Goal: Information Seeking & Learning: Learn about a topic

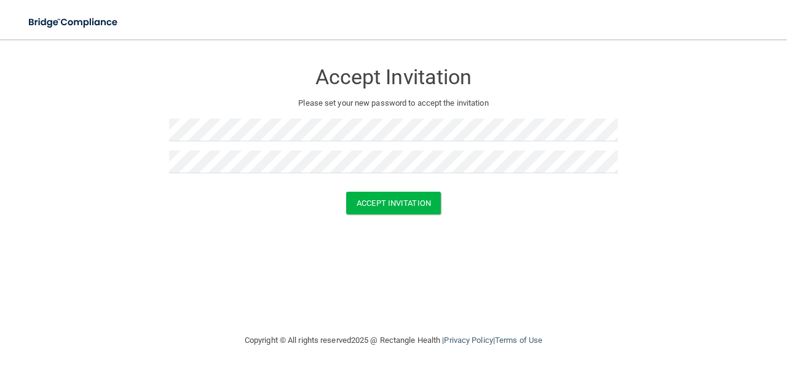
drag, startPoint x: 641, startPoint y: 314, endPoint x: 557, endPoint y: 297, distance: 86.0
click at [642, 314] on div "Accept Invitation Please set your new password to accept the invitation Accept …" at bounding box center [394, 186] width 738 height 269
click at [391, 202] on button "Accept Invitation" at bounding box center [393, 203] width 95 height 23
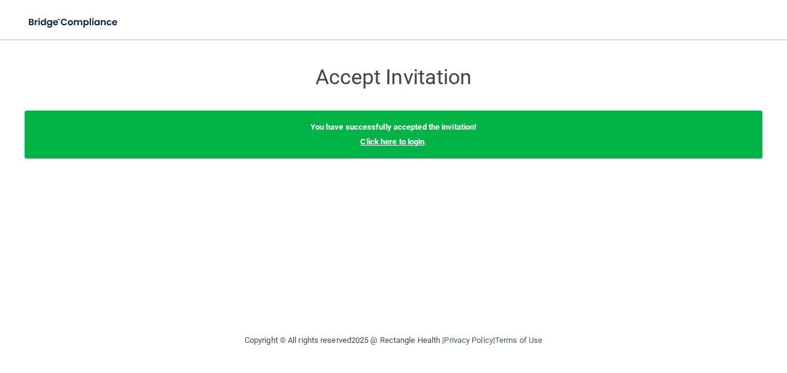
click at [391, 144] on link "Click here to login" at bounding box center [392, 141] width 64 height 9
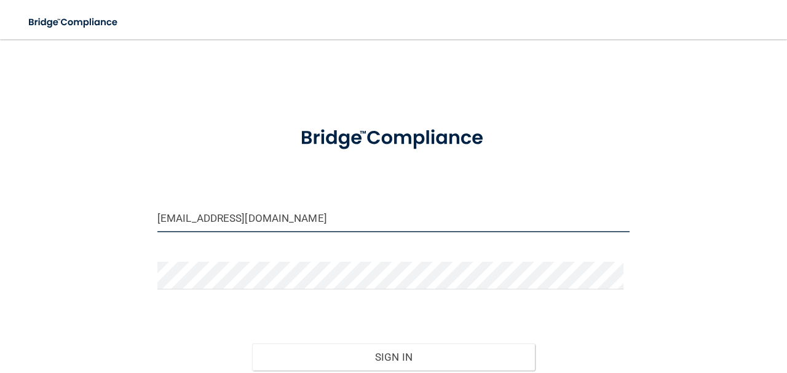
drag, startPoint x: 290, startPoint y: 214, endPoint x: 99, endPoint y: 229, distance: 191.1
click at [99, 229] on div "[EMAIL_ADDRESS][DOMAIN_NAME] Invalid email/password. You don't have permission …" at bounding box center [394, 242] width 738 height 380
type input "[EMAIL_ADDRESS][DOMAIN_NAME]"
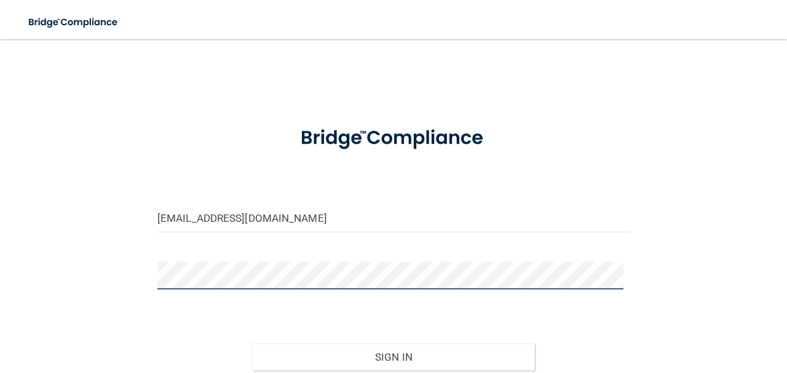
click at [114, 280] on div "[EMAIL_ADDRESS][DOMAIN_NAME] Invalid email/password. You don't have permission …" at bounding box center [394, 242] width 738 height 380
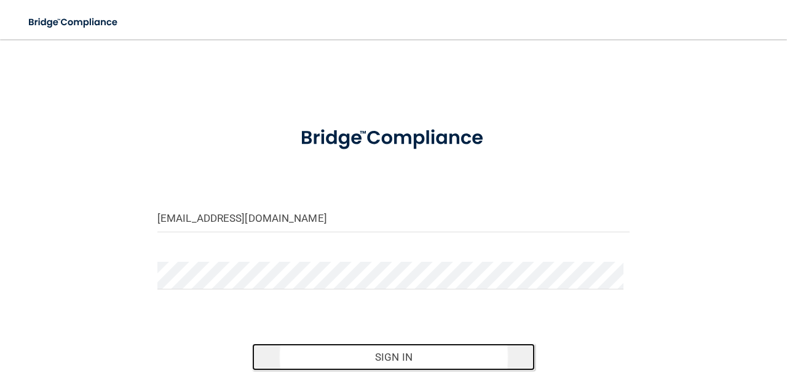
click at [372, 350] on button "Sign In" at bounding box center [393, 357] width 283 height 27
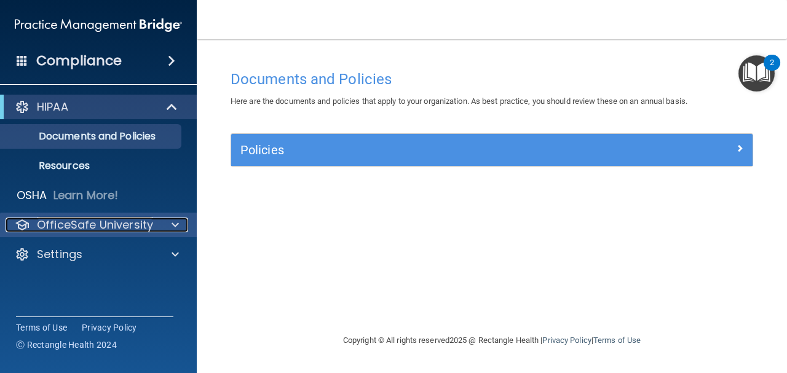
click at [113, 218] on p "OfficeSafe University" at bounding box center [95, 225] width 116 height 15
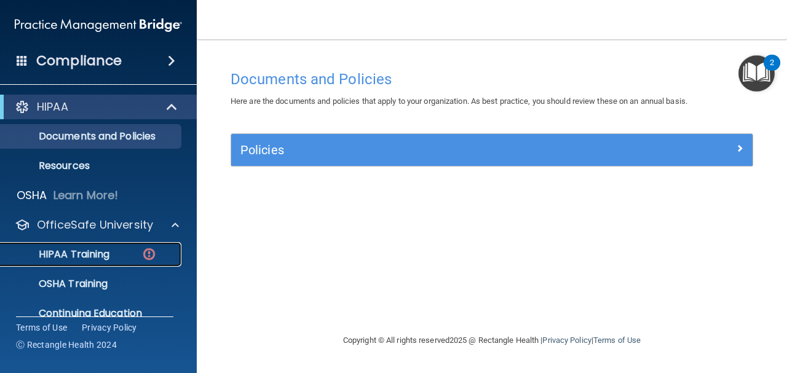
click at [91, 254] on p "HIPAA Training" at bounding box center [58, 254] width 101 height 12
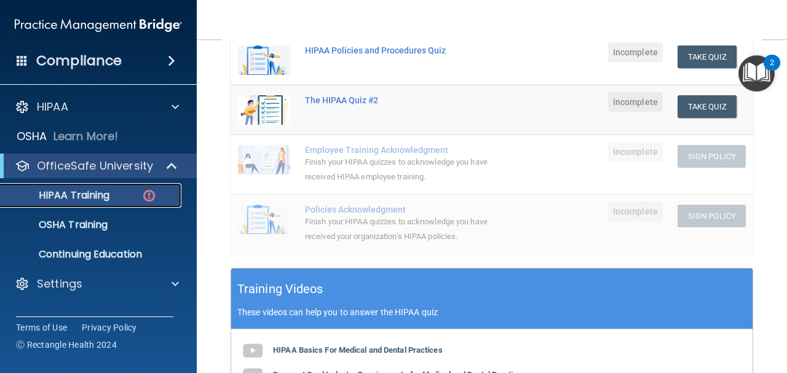
scroll to position [61, 0]
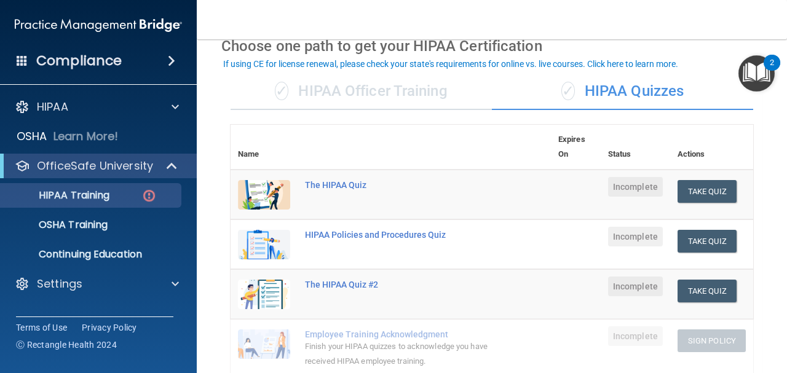
click at [317, 102] on div "✓ HIPAA Officer Training" at bounding box center [361, 91] width 261 height 37
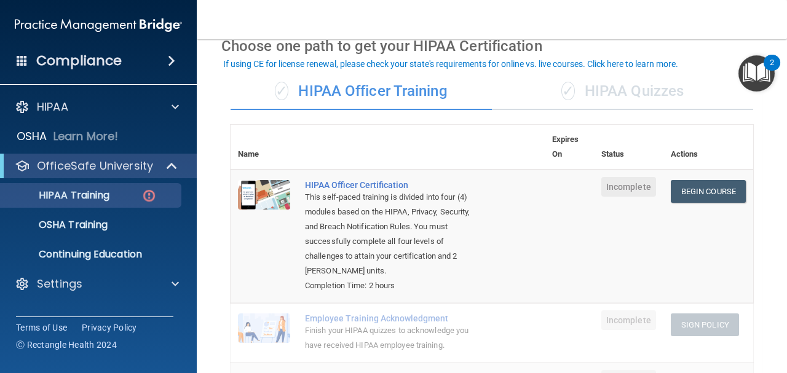
click at [637, 75] on div "✓ HIPAA Quizzes" at bounding box center [622, 91] width 261 height 37
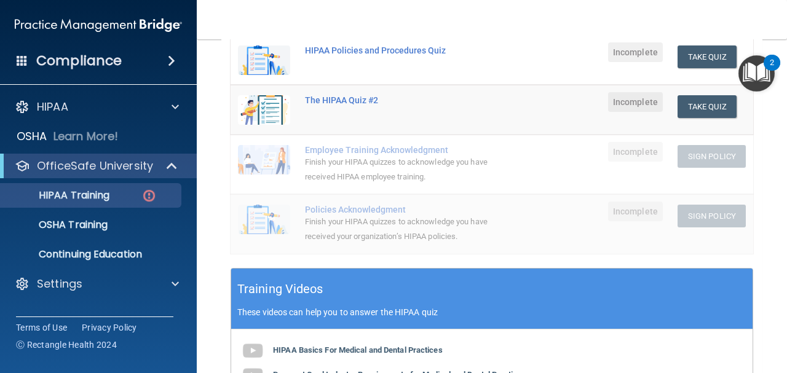
scroll to position [430, 0]
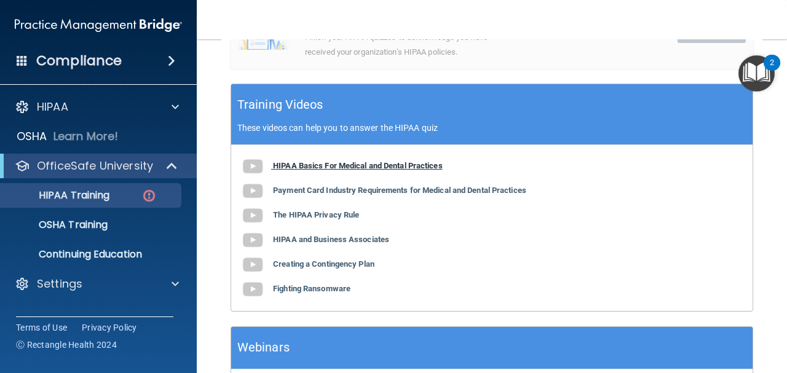
click at [378, 166] on b "HIPAA Basics For Medical and Dental Practices" at bounding box center [358, 165] width 170 height 9
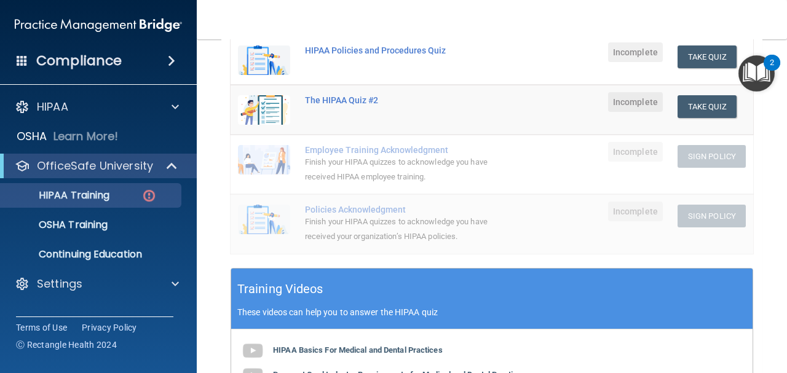
scroll to position [61, 0]
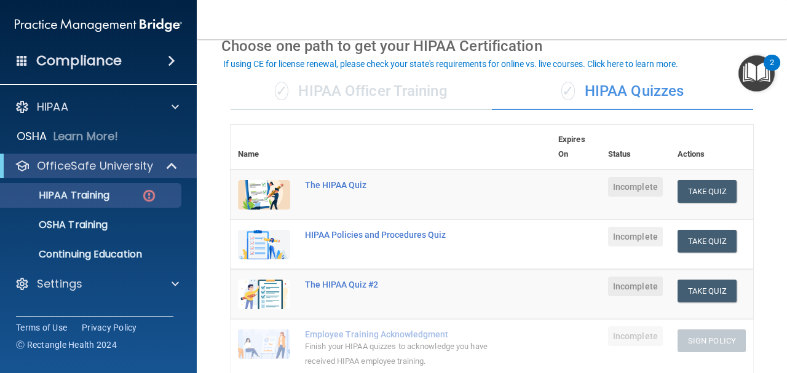
click at [751, 61] on img "Open Resource Center, 2 new notifications" at bounding box center [756, 73] width 36 height 36
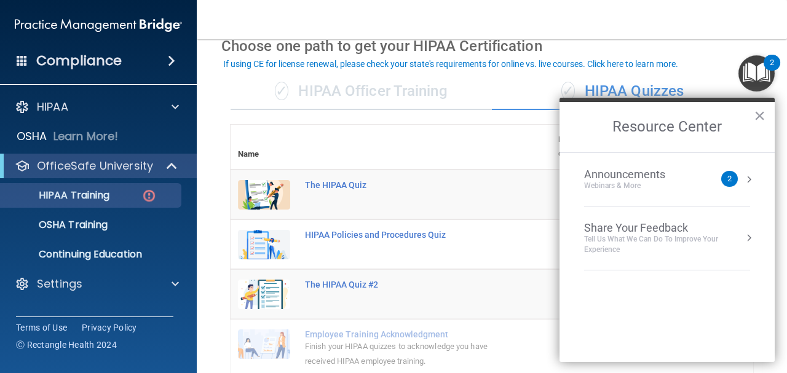
click at [746, 183] on button "Resource Center" at bounding box center [749, 179] width 12 height 12
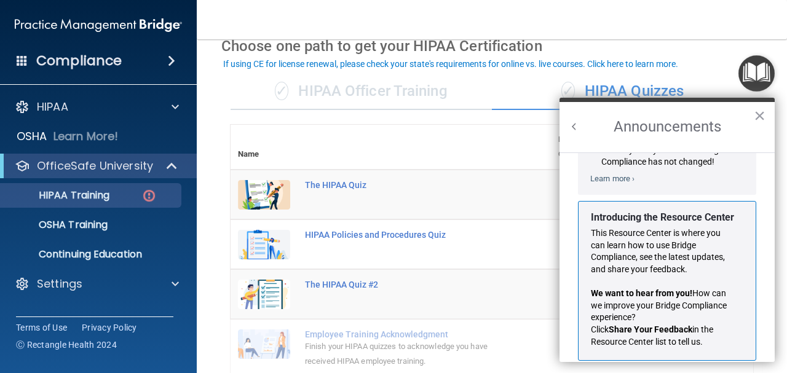
scroll to position [202, 0]
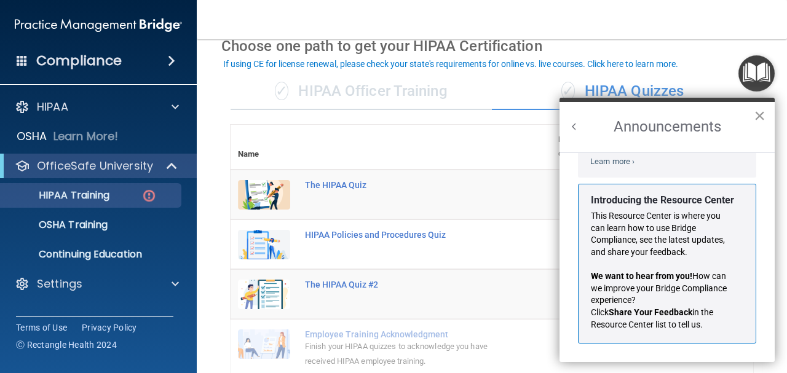
click at [757, 117] on button "×" at bounding box center [760, 116] width 12 height 20
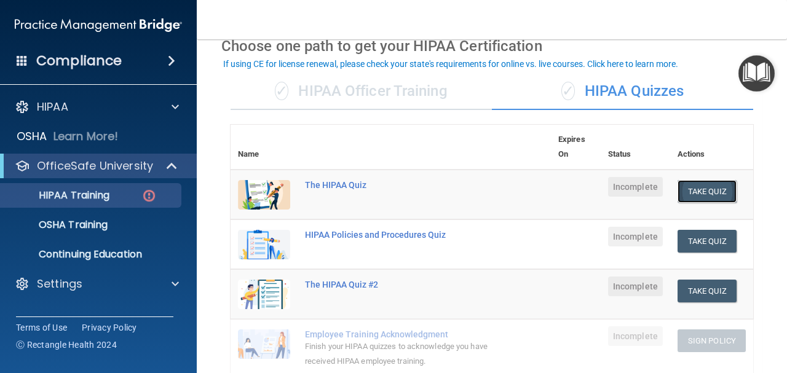
click at [697, 189] on button "Take Quiz" at bounding box center [706, 191] width 59 height 23
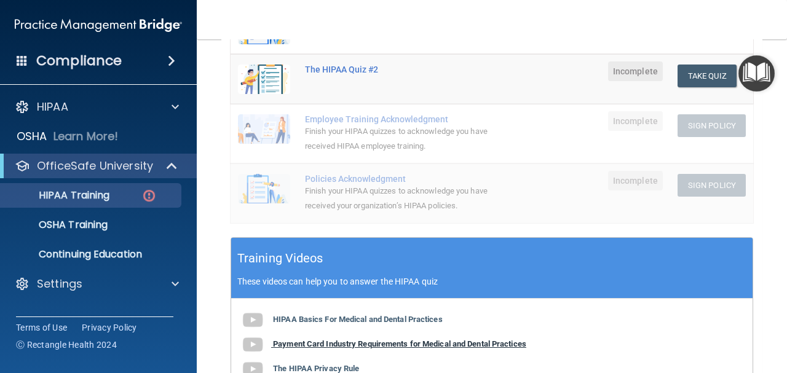
scroll to position [400, 0]
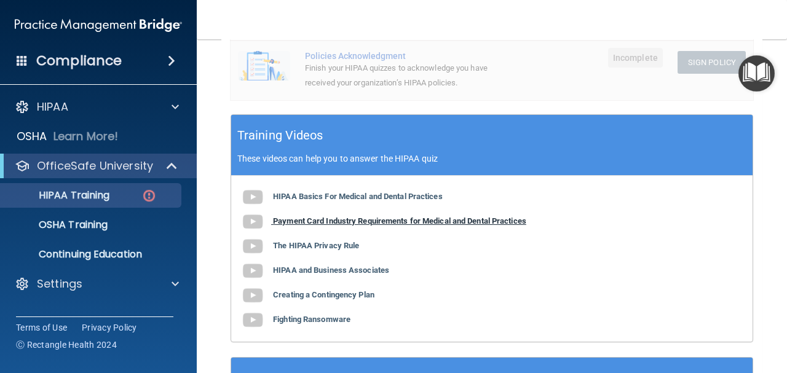
click at [400, 218] on b "Payment Card Industry Requirements for Medical and Dental Practices" at bounding box center [399, 220] width 253 height 9
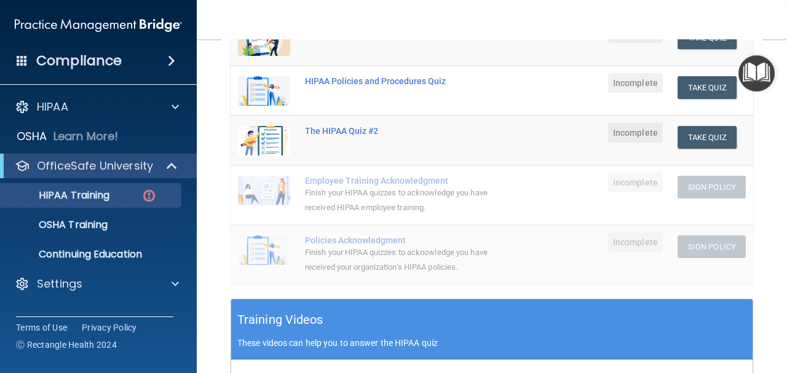
scroll to position [31, 0]
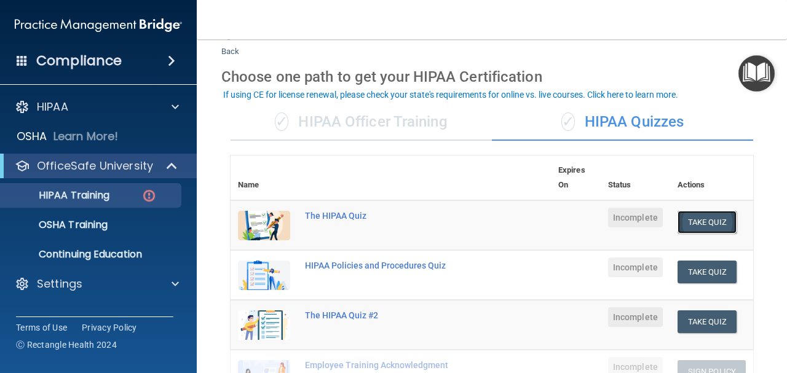
click at [684, 227] on button "Take Quiz" at bounding box center [706, 222] width 59 height 23
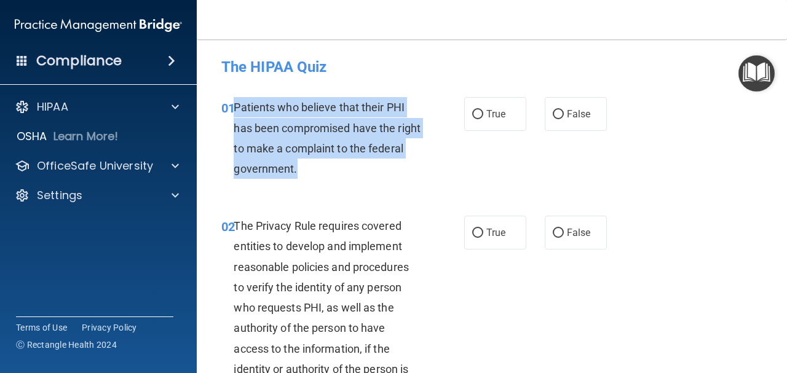
drag, startPoint x: 235, startPoint y: 106, endPoint x: 337, endPoint y: 165, distance: 118.2
click at [337, 165] on div "Patients who believe that their PHI has been compromised have the right to make…" at bounding box center [332, 138] width 196 height 82
click at [323, 139] on div "Patients who believe that their PHI has been compromised have the right to make…" at bounding box center [332, 138] width 196 height 82
drag, startPoint x: 235, startPoint y: 104, endPoint x: 337, endPoint y: 142, distance: 108.7
click at [341, 164] on div "Patients who believe that their PHI has been compromised have the right to make…" at bounding box center [332, 138] width 196 height 82
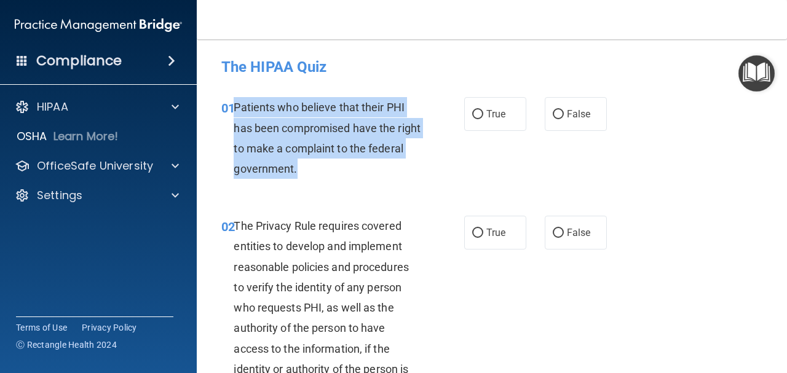
copy span "Patients who believe that their PHI has been compromised have the right to make…"
click at [355, 169] on div "Patients who believe that their PHI has been compromised have the right to make…" at bounding box center [332, 138] width 196 height 82
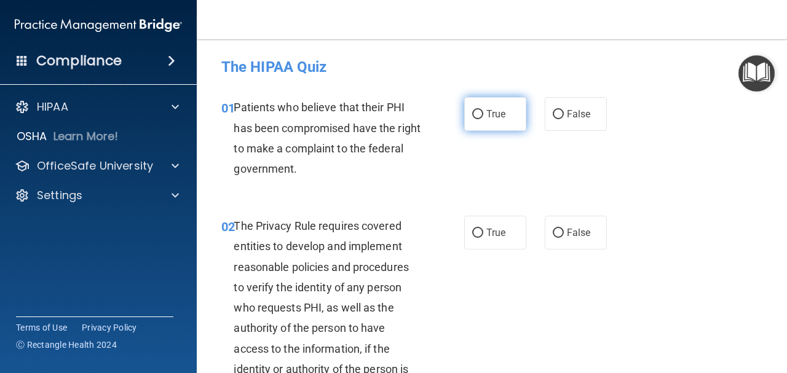
click at [498, 108] on label "True" at bounding box center [495, 114] width 62 height 34
click at [483, 110] on input "True" at bounding box center [477, 114] width 11 height 9
radio input "true"
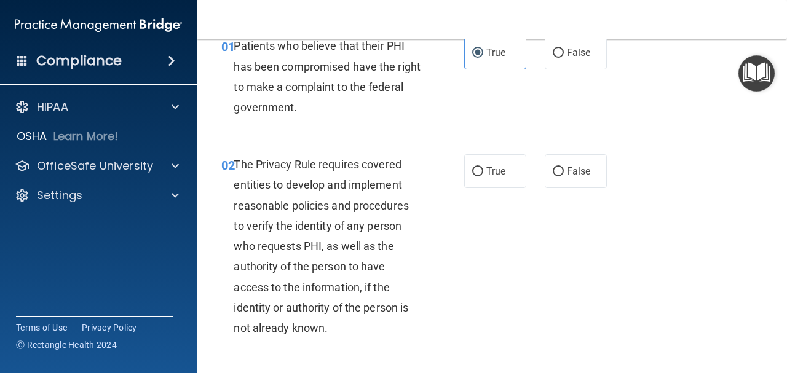
scroll to position [123, 0]
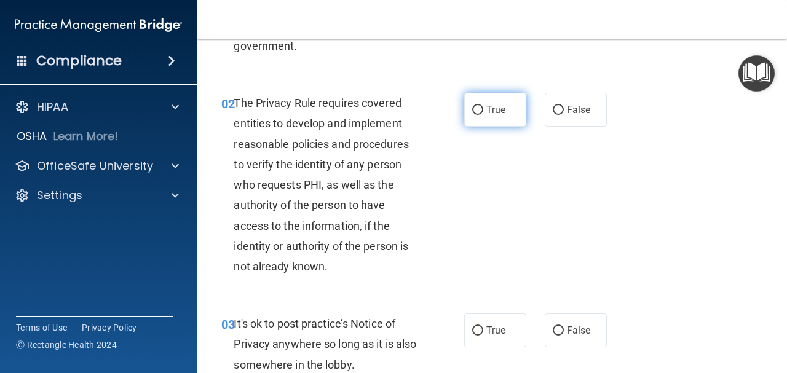
click at [478, 111] on input "True" at bounding box center [477, 110] width 11 height 9
radio input "true"
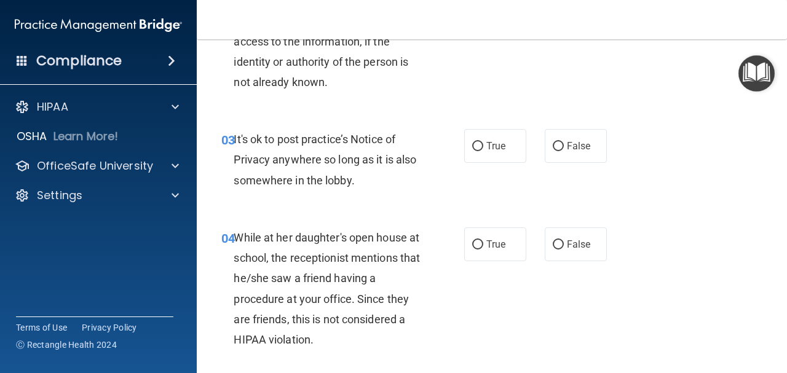
scroll to position [369, 0]
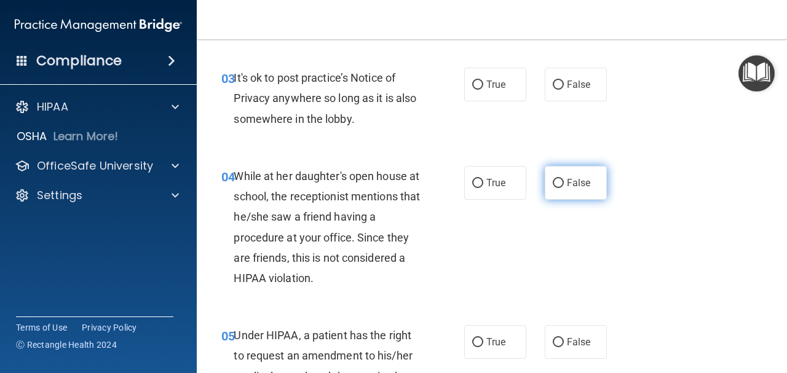
click at [592, 186] on label "False" at bounding box center [576, 183] width 62 height 34
click at [564, 186] on input "False" at bounding box center [558, 183] width 11 height 9
radio input "true"
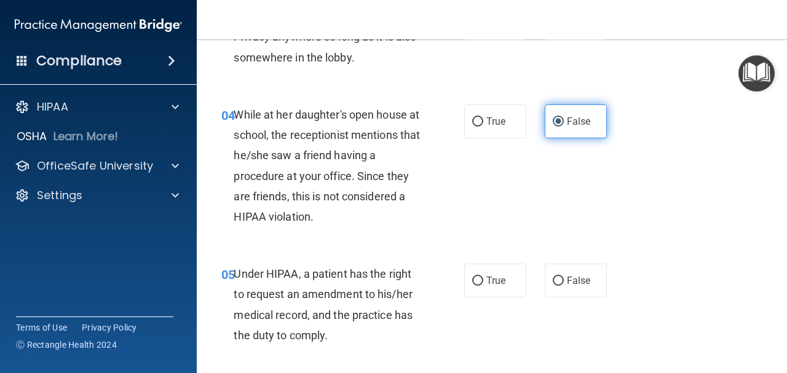
scroll to position [492, 0]
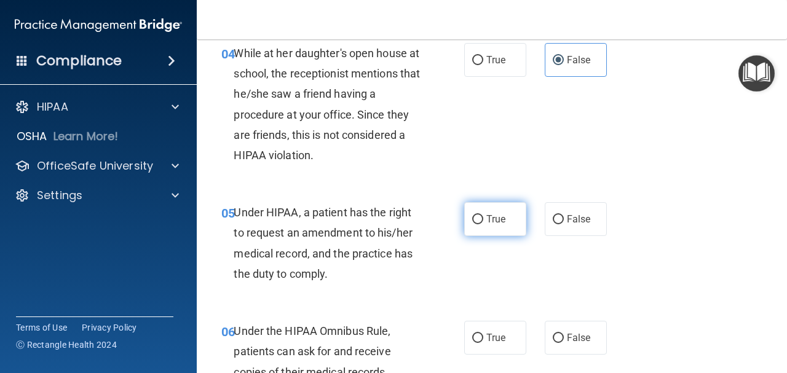
drag, startPoint x: 494, startPoint y: 206, endPoint x: 501, endPoint y: 200, distance: 9.2
click at [494, 206] on label "True" at bounding box center [495, 219] width 62 height 34
click at [483, 215] on input "True" at bounding box center [477, 219] width 11 height 9
radio input "true"
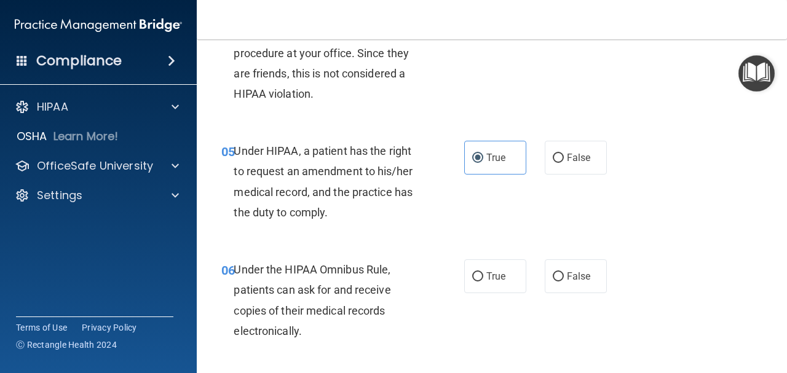
scroll to position [615, 0]
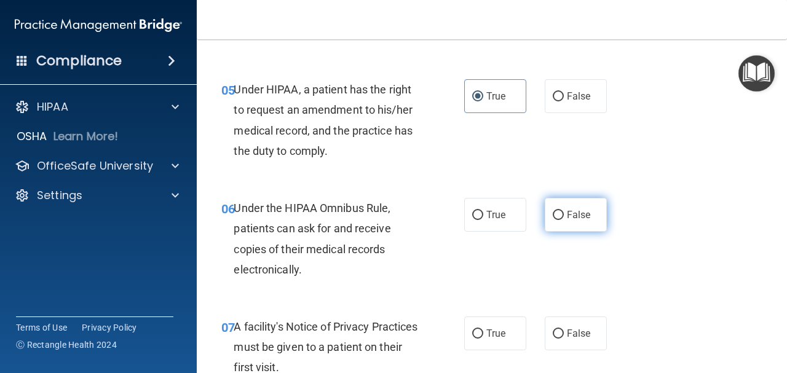
drag, startPoint x: 578, startPoint y: 211, endPoint x: 588, endPoint y: 205, distance: 11.8
click at [579, 211] on span "False" at bounding box center [579, 215] width 24 height 12
click at [564, 211] on input "False" at bounding box center [558, 215] width 11 height 9
radio input "true"
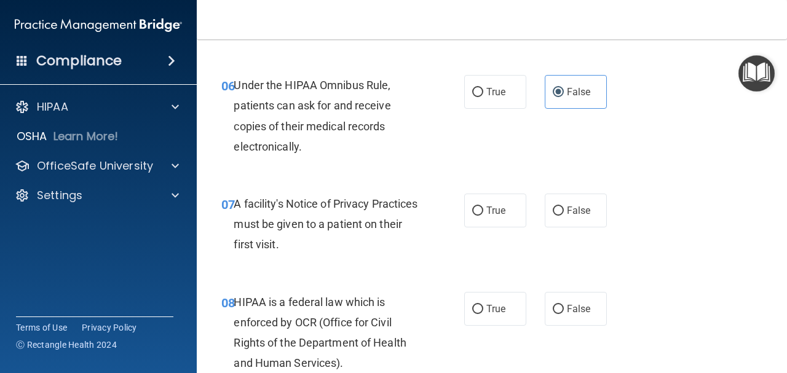
scroll to position [799, 0]
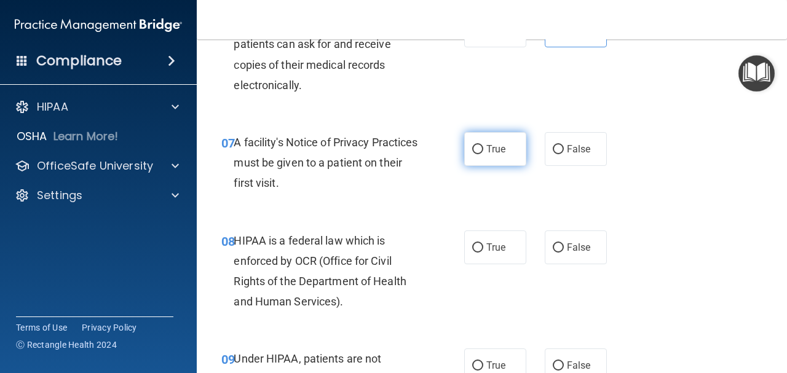
click at [496, 154] on span "True" at bounding box center [495, 149] width 19 height 12
click at [483, 154] on input "True" at bounding box center [477, 149] width 11 height 9
radio input "true"
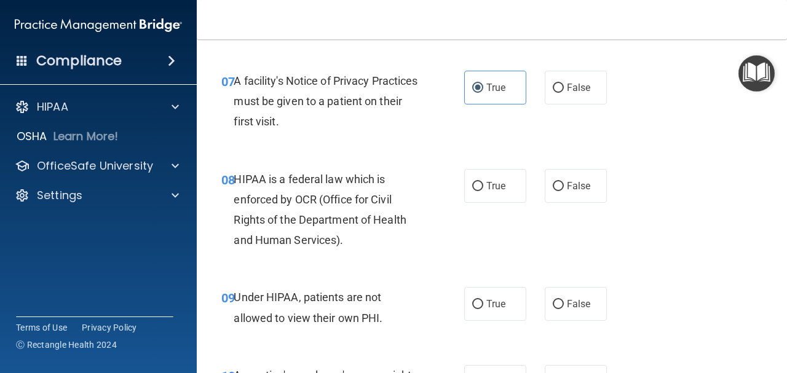
scroll to position [922, 0]
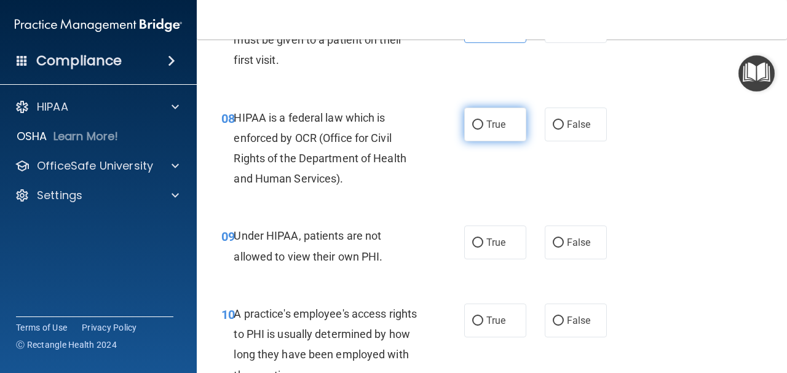
click at [502, 128] on label "True" at bounding box center [495, 125] width 62 height 34
click at [483, 128] on input "True" at bounding box center [477, 124] width 11 height 9
radio input "true"
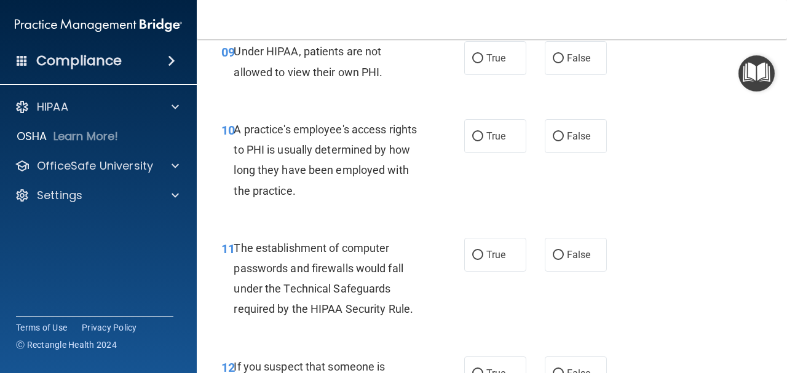
scroll to position [1168, 0]
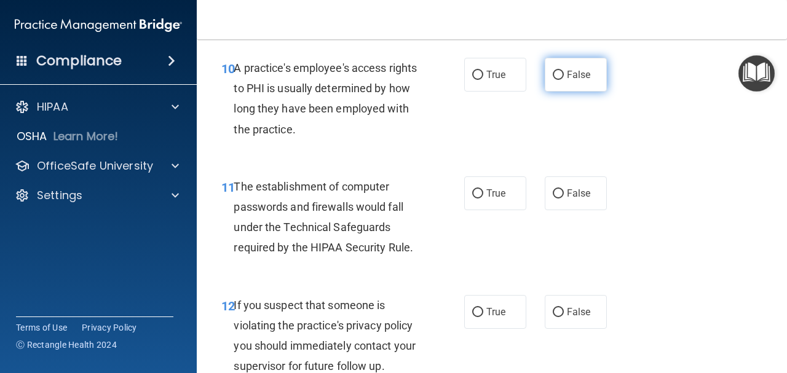
click at [567, 78] on span "False" at bounding box center [579, 75] width 24 height 12
click at [564, 78] on input "False" at bounding box center [558, 75] width 11 height 9
radio input "true"
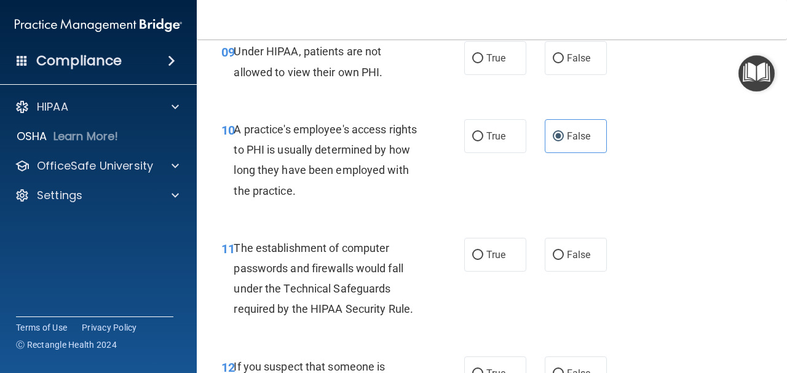
scroll to position [1229, 0]
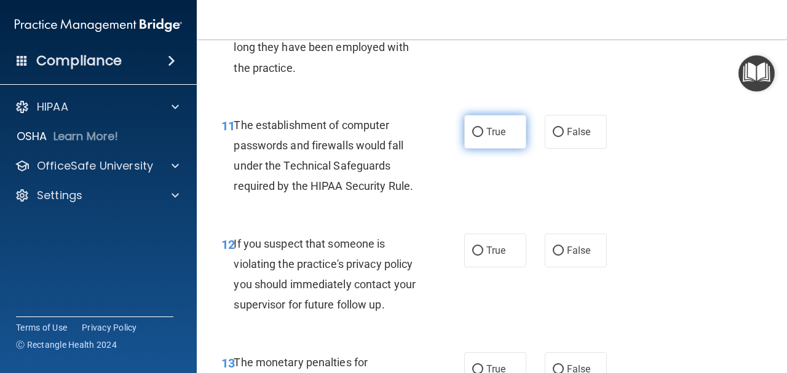
click at [503, 130] on label "True" at bounding box center [495, 132] width 62 height 34
click at [483, 130] on input "True" at bounding box center [477, 132] width 11 height 9
radio input "true"
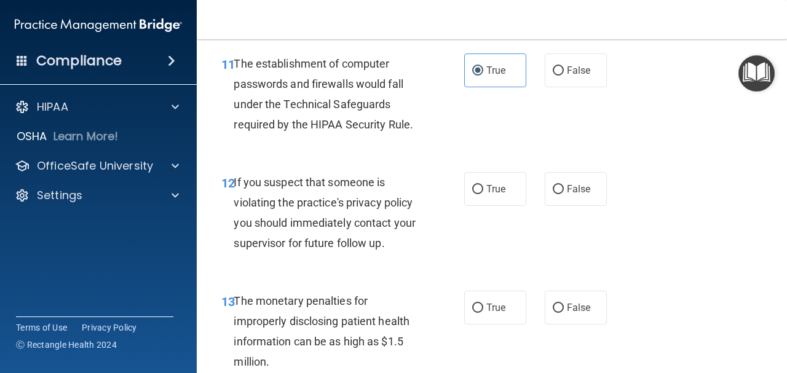
scroll to position [1352, 0]
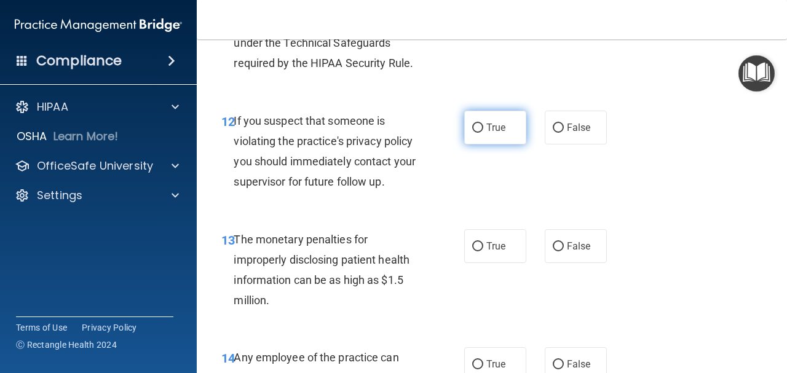
click at [499, 118] on label "True" at bounding box center [495, 128] width 62 height 34
click at [483, 124] on input "True" at bounding box center [477, 128] width 11 height 9
radio input "true"
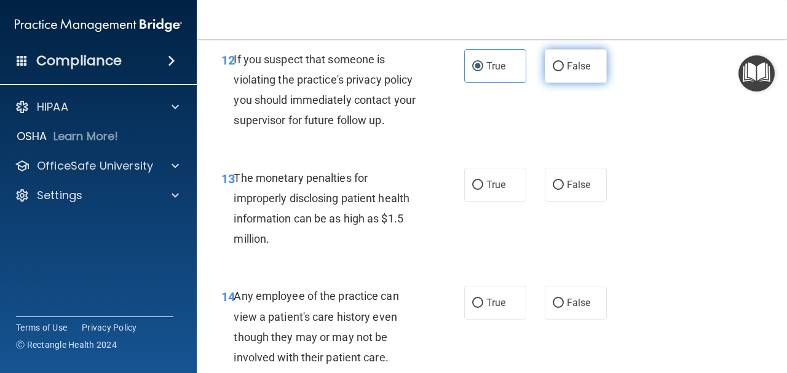
scroll to position [1475, 0]
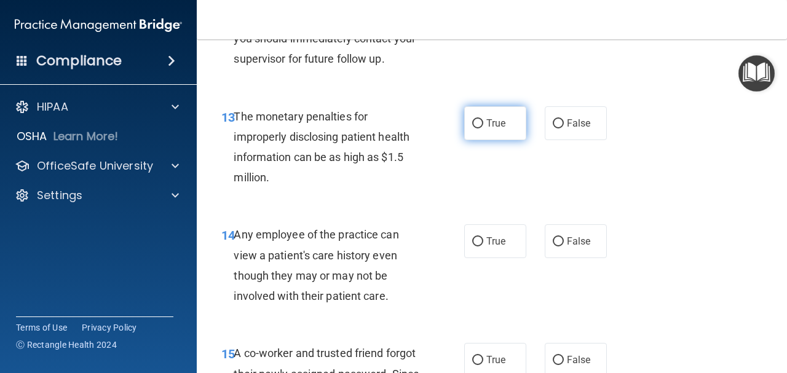
click at [479, 120] on label "True" at bounding box center [495, 123] width 62 height 34
click at [479, 120] on input "True" at bounding box center [477, 123] width 11 height 9
radio input "true"
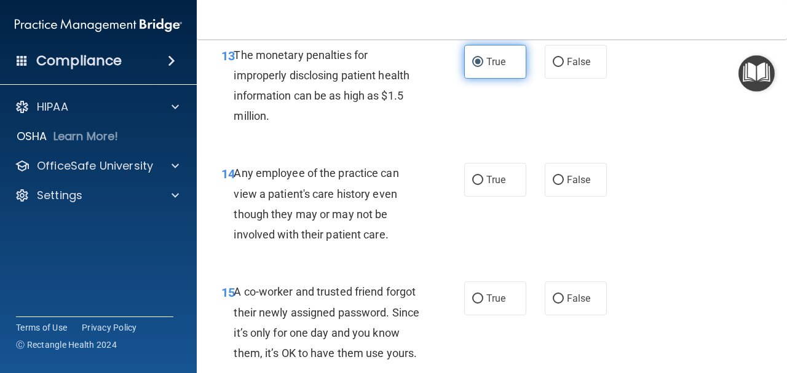
scroll to position [1598, 0]
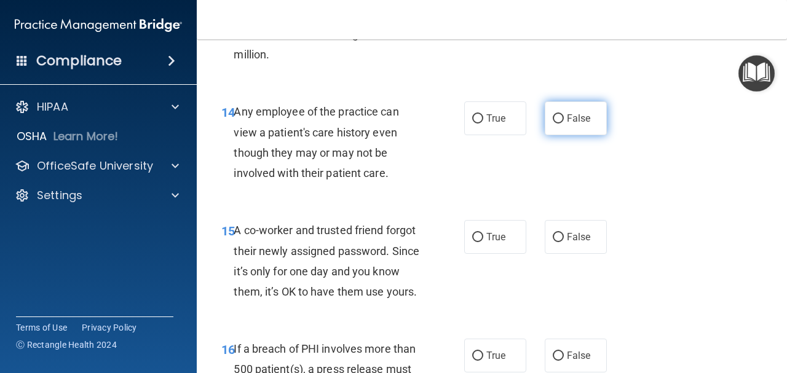
click at [591, 128] on label "False" at bounding box center [576, 118] width 62 height 34
click at [564, 124] on input "False" at bounding box center [558, 118] width 11 height 9
radio input "true"
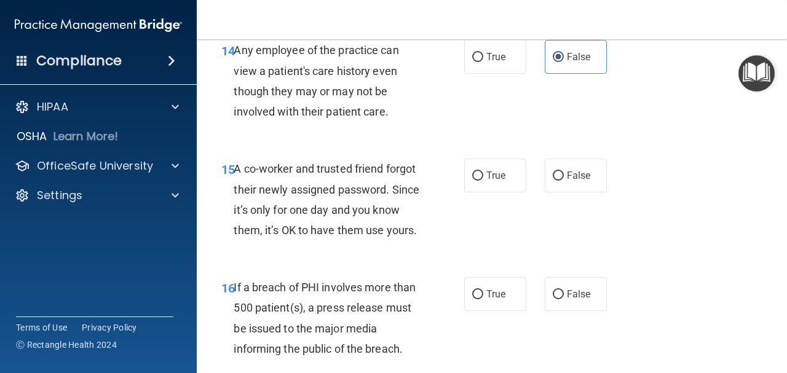
scroll to position [1721, 0]
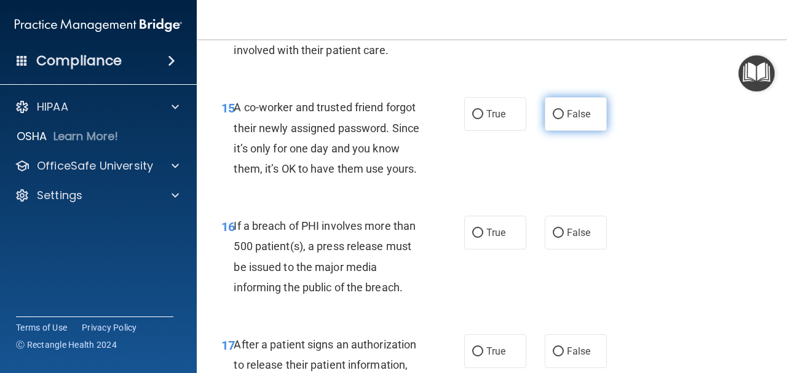
click at [559, 126] on label "False" at bounding box center [576, 114] width 62 height 34
click at [559, 119] on input "False" at bounding box center [558, 114] width 11 height 9
radio input "true"
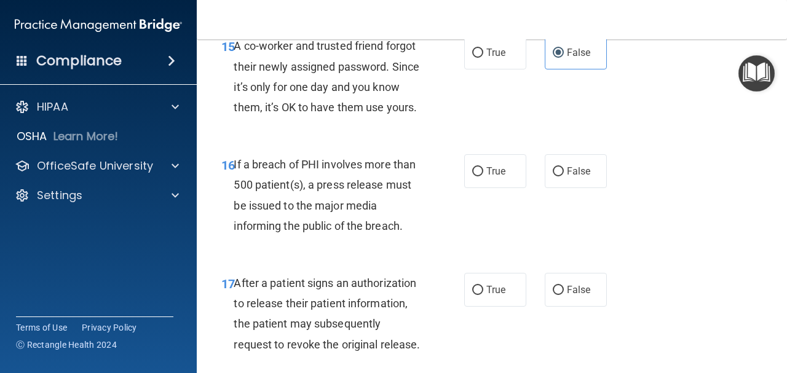
scroll to position [1844, 0]
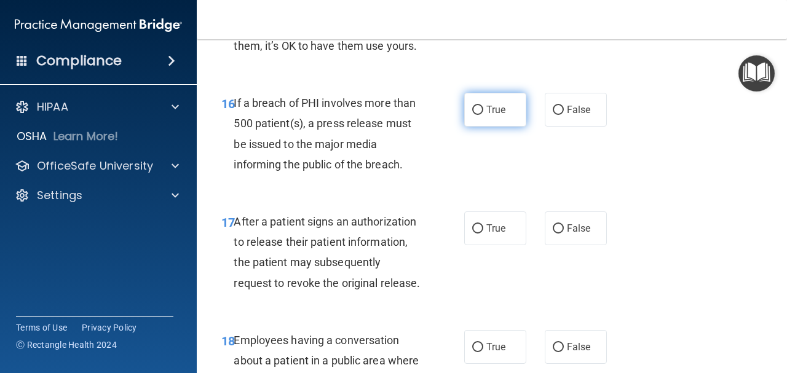
click at [492, 127] on label "True" at bounding box center [495, 110] width 62 height 34
click at [483, 115] on input "True" at bounding box center [477, 110] width 11 height 9
radio input "true"
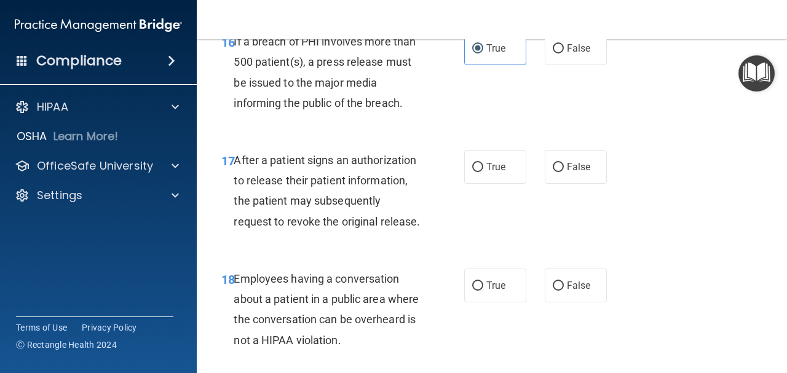
scroll to position [1967, 0]
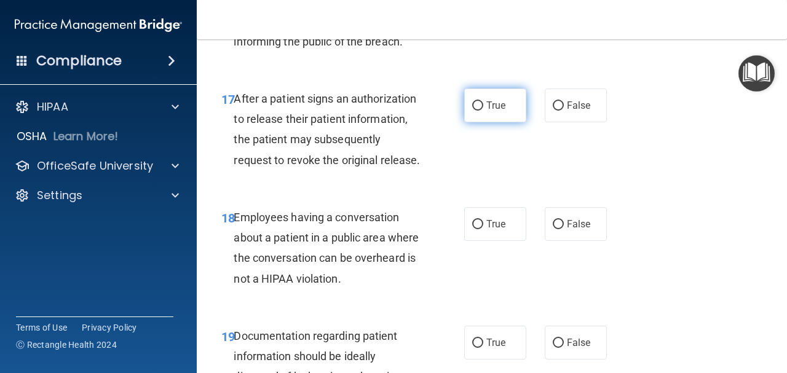
click at [469, 122] on label "True" at bounding box center [495, 106] width 62 height 34
click at [472, 111] on input "True" at bounding box center [477, 105] width 11 height 9
radio input "true"
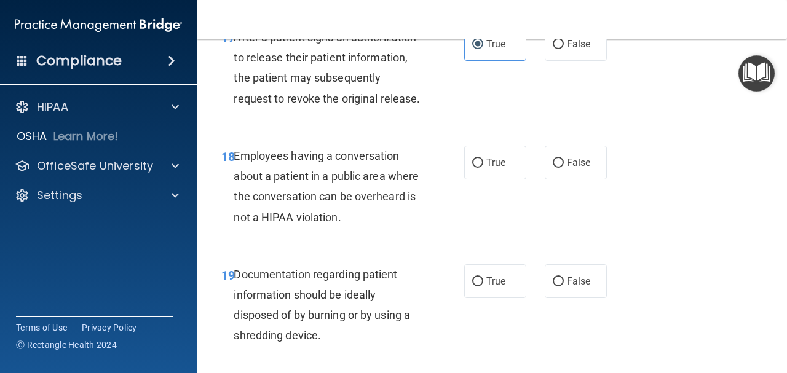
scroll to position [2090, 0]
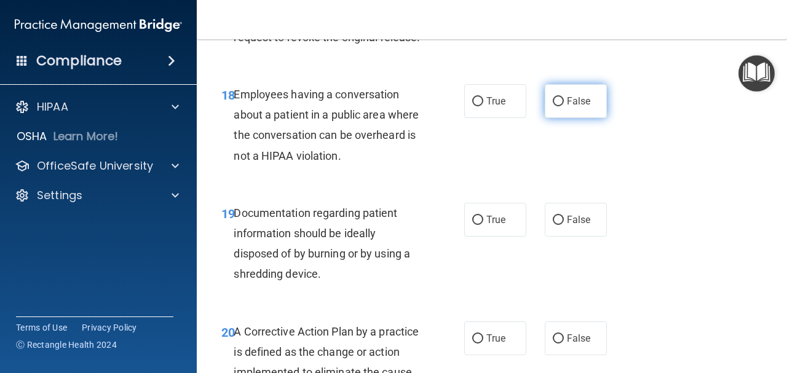
click at [584, 118] on label "False" at bounding box center [576, 101] width 62 height 34
click at [564, 106] on input "False" at bounding box center [558, 101] width 11 height 9
radio input "true"
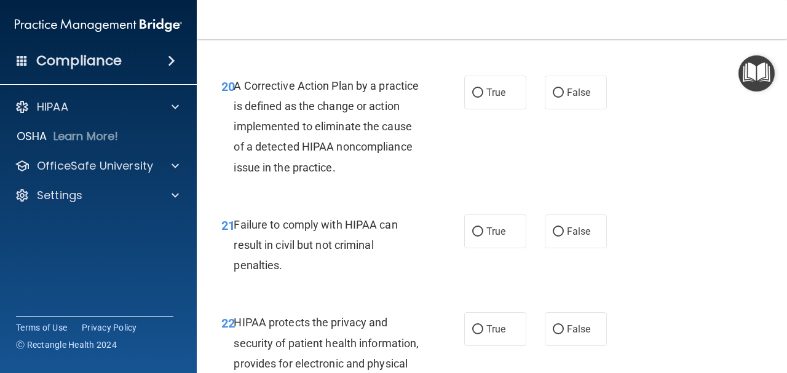
scroll to position [2397, 0]
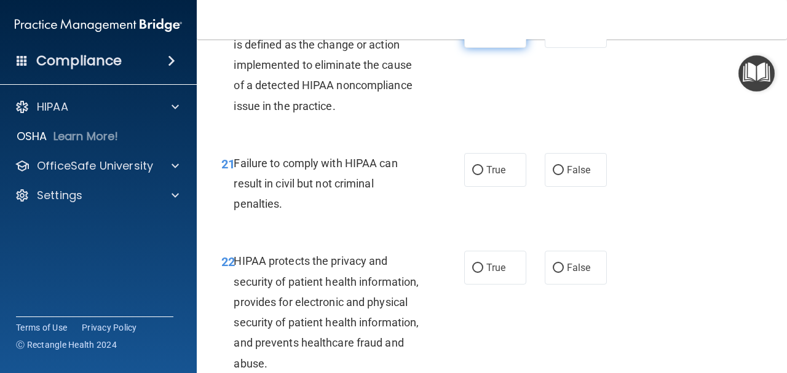
click at [505, 48] on label "True" at bounding box center [495, 31] width 62 height 34
click at [483, 36] on input "True" at bounding box center [477, 31] width 11 height 9
radio input "true"
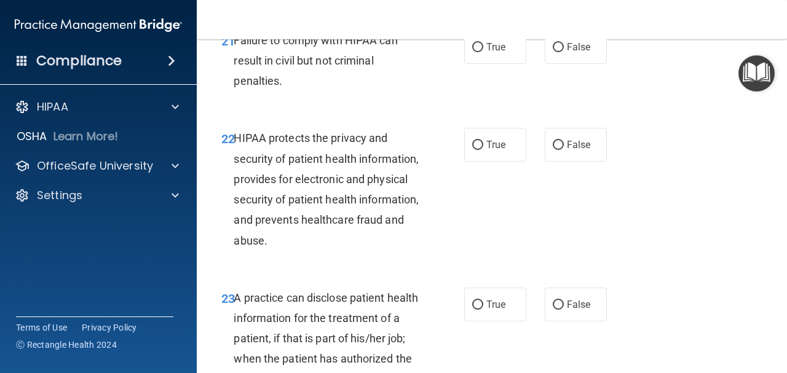
scroll to position [2582, 0]
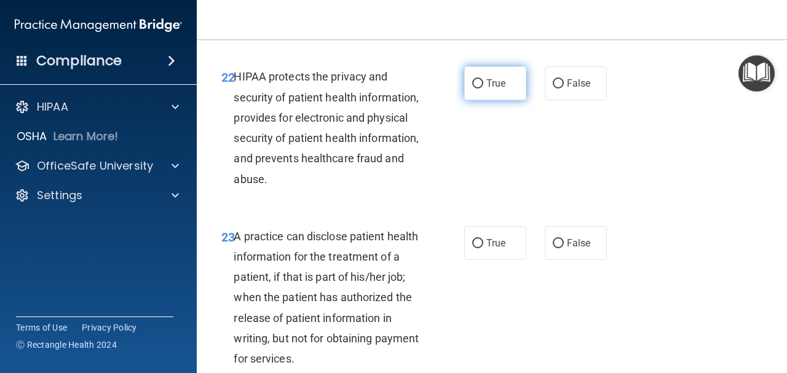
click at [472, 89] on input "True" at bounding box center [477, 83] width 11 height 9
radio input "true"
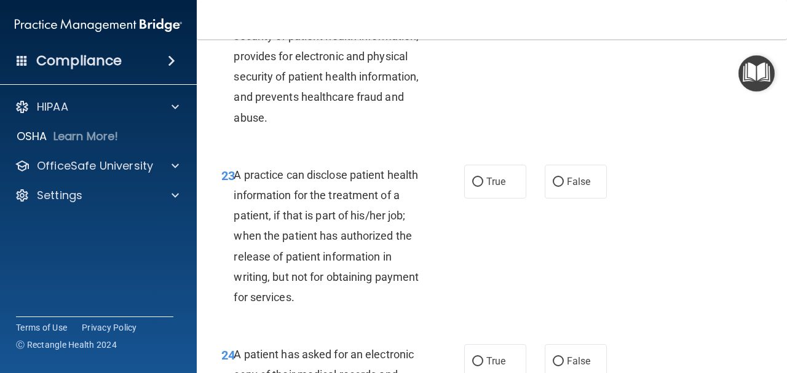
scroll to position [2705, 0]
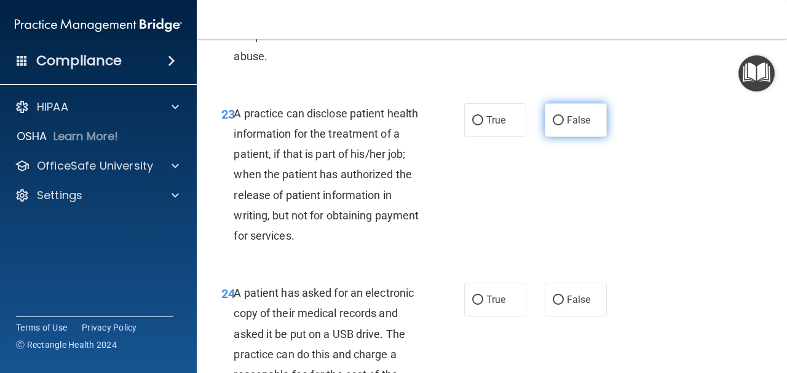
click at [567, 126] on span "False" at bounding box center [579, 120] width 24 height 12
click at [564, 125] on input "False" at bounding box center [558, 120] width 11 height 9
radio input "true"
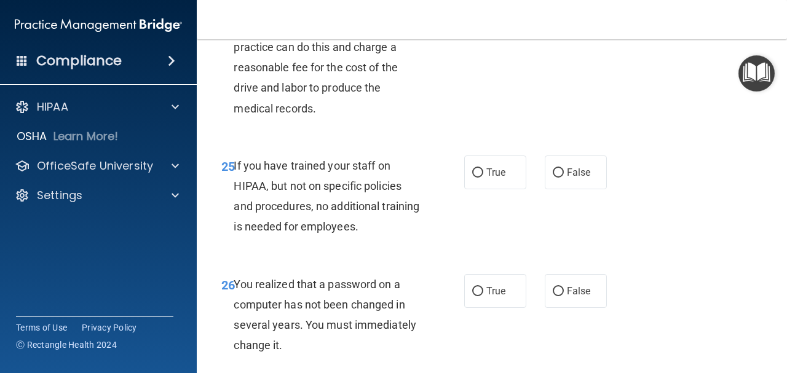
scroll to position [3073, 0]
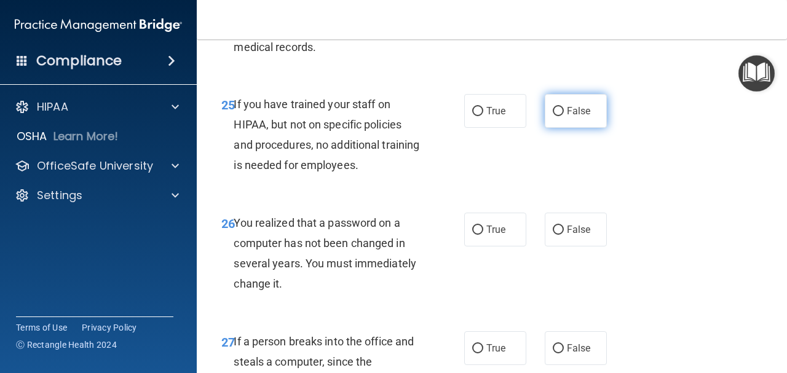
click at [554, 116] on input "False" at bounding box center [558, 111] width 11 height 9
radio input "true"
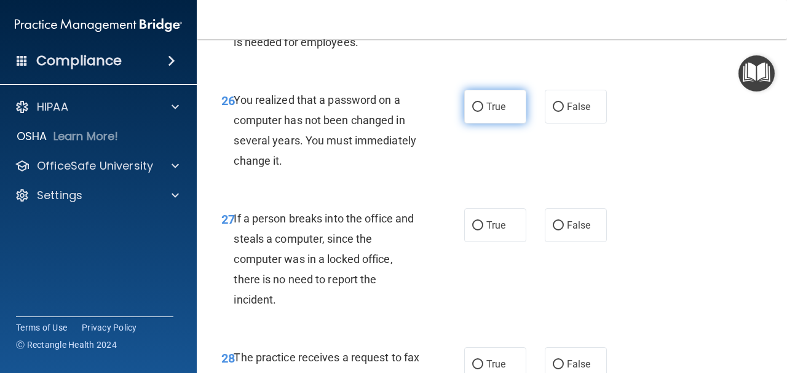
click at [472, 112] on input "True" at bounding box center [477, 107] width 11 height 9
radio input "true"
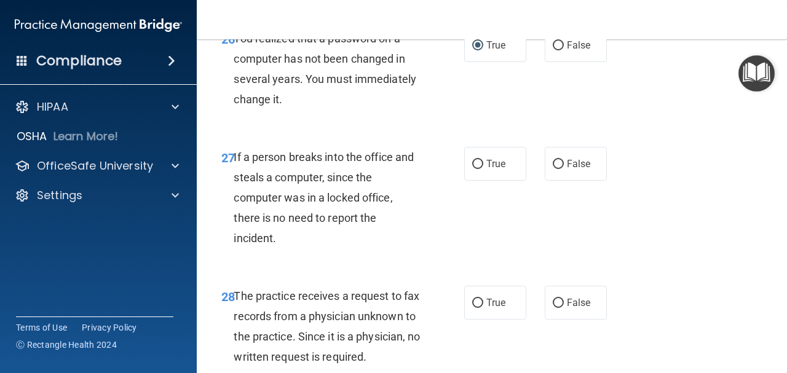
scroll to position [3319, 0]
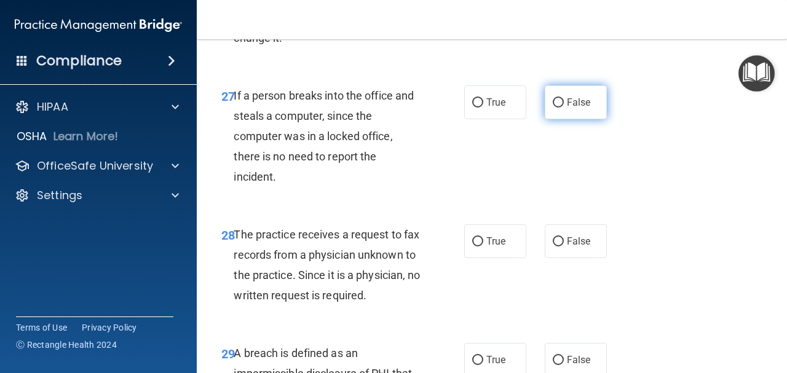
click at [555, 108] on input "False" at bounding box center [558, 102] width 11 height 9
radio input "true"
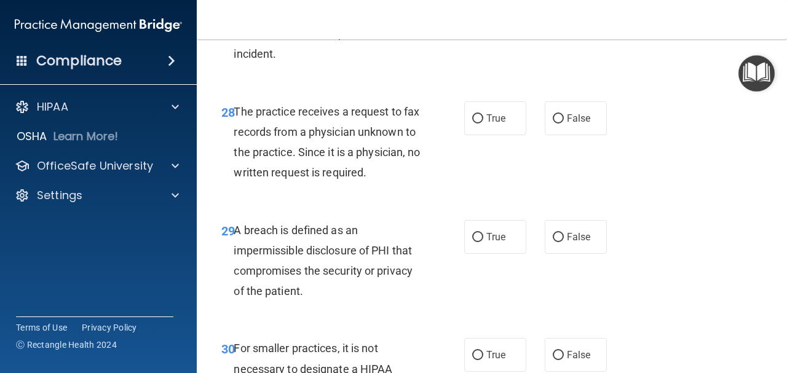
scroll to position [3504, 0]
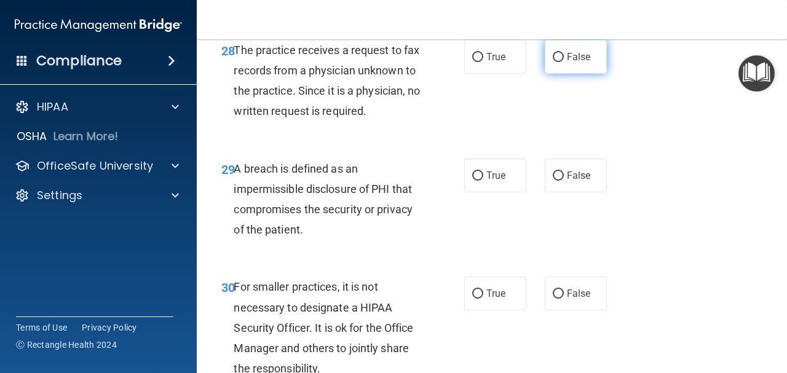
click at [568, 63] on span "False" at bounding box center [579, 57] width 24 height 12
click at [564, 62] on input "False" at bounding box center [558, 57] width 11 height 9
radio input "true"
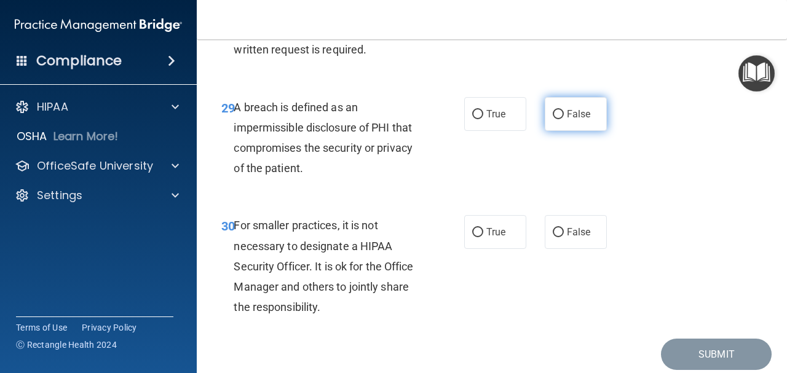
scroll to position [3627, 0]
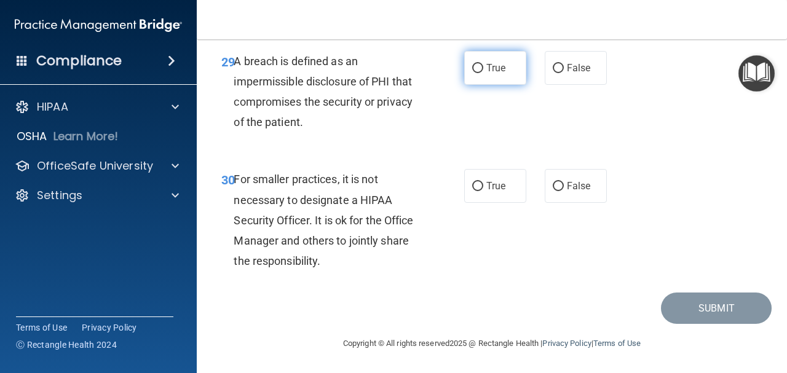
click at [514, 85] on label "True" at bounding box center [495, 68] width 62 height 34
click at [483, 73] on input "True" at bounding box center [477, 68] width 11 height 9
radio input "true"
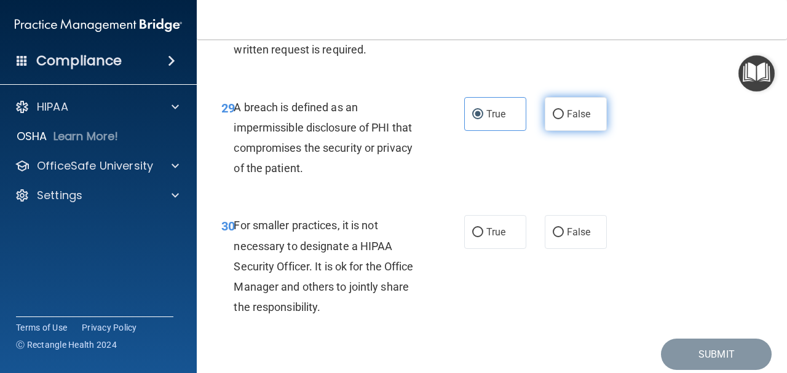
scroll to position [3673, 0]
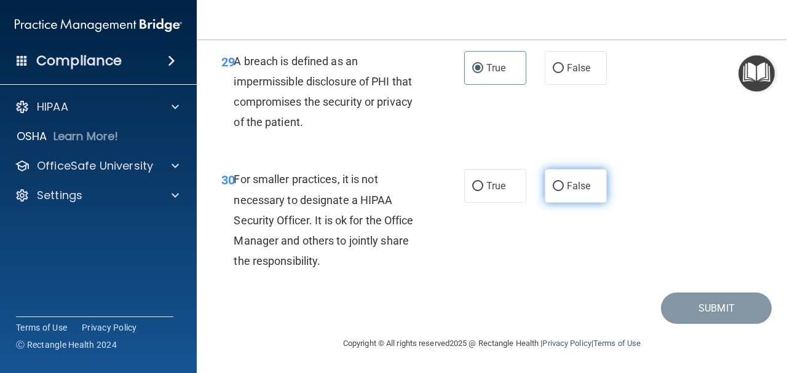
click at [589, 175] on label "False" at bounding box center [576, 186] width 62 height 34
click at [564, 182] on input "False" at bounding box center [558, 186] width 11 height 9
radio input "true"
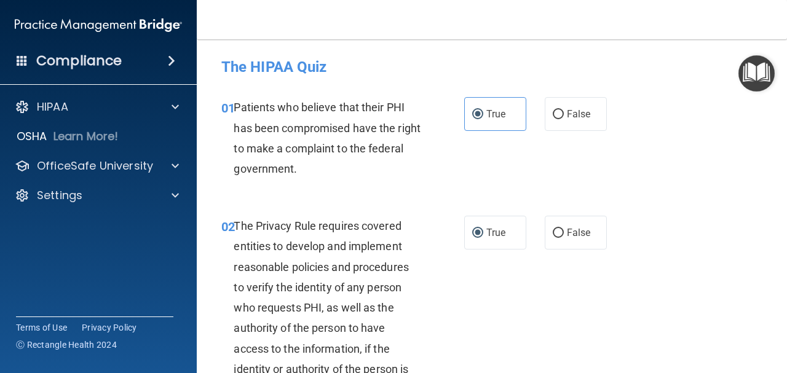
scroll to position [246, 0]
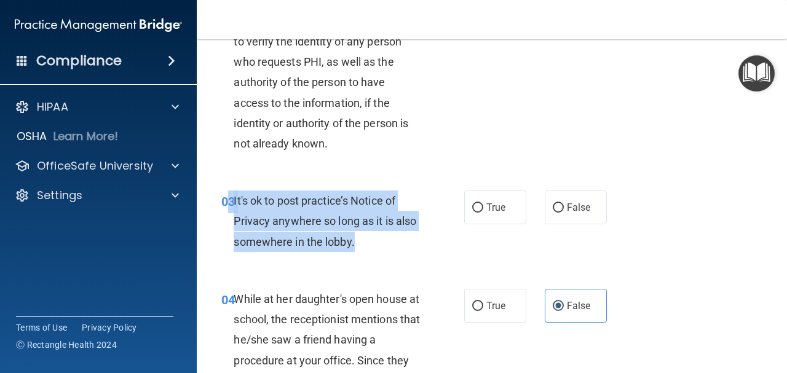
drag, startPoint x: 229, startPoint y: 200, endPoint x: 363, endPoint y: 245, distance: 140.7
click at [363, 245] on div "03 It's ok to post practice’s Notice of Privacy anywhere so long as it is also …" at bounding box center [343, 225] width 280 height 68
copy div "3 It's ok to post practice’s Notice of Privacy anywhere so long as it is also s…"
click at [377, 203] on span "It's ok to post practice’s Notice of Privacy anywhere so long as it is also som…" at bounding box center [325, 220] width 183 height 53
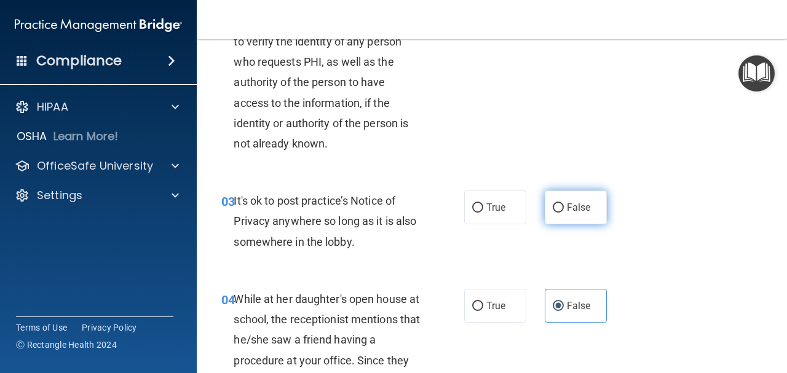
click at [567, 212] on span "False" at bounding box center [579, 208] width 24 height 12
click at [564, 212] on input "False" at bounding box center [558, 207] width 11 height 9
radio input "true"
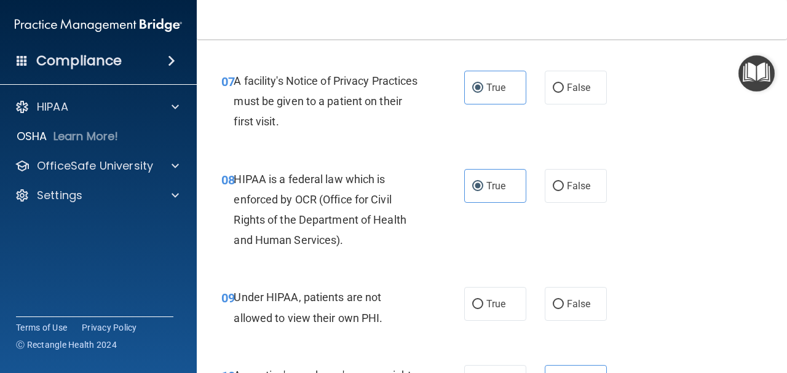
scroll to position [983, 0]
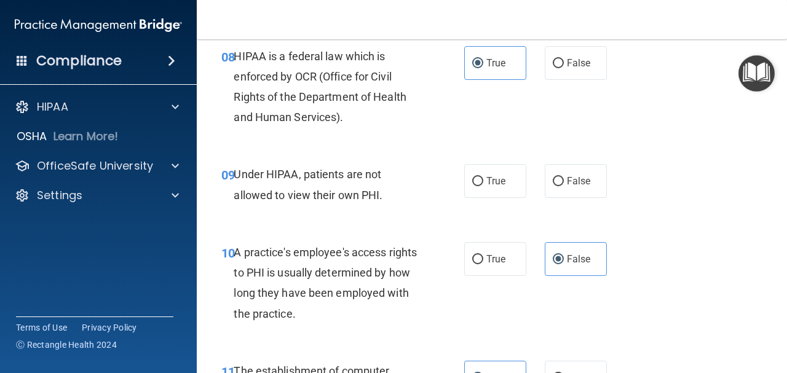
drag, startPoint x: 235, startPoint y: 175, endPoint x: 446, endPoint y: 200, distance: 212.9
drag, startPoint x: 446, startPoint y: 200, endPoint x: 238, endPoint y: 167, distance: 210.5
click at [239, 166] on div "Under HIPAA, patients are not allowed to view their own PHI." at bounding box center [332, 184] width 196 height 41
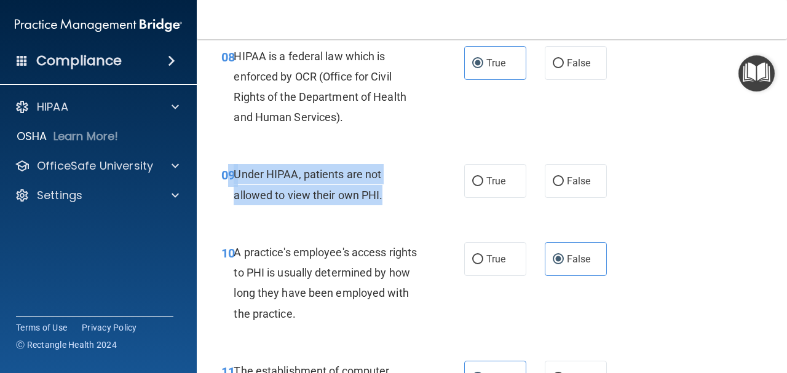
drag, startPoint x: 231, startPoint y: 171, endPoint x: 404, endPoint y: 202, distance: 175.4
click at [404, 202] on div "09 Under HIPAA, patients are not allowed to view their own PHI." at bounding box center [343, 187] width 280 height 47
copy div "9 Under HIPAA, patients are not allowed to view their own PHI."
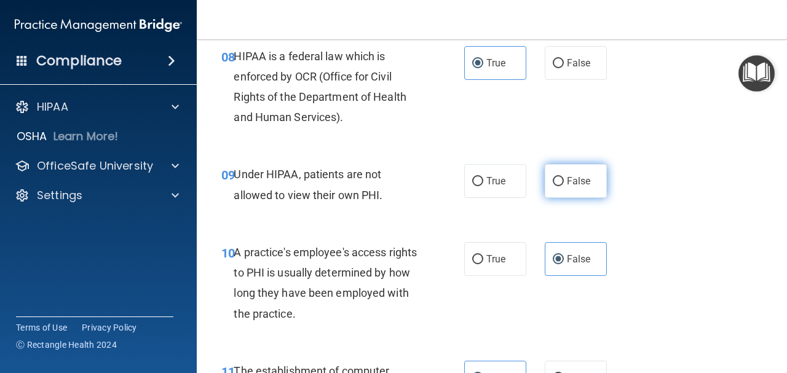
click at [574, 190] on label "False" at bounding box center [576, 181] width 62 height 34
click at [564, 186] on input "False" at bounding box center [558, 181] width 11 height 9
radio input "true"
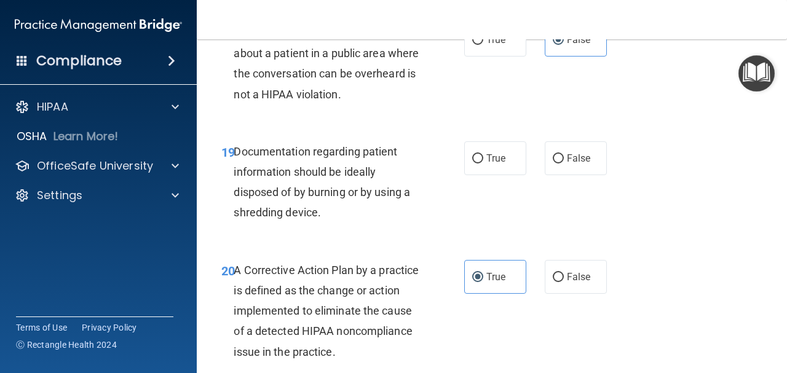
scroll to position [2213, 0]
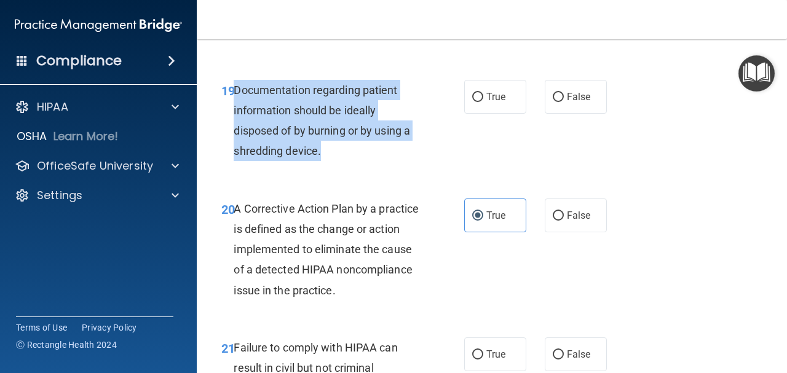
drag, startPoint x: 234, startPoint y: 127, endPoint x: 344, endPoint y: 185, distance: 124.0
click at [344, 162] on div "Documentation regarding patient information should be ideally disposed of by bu…" at bounding box center [332, 121] width 196 height 82
copy span "Documentation regarding patient information should be ideally disposed of by bu…"
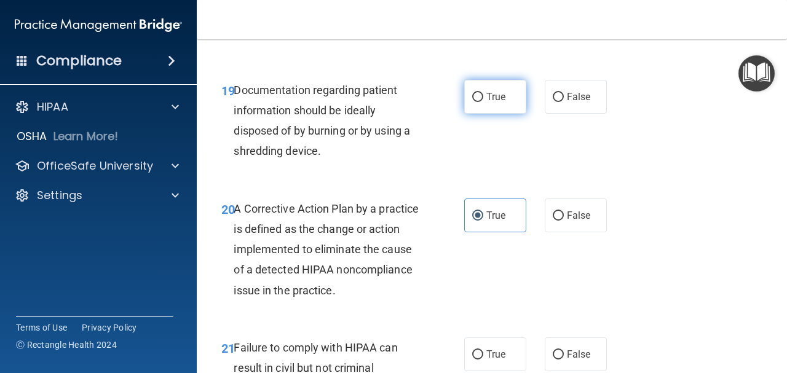
click at [499, 120] on div "19 Documentation regarding patient information should be ideally disposed of by…" at bounding box center [491, 124] width 559 height 119
click at [498, 65] on div "18 Employees having a conversation about a patient in a public area where the c…" at bounding box center [491, 5] width 559 height 119
click at [487, 103] on span "True" at bounding box center [495, 97] width 19 height 12
click at [483, 102] on input "True" at bounding box center [477, 97] width 11 height 9
radio input "true"
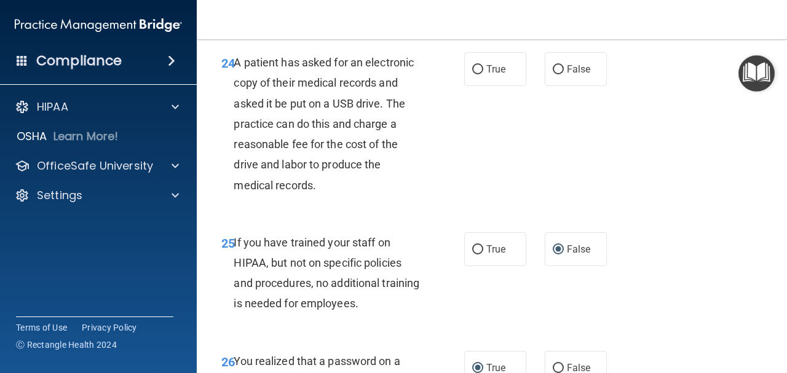
scroll to position [2874, 0]
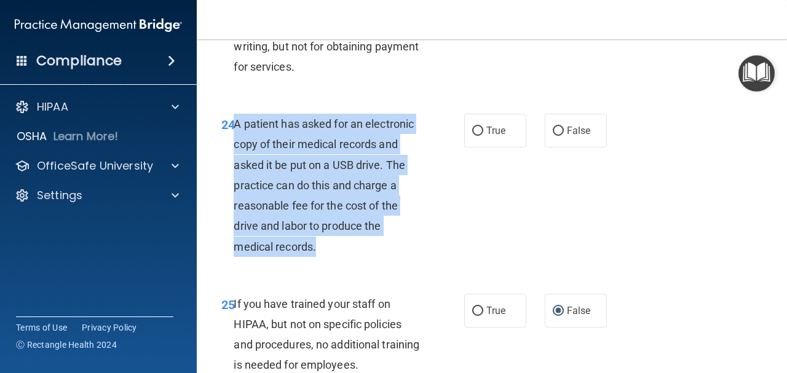
drag, startPoint x: 235, startPoint y: 166, endPoint x: 444, endPoint y: 290, distance: 242.8
click at [444, 263] on div "24 A patient has asked for an electronic copy of their medical records and aske…" at bounding box center [343, 188] width 280 height 149
copy span "A patient has asked for an electronic copy of their medical records and asked i…"
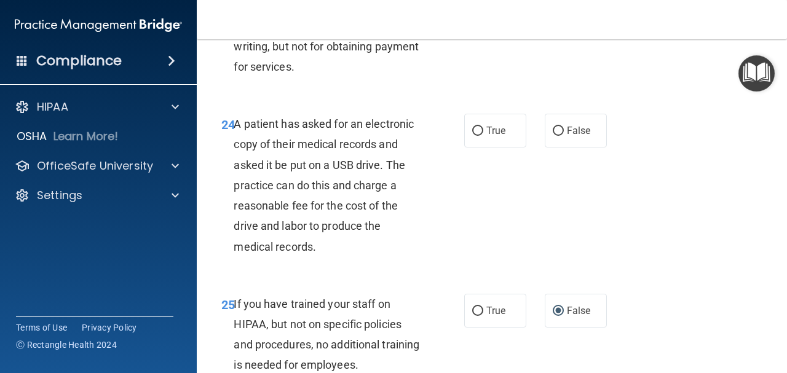
click at [567, 99] on div "23 A practice can disclose patient health information for the treatment of a pa…" at bounding box center [491, 9] width 559 height 180
click at [481, 148] on label "True" at bounding box center [495, 131] width 62 height 34
click at [481, 136] on input "True" at bounding box center [477, 131] width 11 height 9
radio input "true"
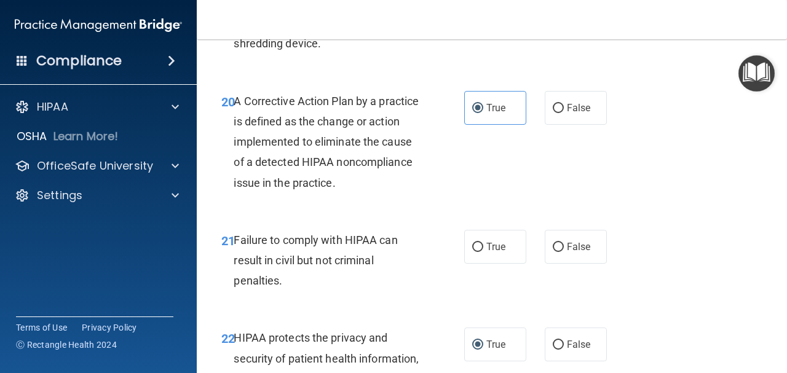
scroll to position [2382, 0]
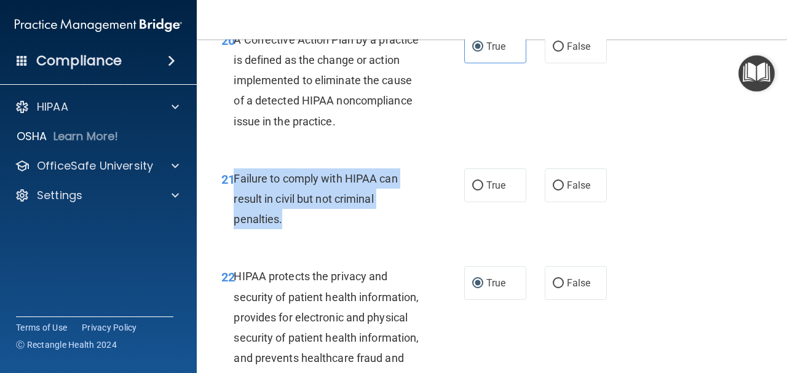
drag, startPoint x: 232, startPoint y: 215, endPoint x: 294, endPoint y: 252, distance: 71.7
click at [294, 236] on div "21 Failure to comply with HIPAA can result in civil but not criminal penalties." at bounding box center [343, 202] width 280 height 68
copy div "Failure to comply with HIPAA can result in civil but not criminal penalties."
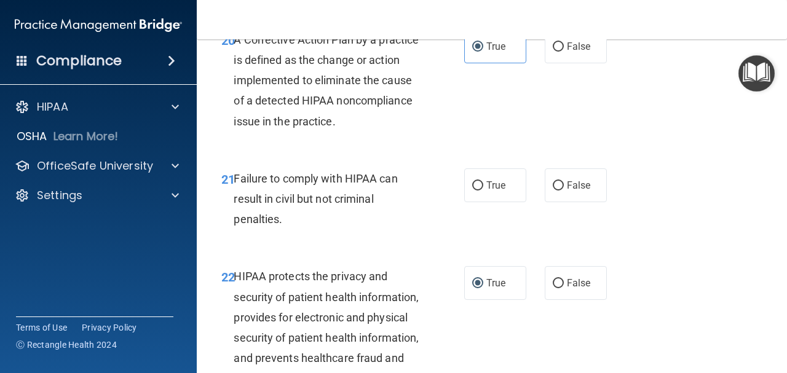
click at [639, 153] on div "20 A Corrective Action Plan by a practice is defined as the change or action im…" at bounding box center [491, 83] width 559 height 139
click at [581, 191] on span "False" at bounding box center [579, 185] width 24 height 12
click at [564, 191] on input "False" at bounding box center [558, 185] width 11 height 9
radio input "true"
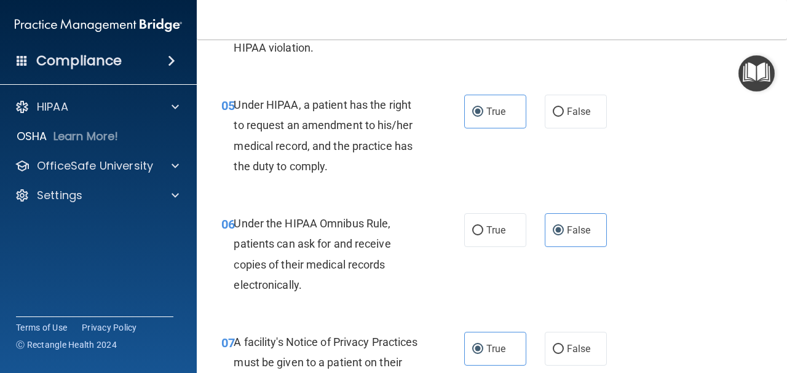
scroll to position [661, 0]
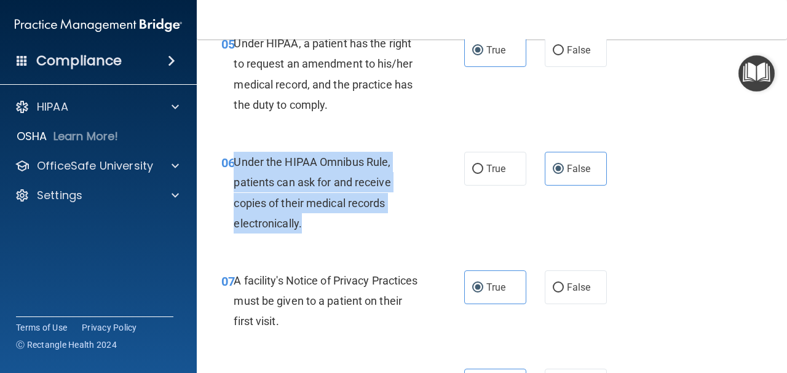
drag, startPoint x: 235, startPoint y: 164, endPoint x: 370, endPoint y: 237, distance: 154.0
click at [370, 238] on div "06 Under the HIPAA Omnibus Rule, patients can ask for and receive copies of the…" at bounding box center [343, 196] width 280 height 88
copy span "Under the HIPAA Omnibus Rule, patients can ask for and receive copies of their …"
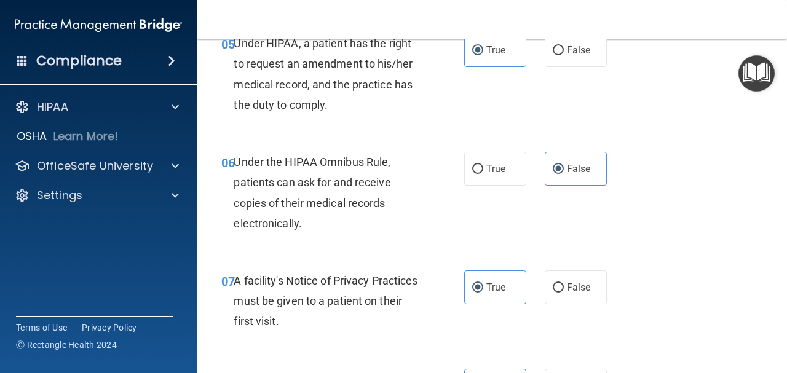
click at [513, 108] on div "05 Under HIPAA, a patient has the right to request an amendment to his/her medi…" at bounding box center [491, 77] width 559 height 119
click at [491, 164] on span "True" at bounding box center [495, 169] width 19 height 12
click at [483, 165] on input "True" at bounding box center [477, 169] width 11 height 9
radio input "true"
radio input "false"
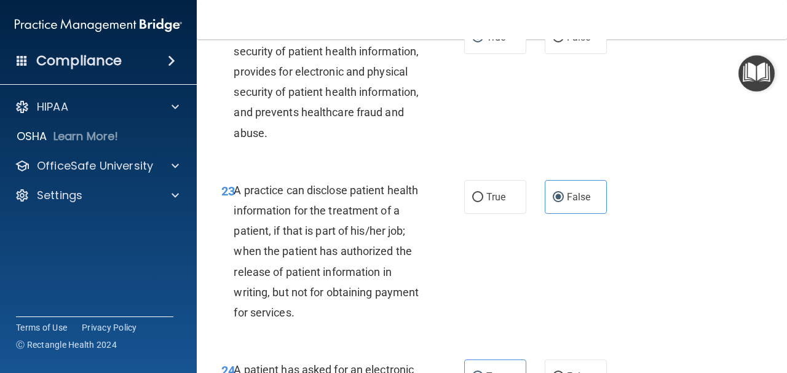
scroll to position [2689, 0]
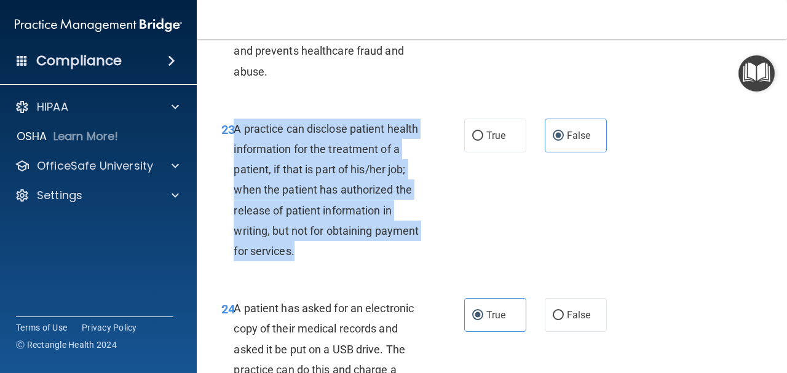
drag, startPoint x: 235, startPoint y: 170, endPoint x: 372, endPoint y: 291, distance: 182.5
click at [372, 262] on div "A practice can disclose patient health information for the treatment of a patie…" at bounding box center [332, 190] width 196 height 143
copy span "A practice can disclose patient health information for the treatment of a patie…"
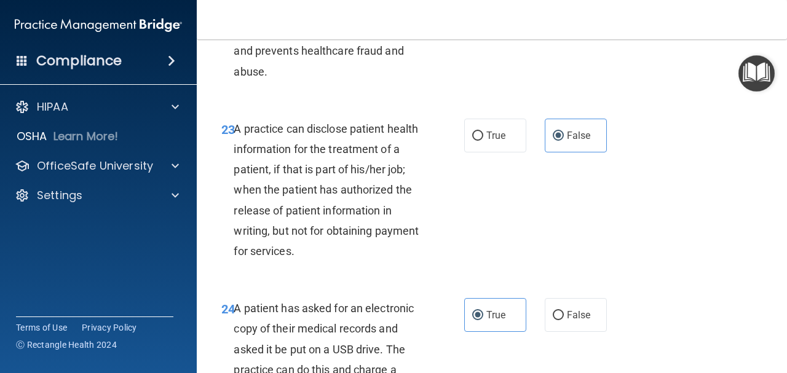
click at [428, 87] on div "22 HIPAA protects the privacy and security of patient health information, provi…" at bounding box center [343, 23] width 280 height 128
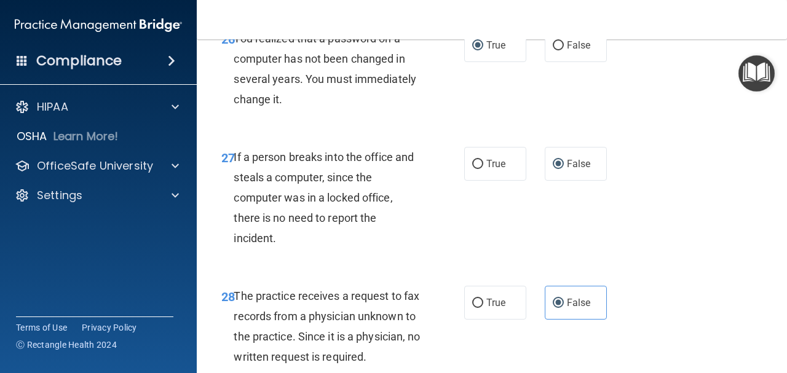
scroll to position [3673, 0]
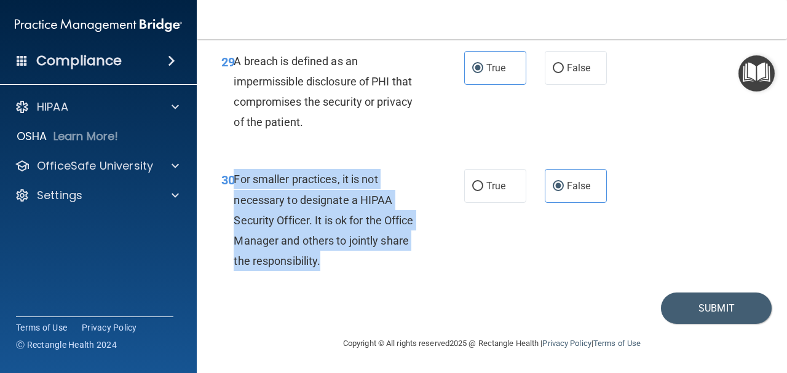
drag, startPoint x: 232, startPoint y: 174, endPoint x: 347, endPoint y: 264, distance: 146.2
click at [347, 264] on div "30 For smaller practices, it is not necessary to designate a HIPAA Security Off…" at bounding box center [343, 223] width 280 height 108
copy div "For smaller practices, it is not necessary to designate a HIPAA Security Office…"
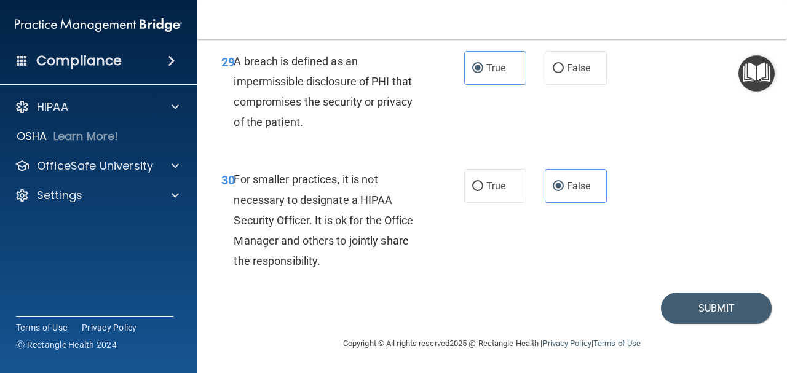
click at [374, 90] on div "A breach is defined as an impermissible disclosure of PHI that compromises the …" at bounding box center [332, 92] width 196 height 82
click at [494, 187] on span "True" at bounding box center [495, 186] width 19 height 12
click at [483, 187] on input "True" at bounding box center [477, 186] width 11 height 9
radio input "true"
radio input "false"
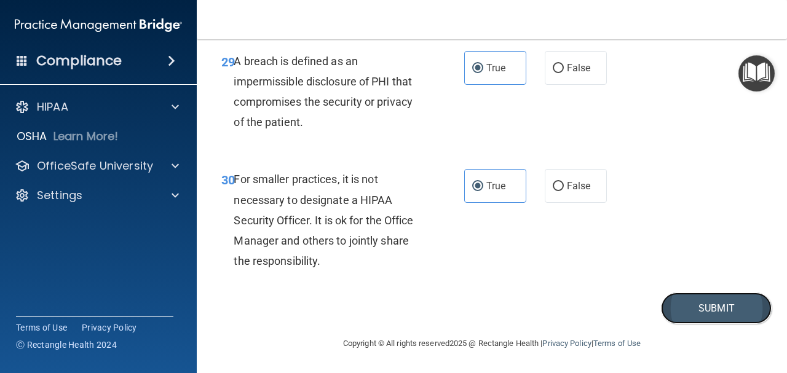
click at [717, 306] on button "Submit" at bounding box center [716, 308] width 111 height 31
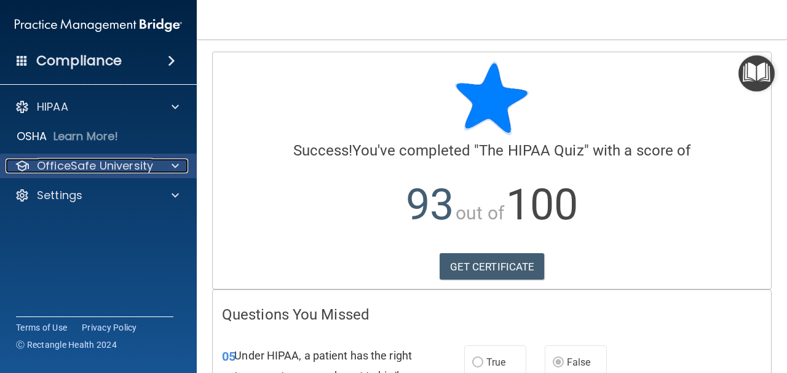
click at [158, 168] on div at bounding box center [173, 166] width 31 height 15
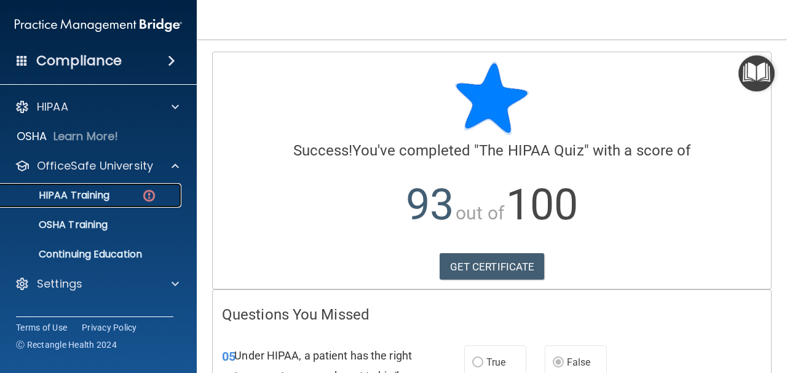
click at [117, 191] on div "HIPAA Training" at bounding box center [92, 195] width 168 height 12
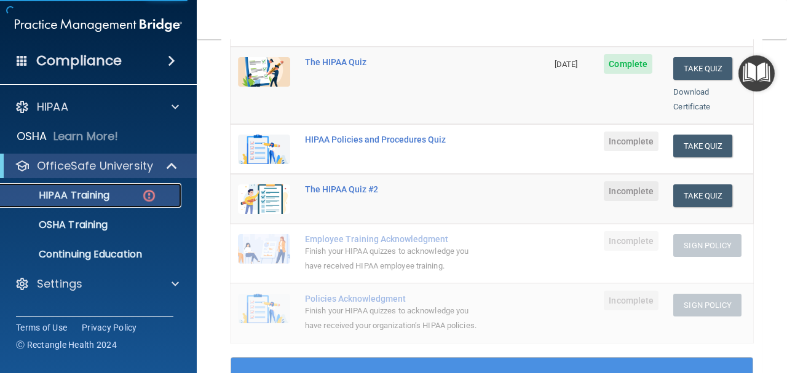
scroll to position [123, 0]
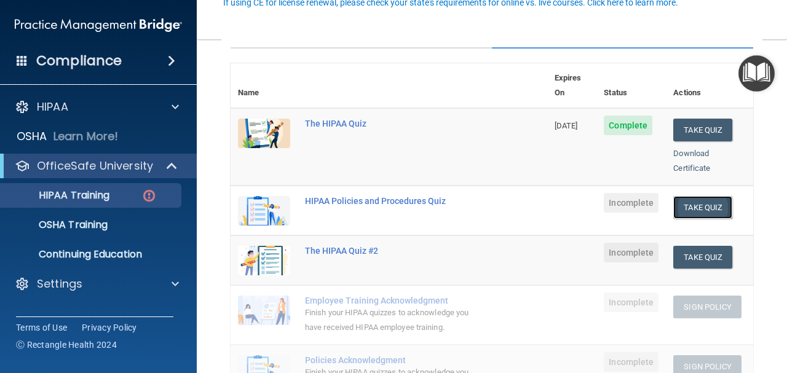
click at [701, 199] on button "Take Quiz" at bounding box center [702, 207] width 59 height 23
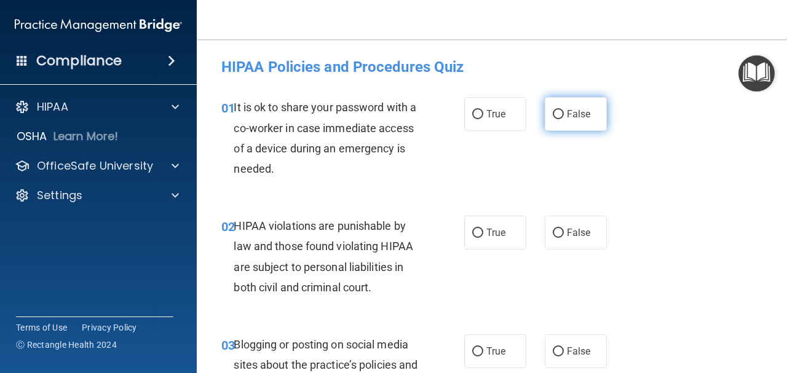
click at [553, 113] on input "False" at bounding box center [558, 114] width 11 height 9
radio input "true"
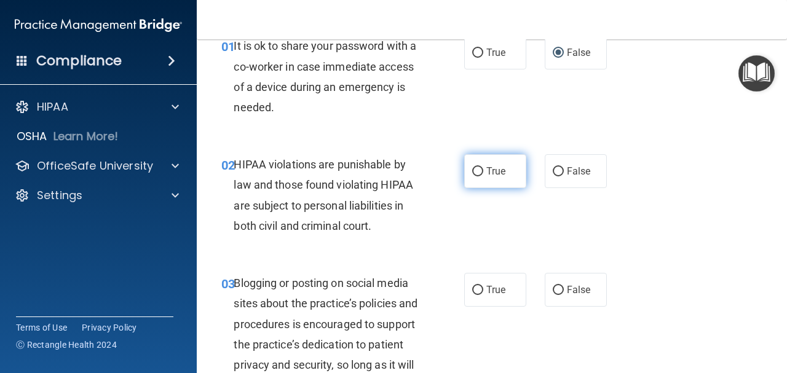
click at [489, 165] on label "True" at bounding box center [495, 171] width 62 height 34
click at [483, 167] on input "True" at bounding box center [477, 171] width 11 height 9
radio input "true"
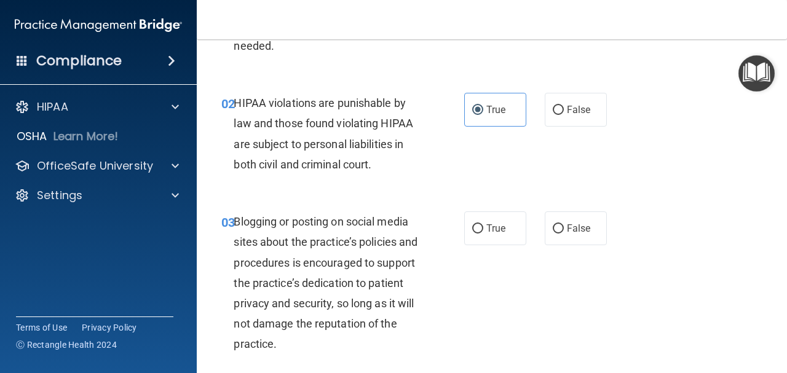
scroll to position [184, 0]
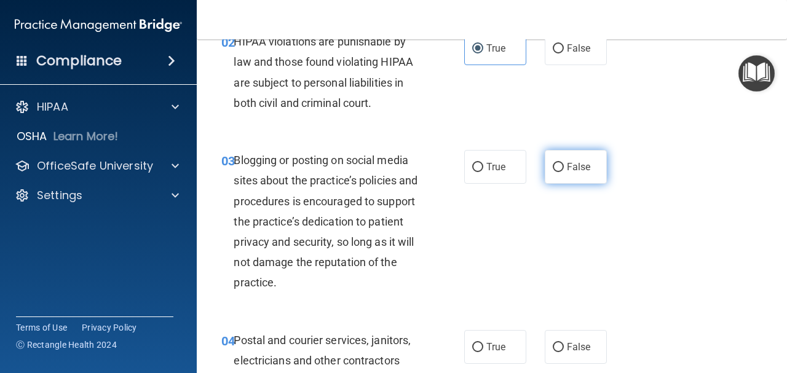
click at [555, 168] on input "False" at bounding box center [558, 167] width 11 height 9
radio input "true"
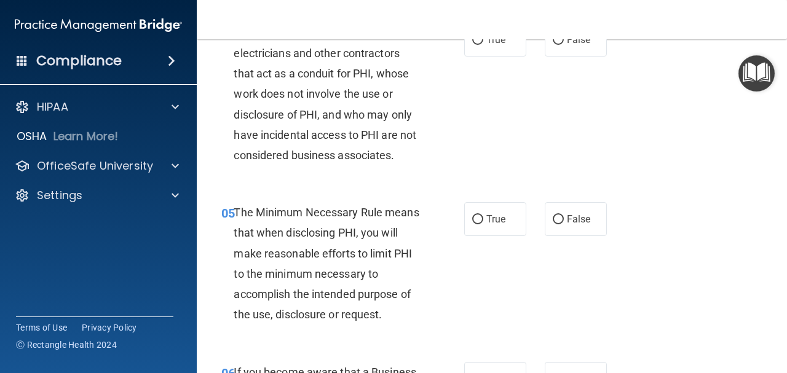
scroll to position [553, 0]
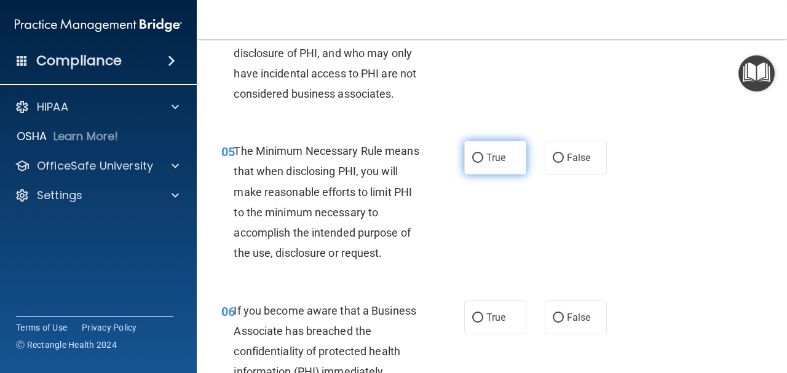
click at [509, 170] on label "True" at bounding box center [495, 158] width 62 height 34
click at [483, 163] on input "True" at bounding box center [477, 158] width 11 height 9
radio input "true"
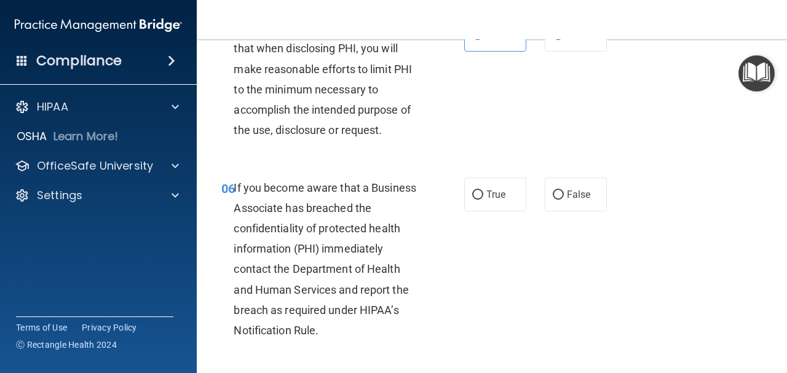
scroll to position [738, 0]
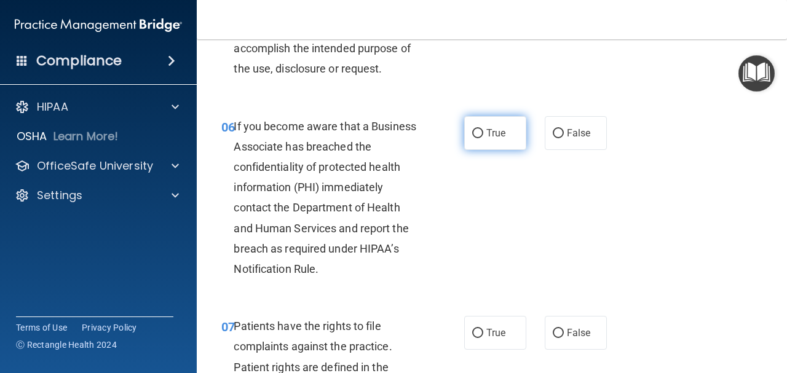
click at [489, 135] on span "True" at bounding box center [495, 133] width 19 height 12
click at [483, 135] on input "True" at bounding box center [477, 133] width 11 height 9
radio input "true"
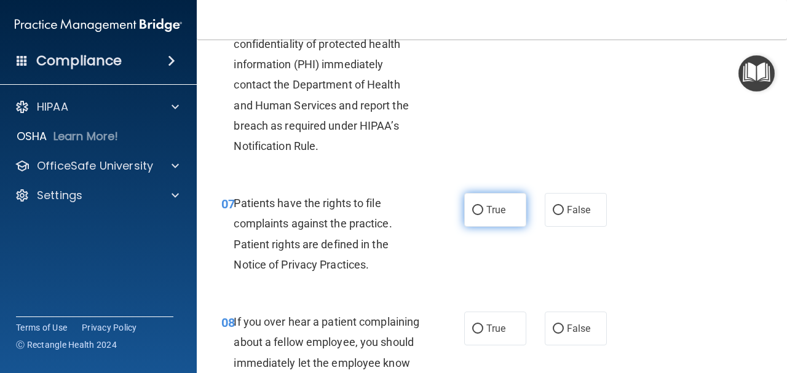
click at [472, 213] on input "True" at bounding box center [477, 210] width 11 height 9
radio input "true"
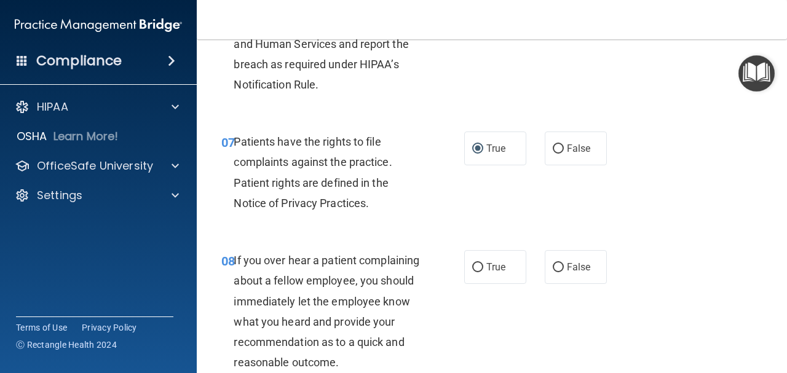
scroll to position [983, 0]
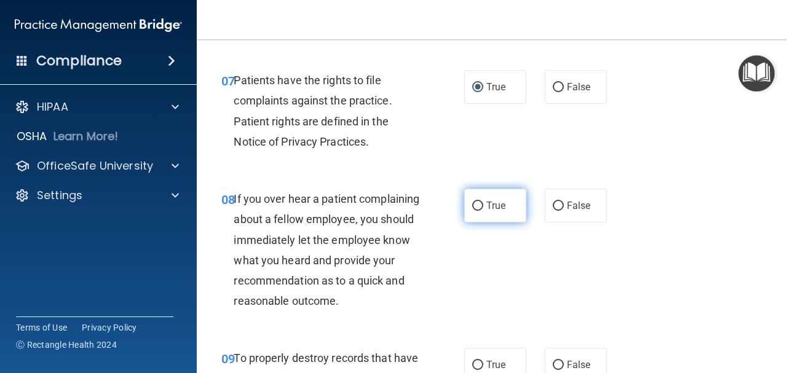
click at [509, 214] on label "True" at bounding box center [495, 206] width 62 height 34
click at [483, 211] on input "True" at bounding box center [477, 206] width 11 height 9
radio input "true"
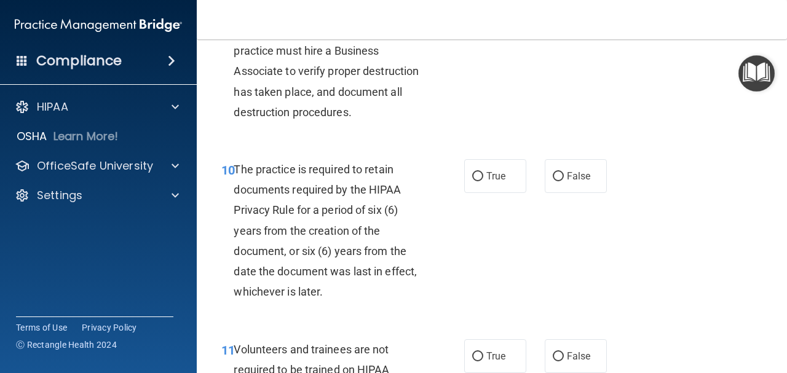
scroll to position [1475, 0]
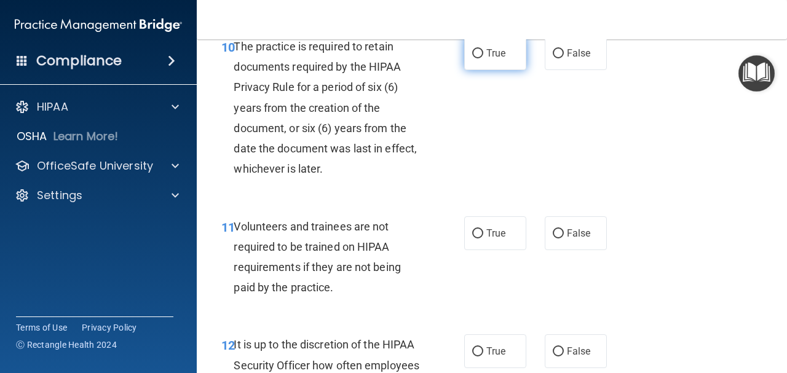
click at [497, 70] on label "True" at bounding box center [495, 53] width 62 height 34
click at [483, 58] on input "True" at bounding box center [477, 53] width 11 height 9
radio input "true"
click at [580, 239] on span "False" at bounding box center [579, 233] width 24 height 12
click at [564, 238] on input "False" at bounding box center [558, 233] width 11 height 9
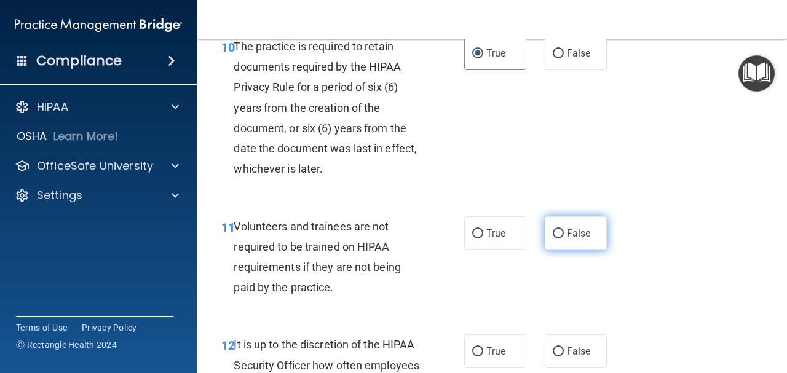
radio input "true"
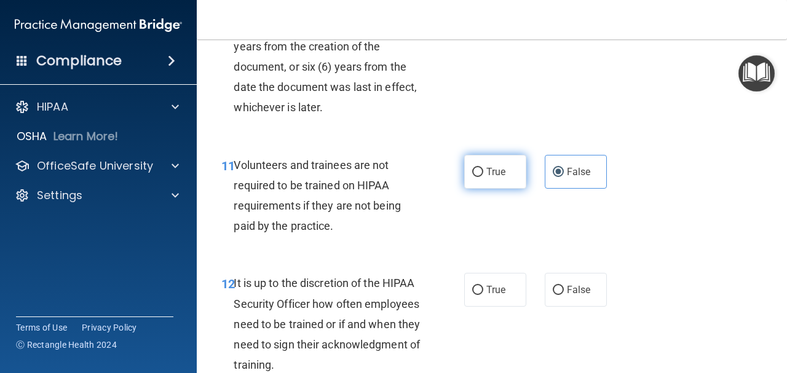
click at [486, 178] on span "True" at bounding box center [495, 172] width 19 height 12
click at [483, 177] on input "True" at bounding box center [477, 172] width 11 height 9
radio input "true"
radio input "false"
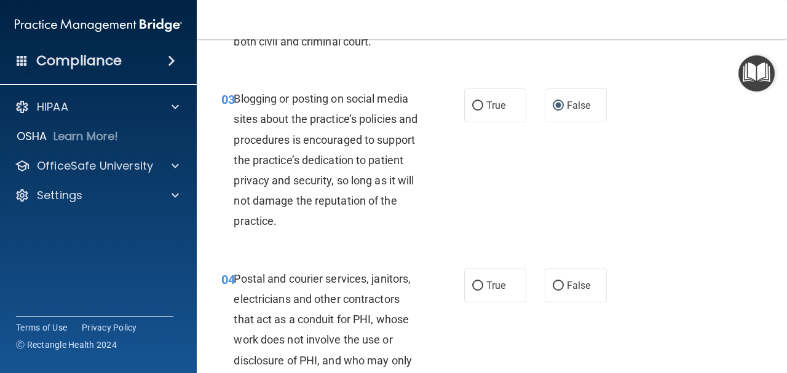
scroll to position [0, 0]
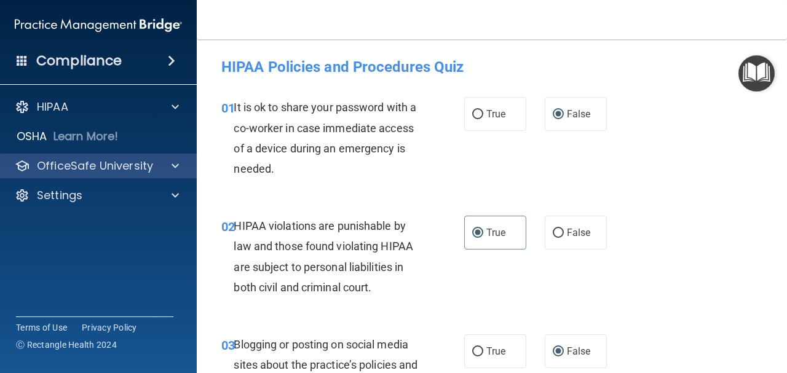
click at [147, 154] on div "OfficeSafe University" at bounding box center [98, 166] width 197 height 25
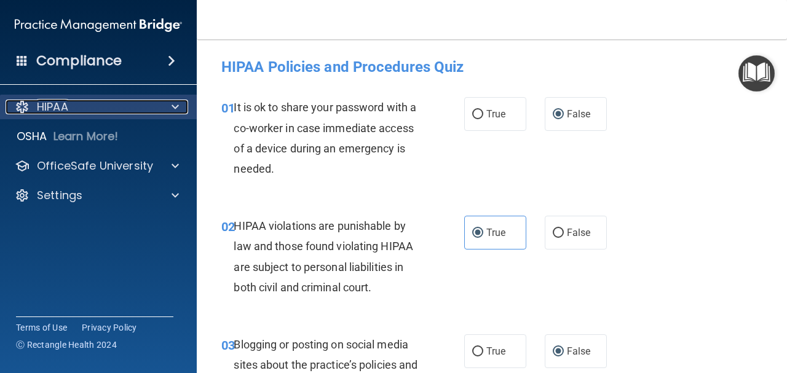
click at [124, 108] on div "HIPAA" at bounding box center [82, 107] width 152 height 15
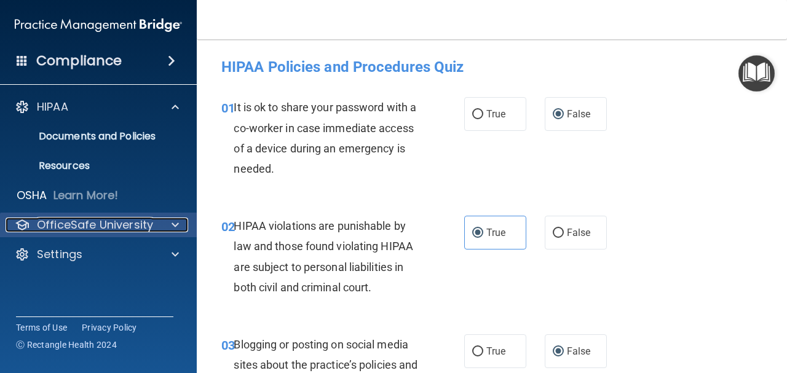
click at [159, 223] on div at bounding box center [173, 225] width 31 height 15
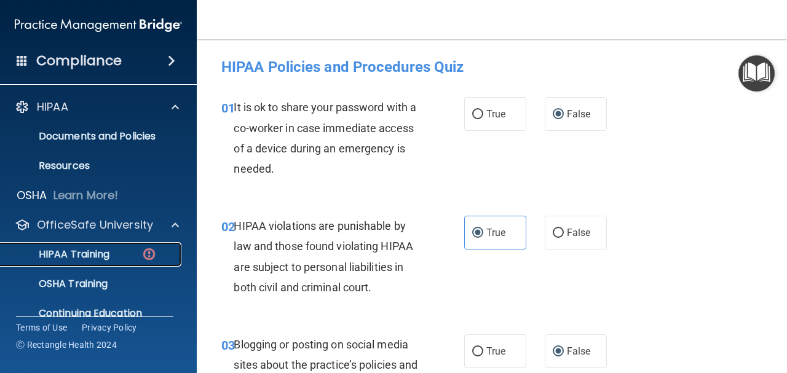
click at [104, 254] on p "HIPAA Training" at bounding box center [58, 254] width 101 height 12
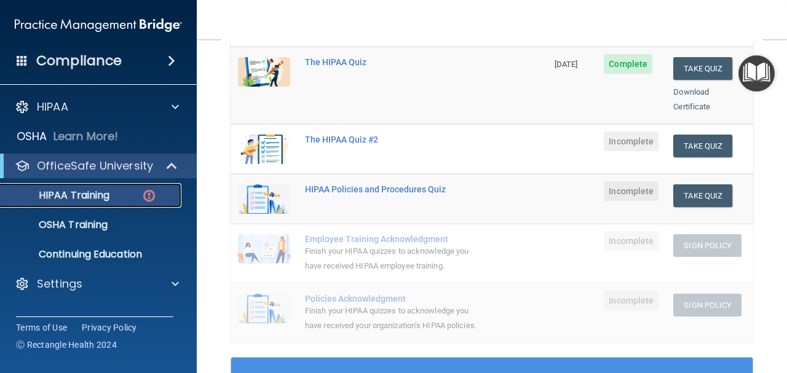
scroll to position [492, 0]
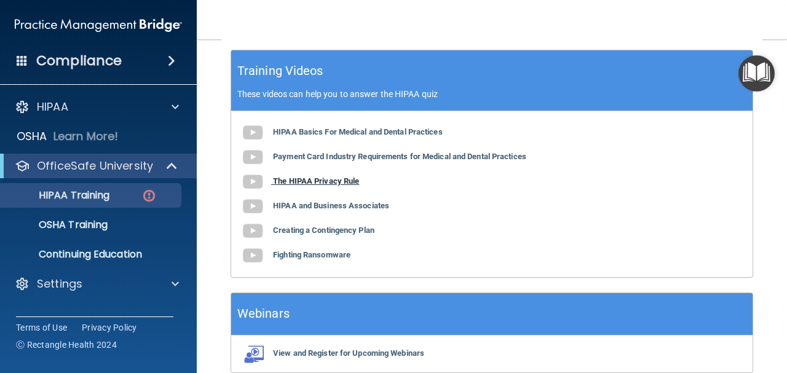
click at [319, 181] on b "The HIPAA Privacy Rule" at bounding box center [316, 180] width 86 height 9
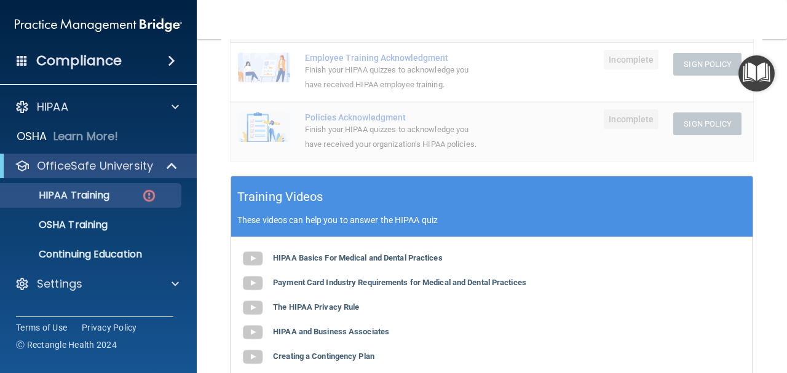
scroll to position [489, 0]
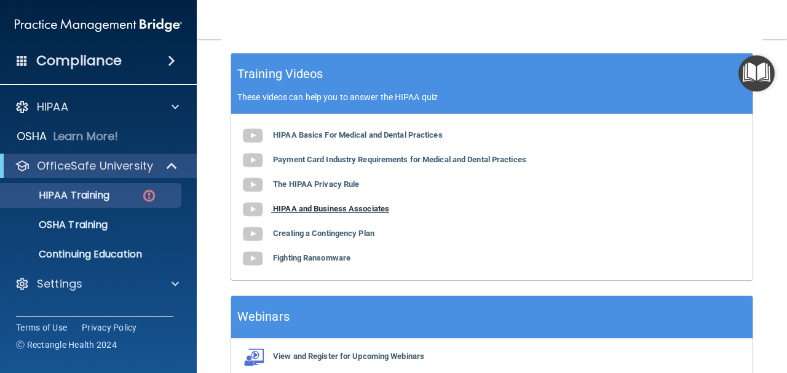
click at [334, 209] on b "HIPAA and Business Associates" at bounding box center [331, 208] width 116 height 9
click at [332, 235] on b "Creating a Contingency Plan" at bounding box center [323, 233] width 101 height 9
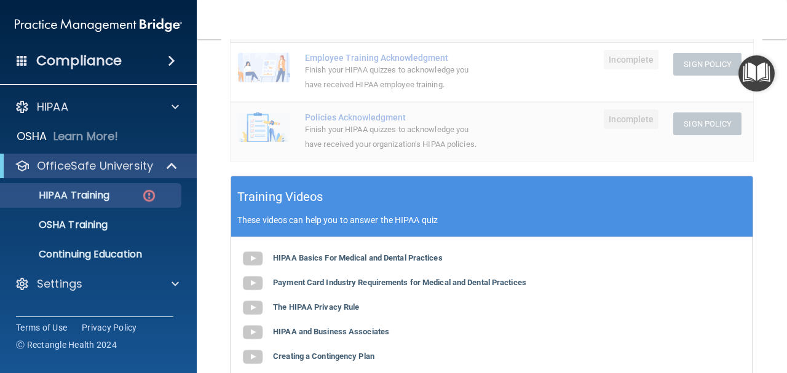
scroll to position [181, 0]
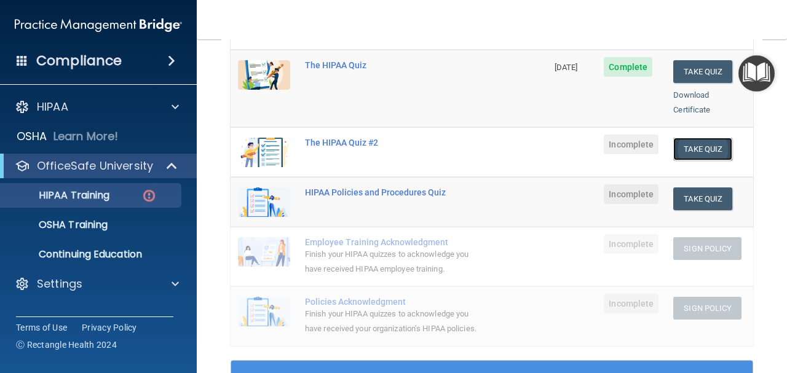
click at [674, 143] on button "Take Quiz" at bounding box center [702, 149] width 59 height 23
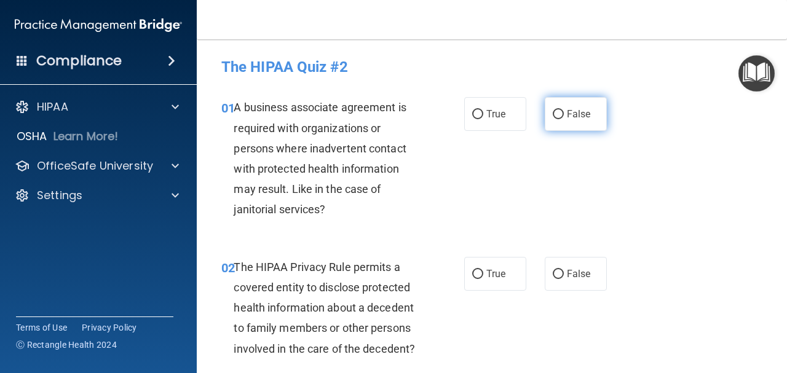
click at [572, 112] on label "False" at bounding box center [576, 114] width 62 height 34
click at [564, 112] on input "False" at bounding box center [558, 114] width 11 height 9
radio input "true"
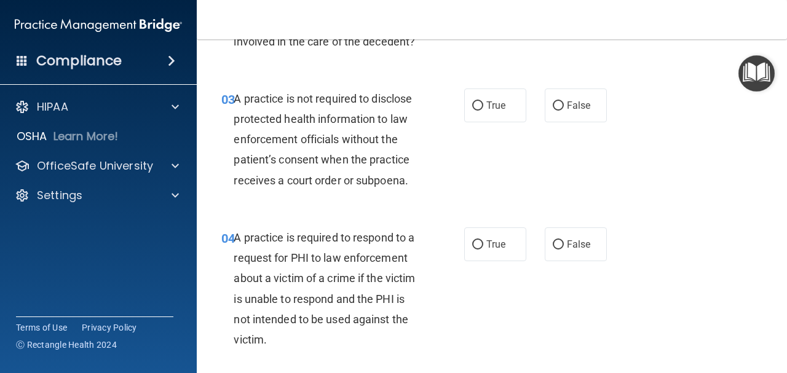
scroll to position [369, 0]
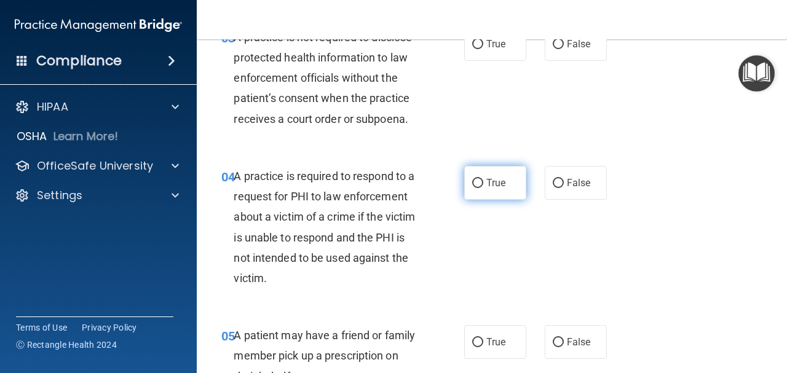
click at [492, 173] on label "True" at bounding box center [495, 183] width 62 height 34
click at [483, 179] on input "True" at bounding box center [477, 183] width 11 height 9
radio input "true"
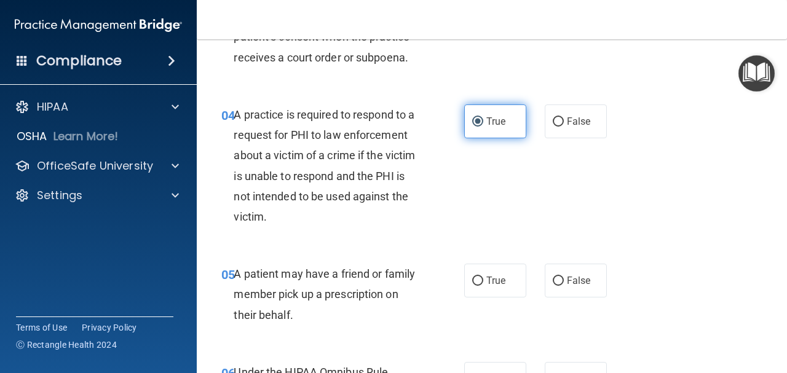
scroll to position [492, 0]
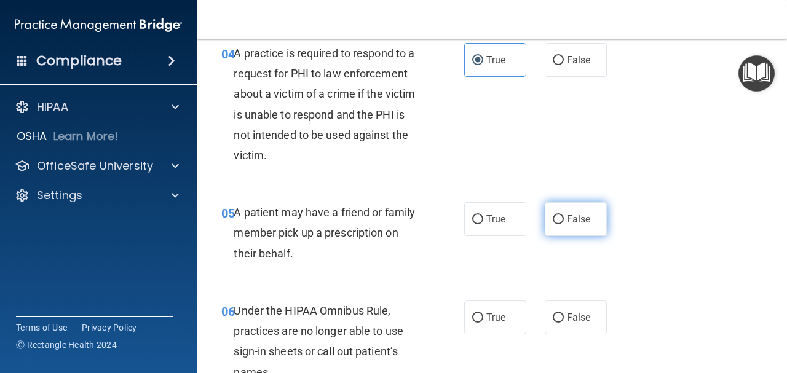
click at [545, 218] on label "False" at bounding box center [576, 219] width 62 height 34
click at [553, 218] on input "False" at bounding box center [558, 219] width 11 height 9
radio input "true"
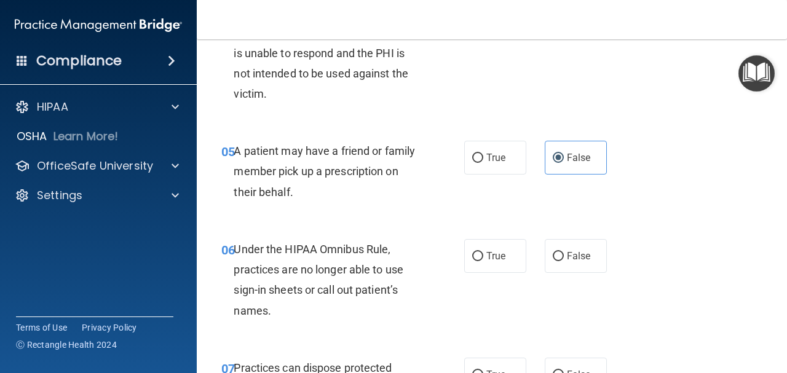
scroll to position [615, 0]
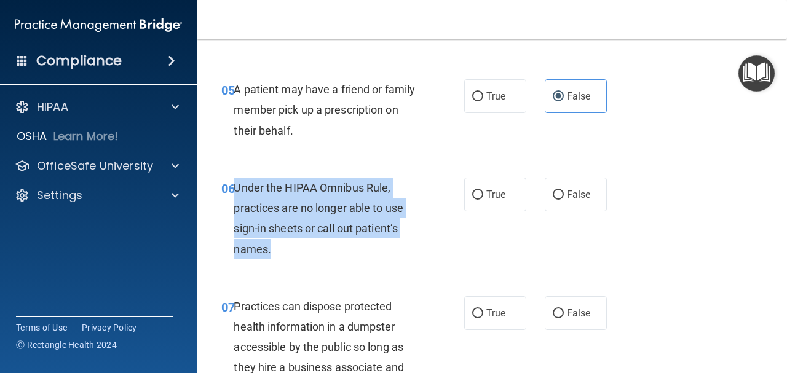
drag, startPoint x: 235, startPoint y: 187, endPoint x: 285, endPoint y: 239, distance: 72.2
click at [285, 239] on div "Under the HIPAA Omnibus Rule, practices are no longer able to use sign-in sheet…" at bounding box center [332, 219] width 196 height 82
copy span "Under the HIPAA Omnibus Rule, practices are no longer able to use sign-in sheet…"
click at [341, 184] on span "Under the HIPAA Omnibus Rule, practices are no longer able to use sign-in sheet…" at bounding box center [319, 218] width 170 height 74
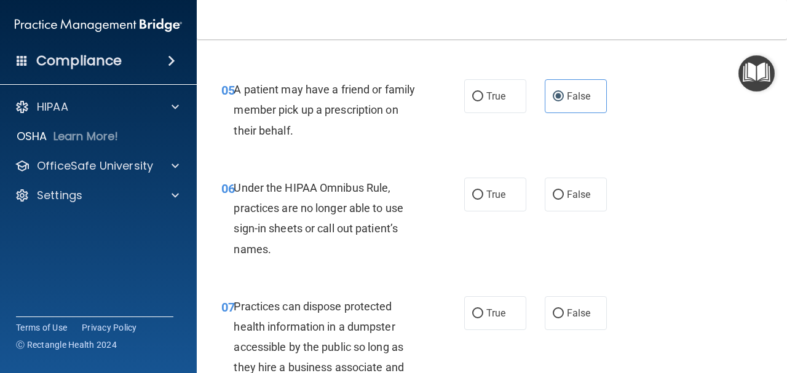
click at [326, 152] on div "05 A patient may have a friend or family member pick up a prescription on their…" at bounding box center [491, 113] width 559 height 98
click at [545, 192] on label "False" at bounding box center [576, 195] width 62 height 34
click at [553, 192] on input "False" at bounding box center [558, 195] width 11 height 9
radio input "true"
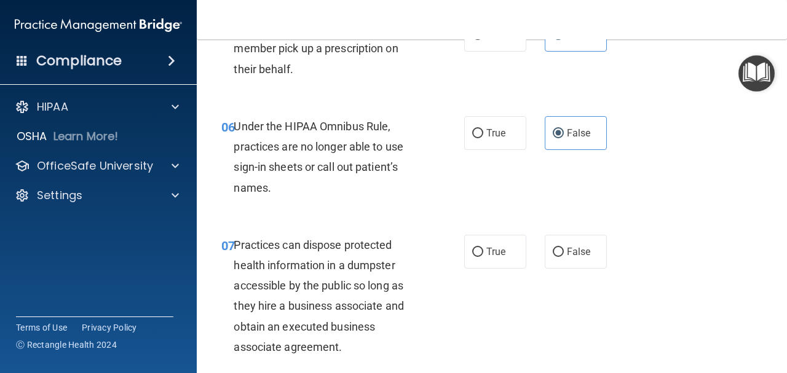
scroll to position [738, 0]
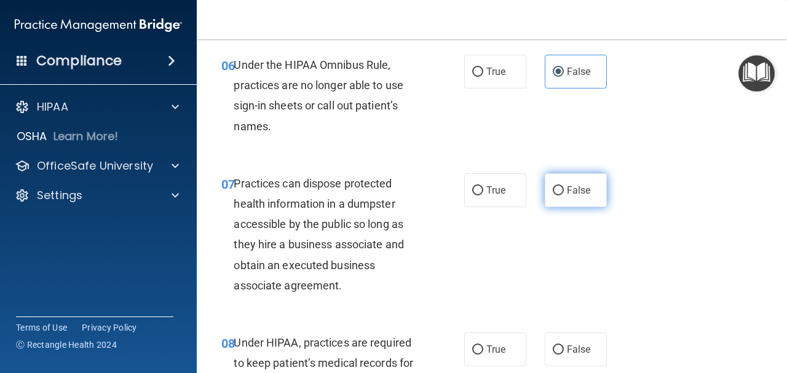
click at [565, 173] on label "False" at bounding box center [576, 190] width 62 height 34
click at [564, 186] on input "False" at bounding box center [558, 190] width 11 height 9
radio input "true"
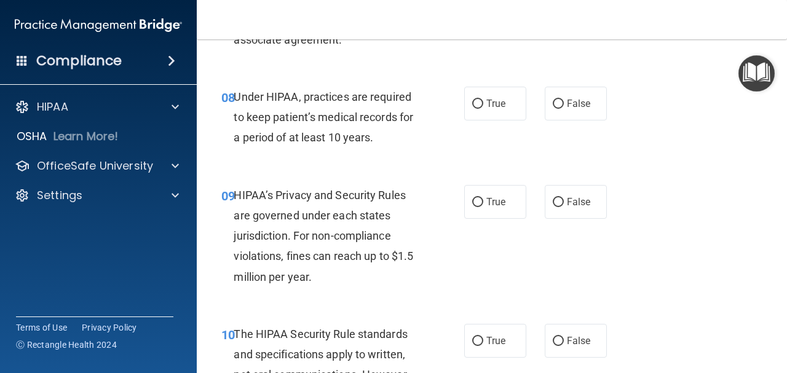
scroll to position [922, 0]
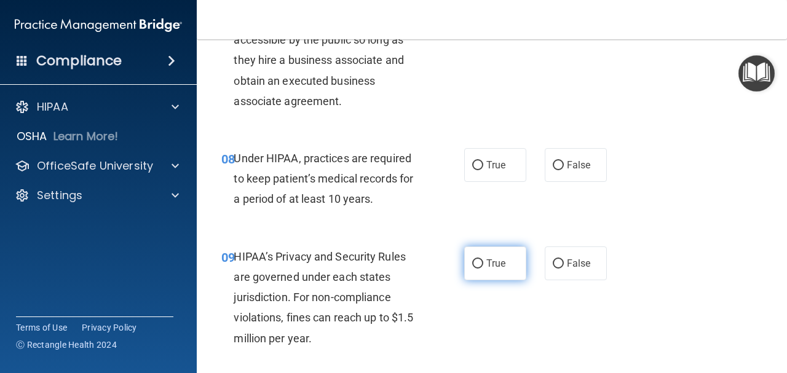
drag, startPoint x: 508, startPoint y: 256, endPoint x: 511, endPoint y: 246, distance: 10.5
click at [508, 257] on label "True" at bounding box center [495, 263] width 62 height 34
click at [483, 259] on input "True" at bounding box center [477, 263] width 11 height 9
radio input "true"
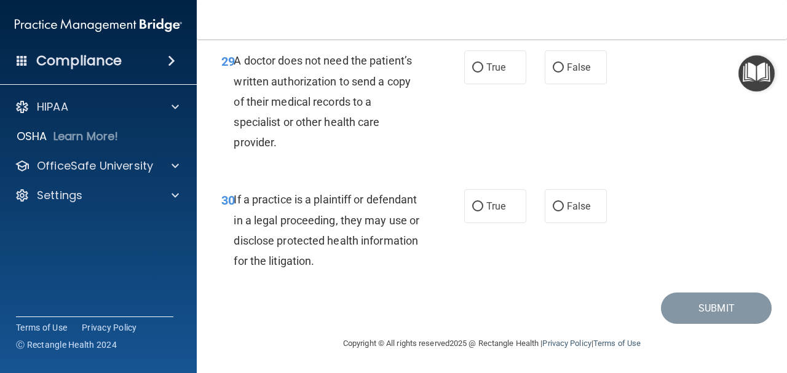
scroll to position [3550, 0]
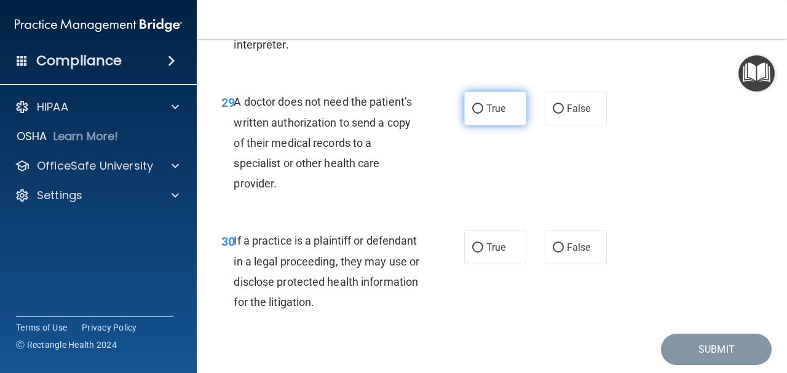
click at [489, 125] on label "True" at bounding box center [495, 109] width 62 height 34
click at [483, 114] on input "True" at bounding box center [477, 108] width 11 height 9
radio input "true"
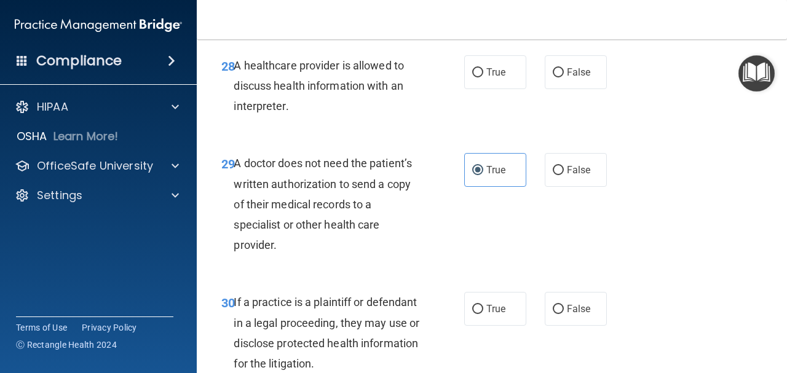
scroll to position [3427, 0]
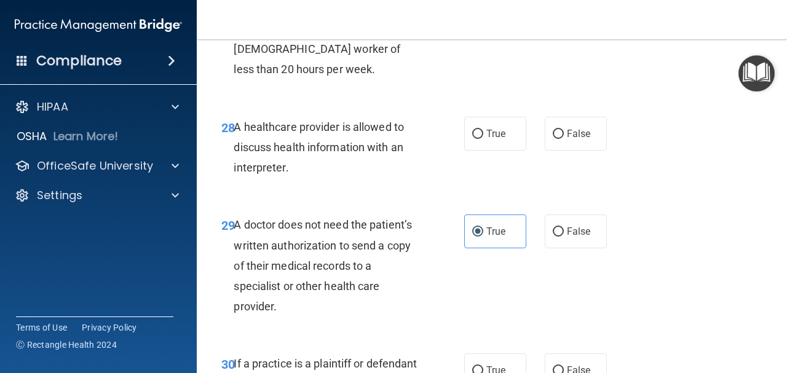
click at [486, 151] on label "True" at bounding box center [495, 134] width 62 height 34
click at [483, 139] on input "True" at bounding box center [477, 134] width 11 height 9
radio input "true"
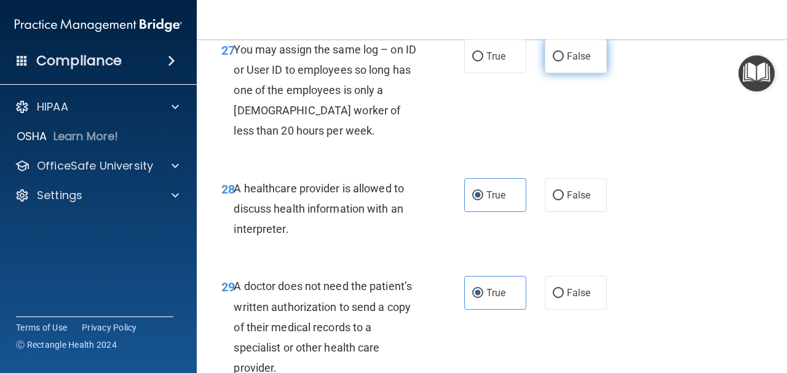
click at [557, 61] on input "False" at bounding box center [558, 56] width 11 height 9
radio input "true"
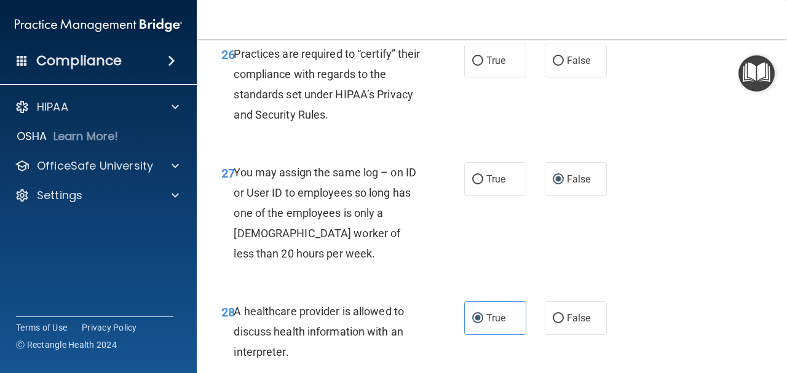
scroll to position [3181, 0]
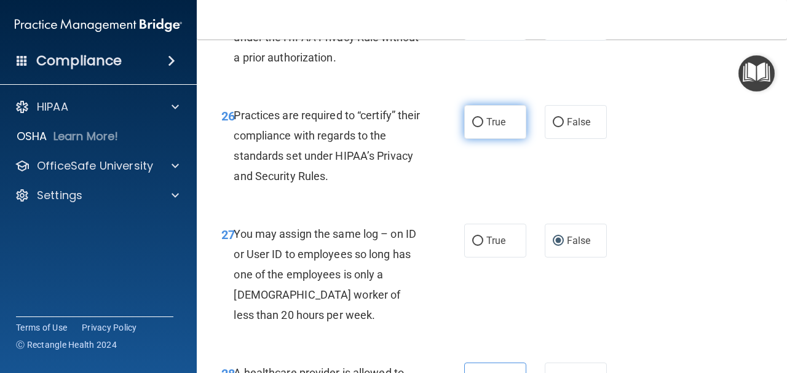
click at [494, 139] on label "True" at bounding box center [495, 122] width 62 height 34
click at [483, 127] on input "True" at bounding box center [477, 122] width 11 height 9
radio input "true"
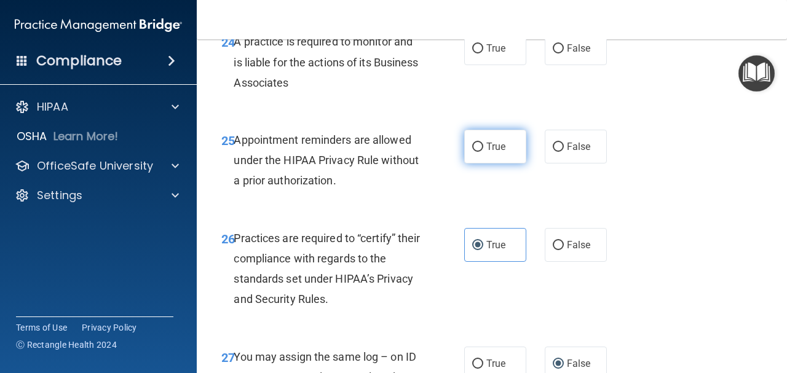
click at [475, 164] on label "True" at bounding box center [495, 147] width 62 height 34
click at [475, 152] on input "True" at bounding box center [477, 147] width 11 height 9
radio input "true"
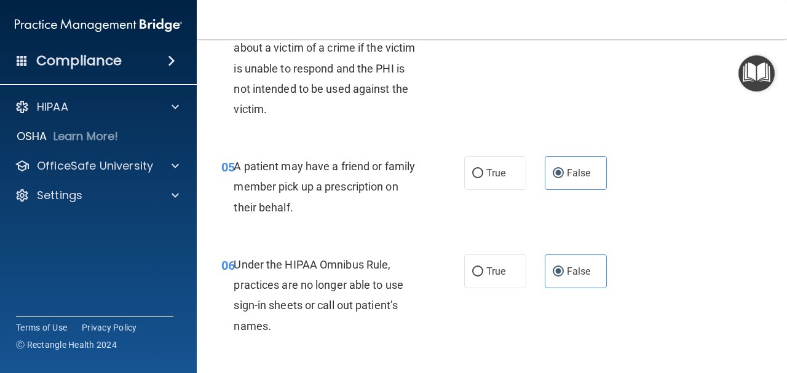
scroll to position [231, 0]
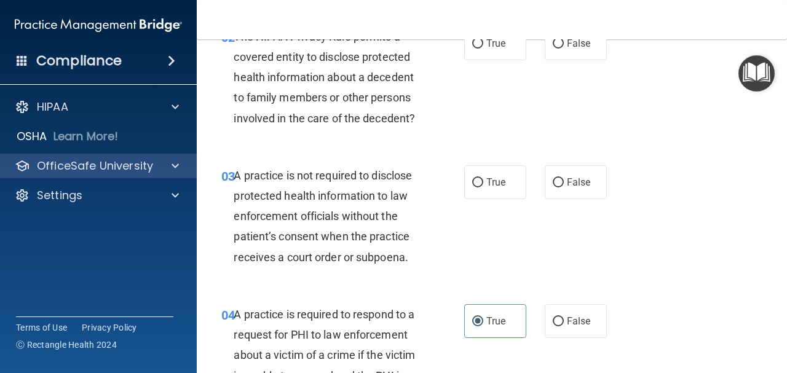
click at [101, 156] on div "OfficeSafe University" at bounding box center [98, 166] width 197 height 25
click at [125, 171] on p "OfficeSafe University" at bounding box center [95, 166] width 116 height 15
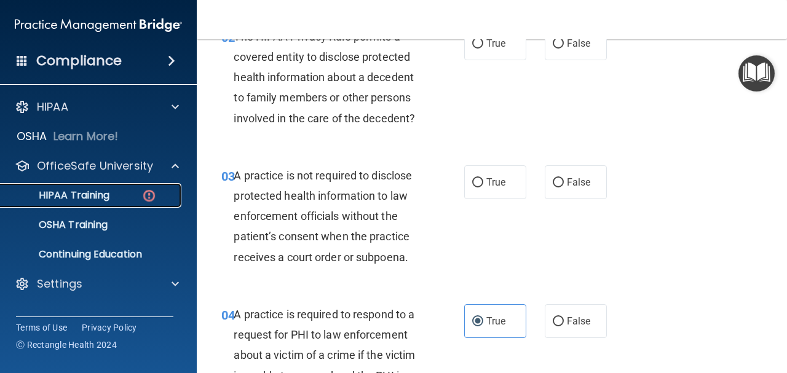
click at [110, 200] on div "HIPAA Training" at bounding box center [92, 195] width 168 height 12
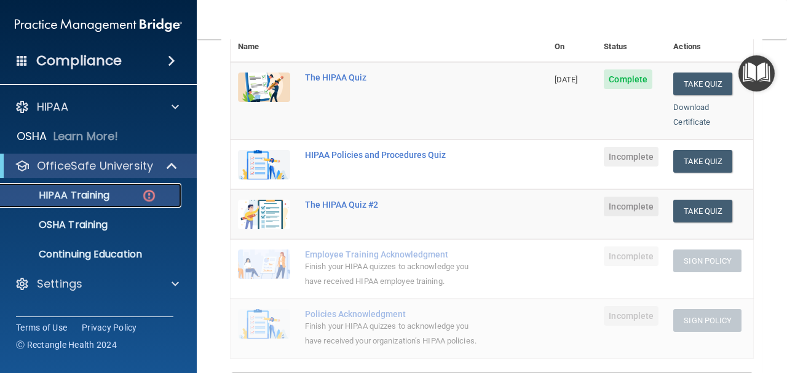
scroll to position [46, 0]
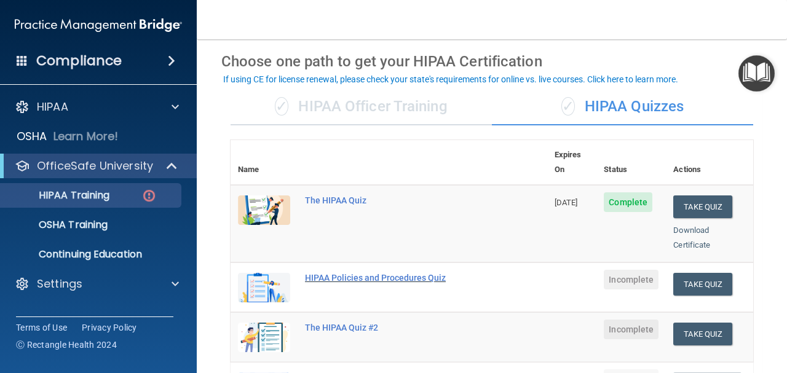
click at [409, 273] on div "HIPAA Policies and Procedures Quiz" at bounding box center [395, 278] width 181 height 10
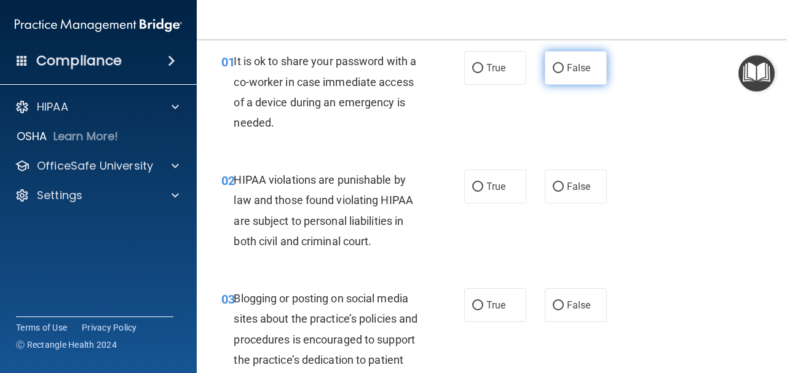
click at [569, 63] on span "False" at bounding box center [579, 68] width 24 height 12
click at [564, 64] on input "False" at bounding box center [558, 68] width 11 height 9
radio input "true"
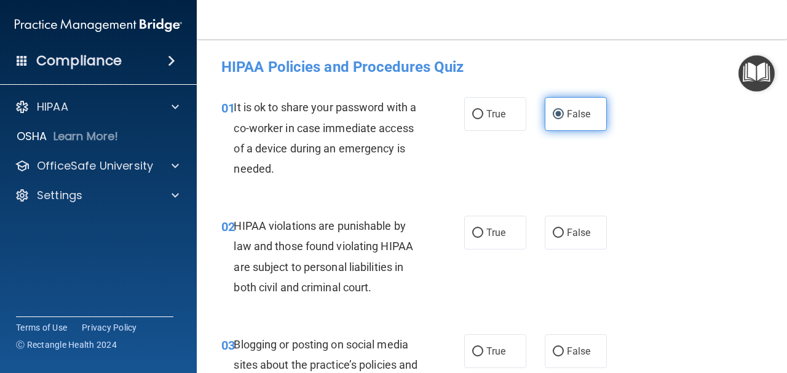
scroll to position [123, 0]
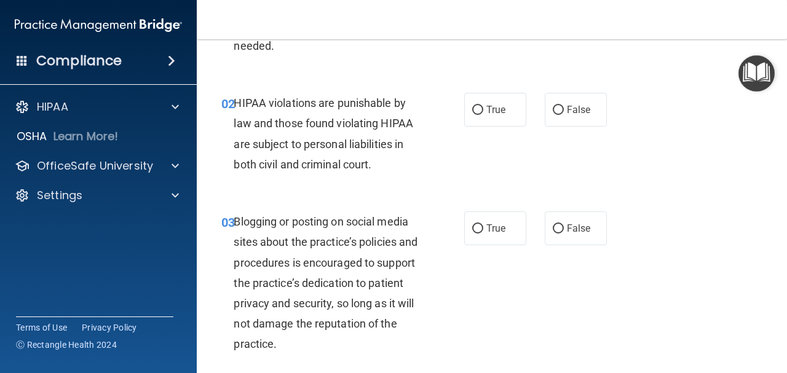
click at [613, 93] on ng-form "02 HIPAA violations are punishable by law and those found violating HIPAA are s…" at bounding box center [613, 93] width 0 height 0
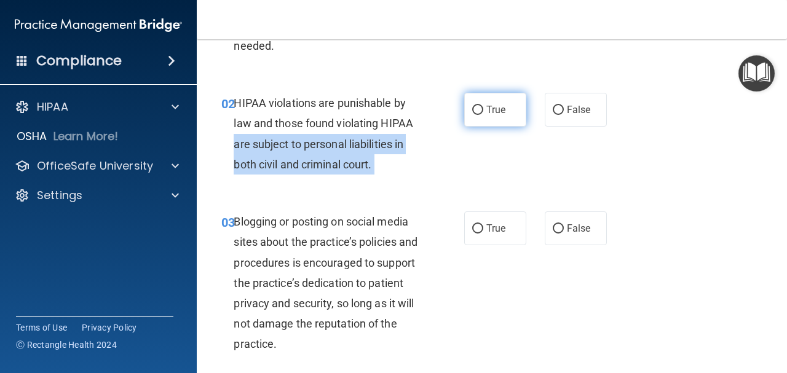
click at [481, 119] on label "True" at bounding box center [495, 110] width 62 height 34
click at [481, 115] on input "True" at bounding box center [477, 110] width 11 height 9
radio input "true"
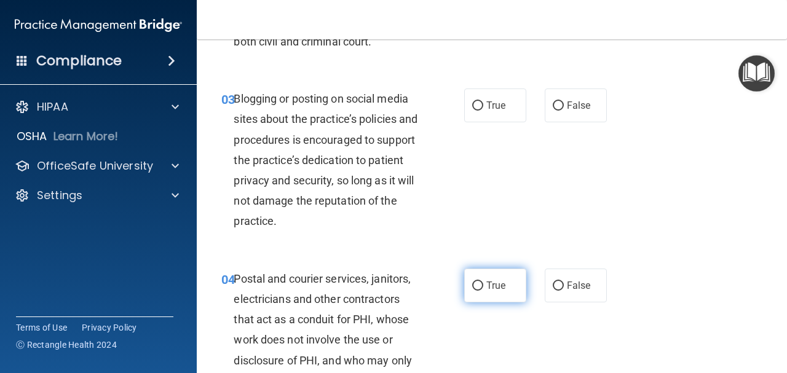
scroll to position [307, 0]
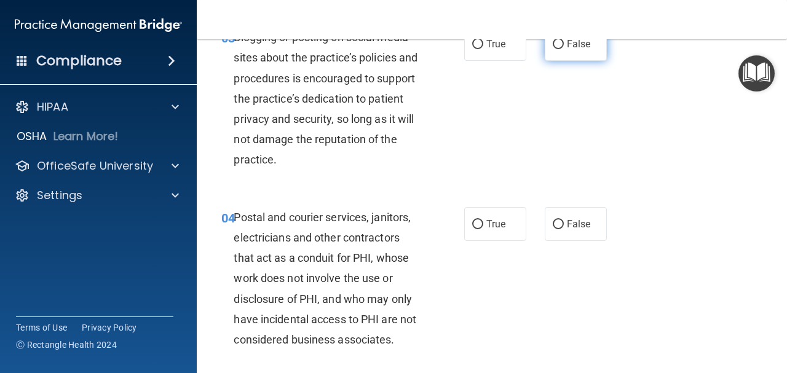
click at [579, 52] on label "False" at bounding box center [576, 44] width 62 height 34
click at [564, 49] on input "False" at bounding box center [558, 44] width 11 height 9
radio input "true"
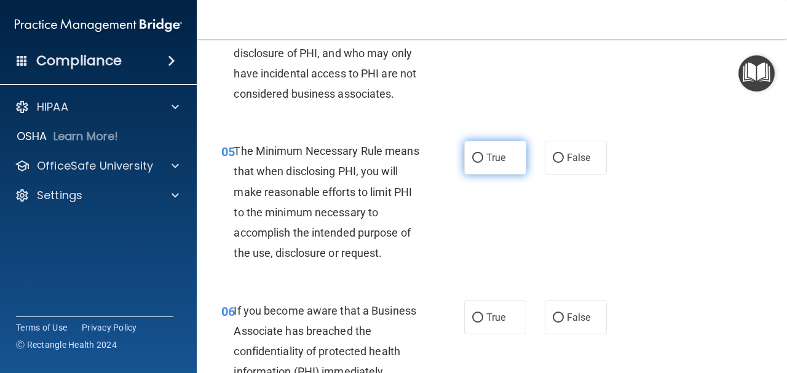
click at [494, 152] on label "True" at bounding box center [495, 158] width 62 height 34
click at [483, 154] on input "True" at bounding box center [477, 158] width 11 height 9
radio input "true"
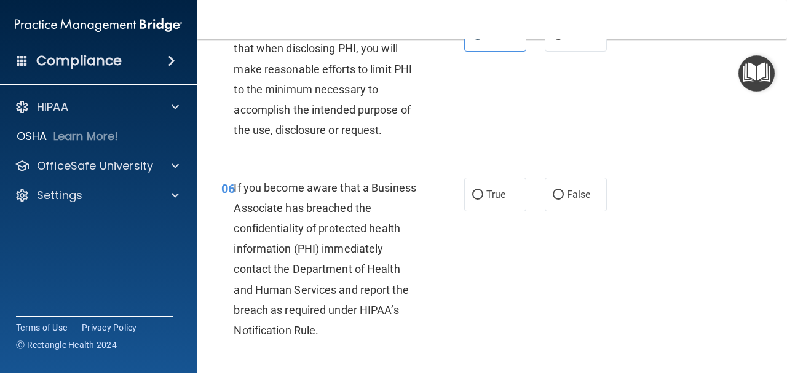
scroll to position [738, 0]
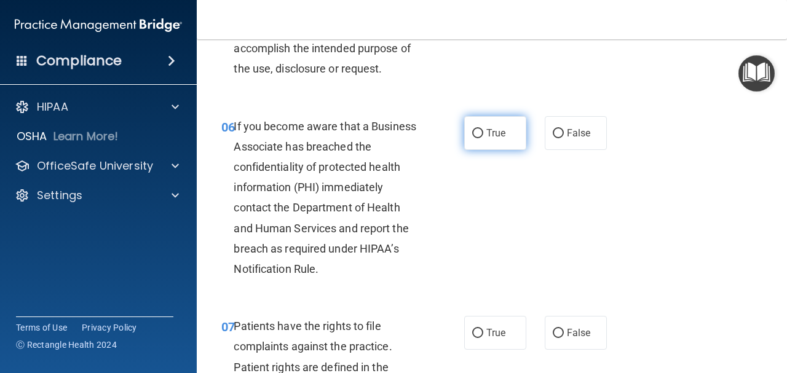
click at [495, 146] on label "True" at bounding box center [495, 133] width 62 height 34
click at [483, 138] on input "True" at bounding box center [477, 133] width 11 height 9
radio input "true"
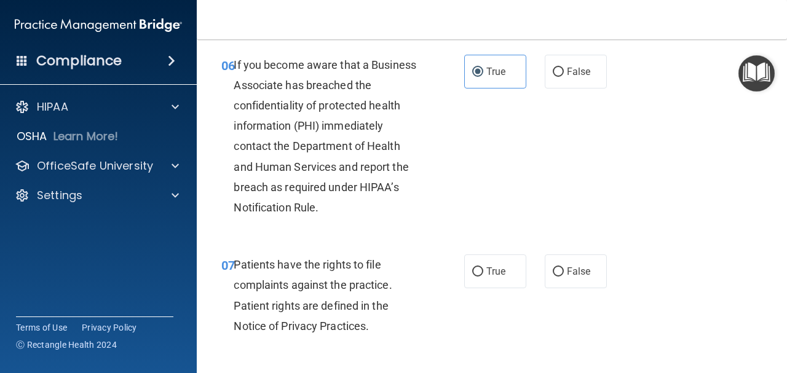
scroll to position [861, 0]
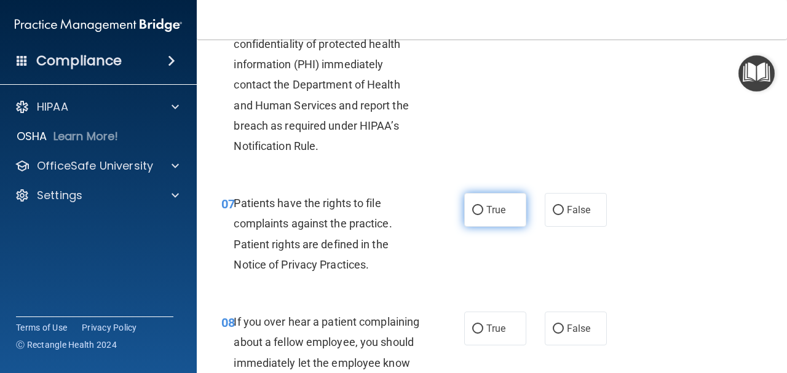
click at [502, 216] on label "True" at bounding box center [495, 210] width 62 height 34
click at [483, 215] on input "True" at bounding box center [477, 210] width 11 height 9
radio input "true"
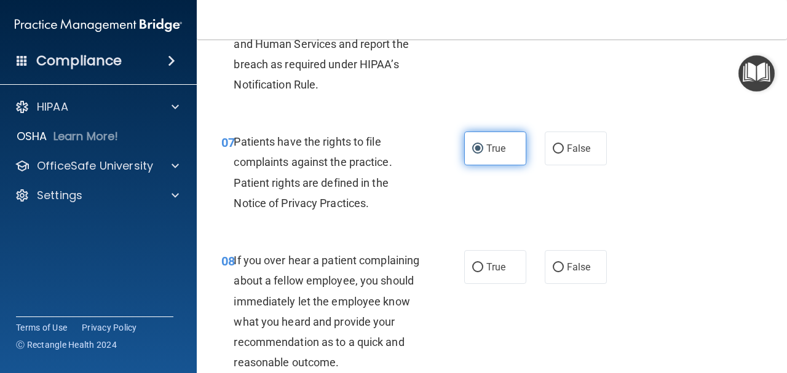
scroll to position [983, 0]
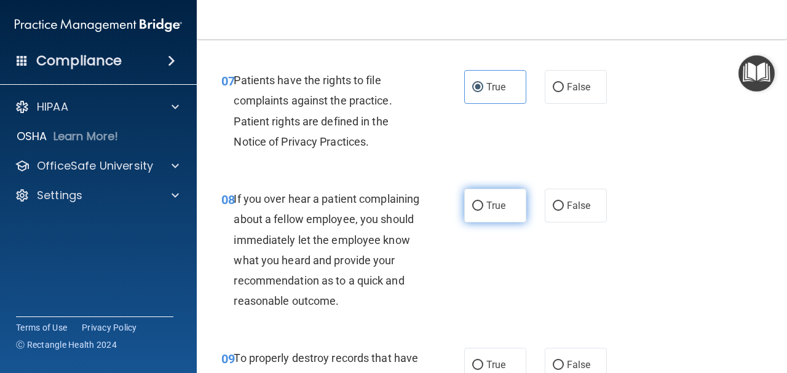
click at [498, 213] on label "True" at bounding box center [495, 206] width 62 height 34
click at [483, 211] on input "True" at bounding box center [477, 206] width 11 height 9
radio input "true"
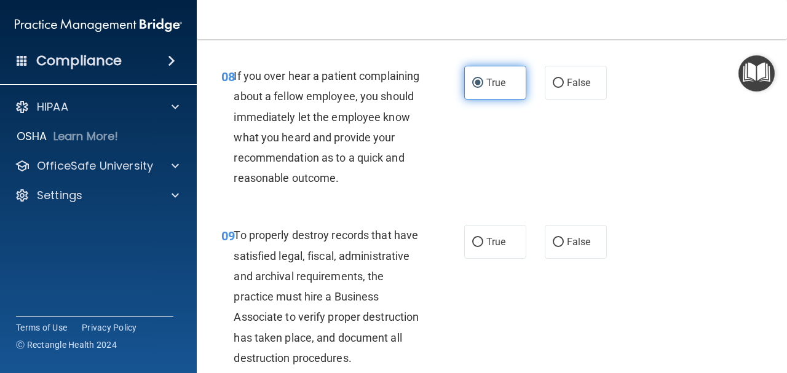
scroll to position [1168, 0]
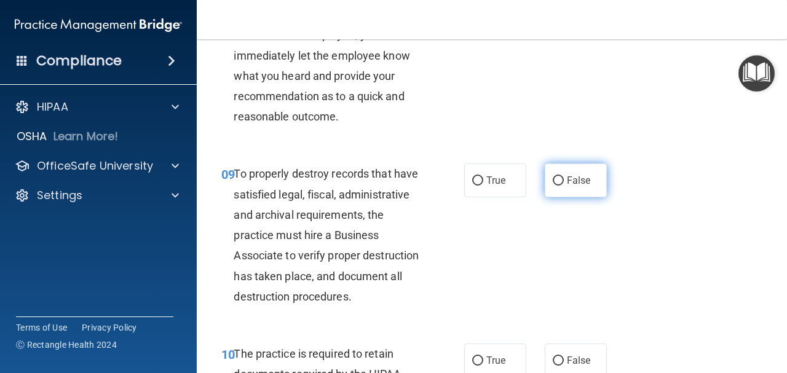
click at [567, 186] on span "False" at bounding box center [579, 181] width 24 height 12
click at [564, 186] on input "False" at bounding box center [558, 180] width 11 height 9
radio input "true"
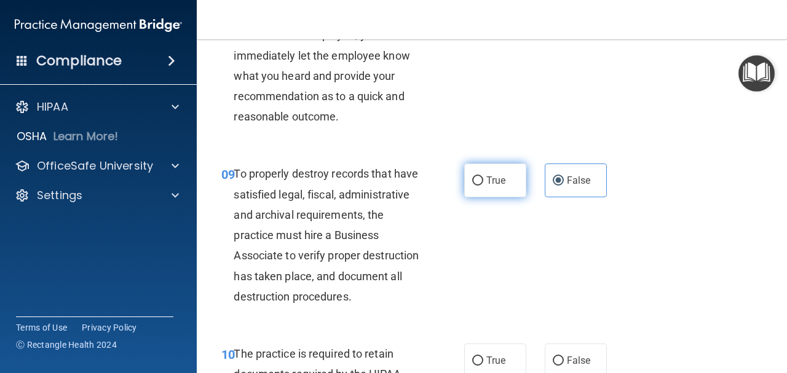
click at [505, 197] on label "True" at bounding box center [495, 181] width 62 height 34
click at [483, 186] on input "True" at bounding box center [477, 180] width 11 height 9
radio input "true"
radio input "false"
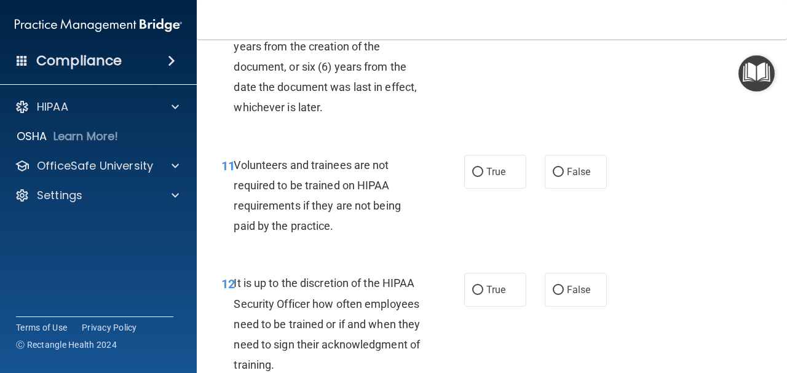
scroll to position [1598, 0]
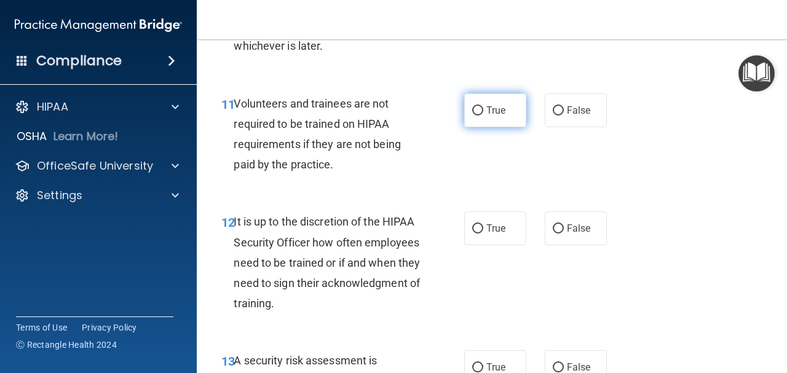
click at [501, 127] on label "True" at bounding box center [495, 110] width 62 height 34
click at [483, 116] on input "True" at bounding box center [477, 110] width 11 height 9
radio input "true"
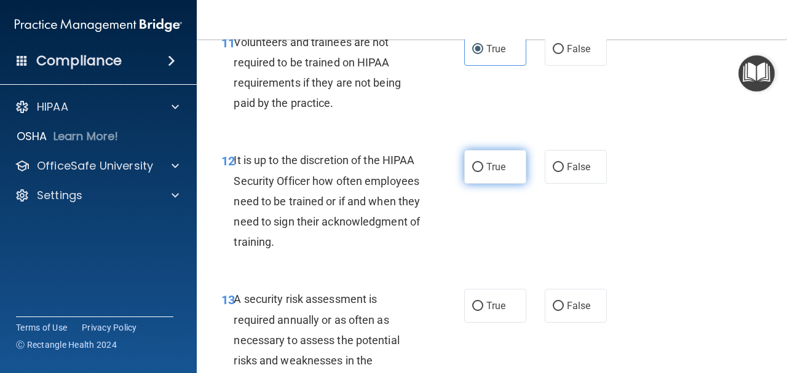
click at [493, 173] on span "True" at bounding box center [495, 167] width 19 height 12
click at [483, 172] on input "True" at bounding box center [477, 167] width 11 height 9
radio input "true"
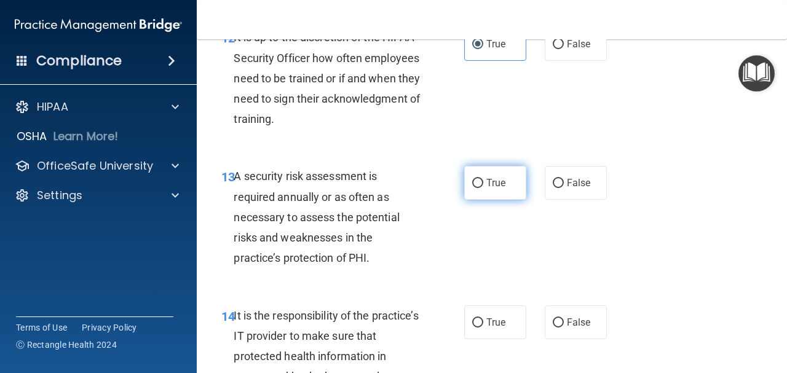
click at [504, 200] on label "True" at bounding box center [495, 183] width 62 height 34
click at [483, 188] on input "True" at bounding box center [477, 183] width 11 height 9
radio input "true"
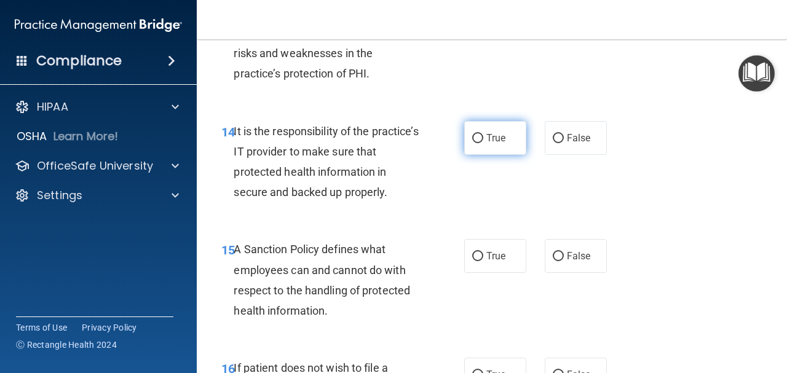
click at [510, 155] on label "True" at bounding box center [495, 138] width 62 height 34
click at [483, 143] on input "True" at bounding box center [477, 138] width 11 height 9
radio input "true"
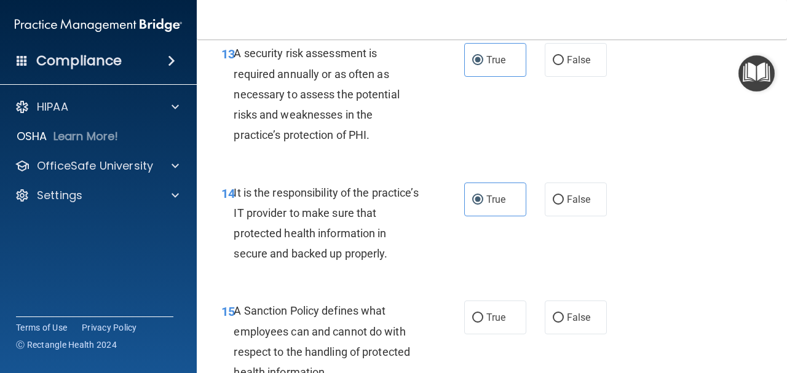
scroll to position [2090, 0]
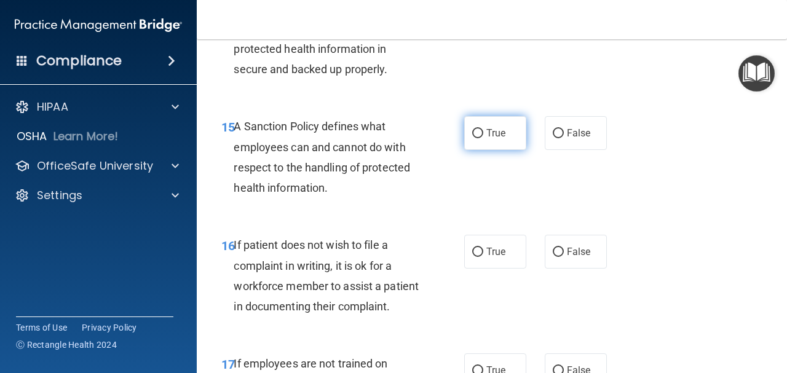
click at [503, 150] on label "True" at bounding box center [495, 133] width 62 height 34
click at [483, 138] on input "True" at bounding box center [477, 133] width 11 height 9
radio input "true"
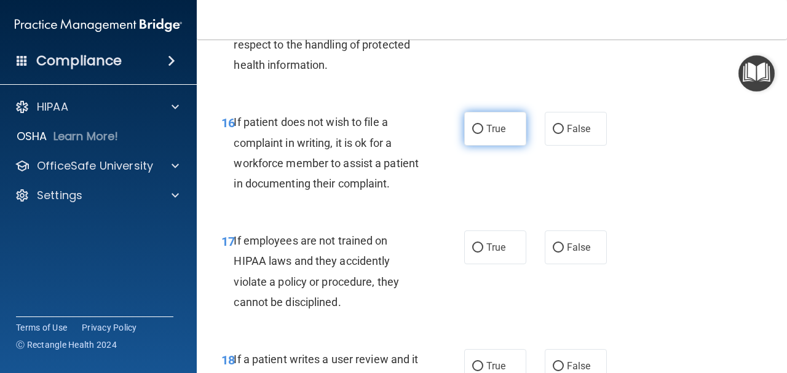
click at [490, 135] on span "True" at bounding box center [495, 129] width 19 height 12
click at [483, 134] on input "True" at bounding box center [477, 129] width 11 height 9
radio input "true"
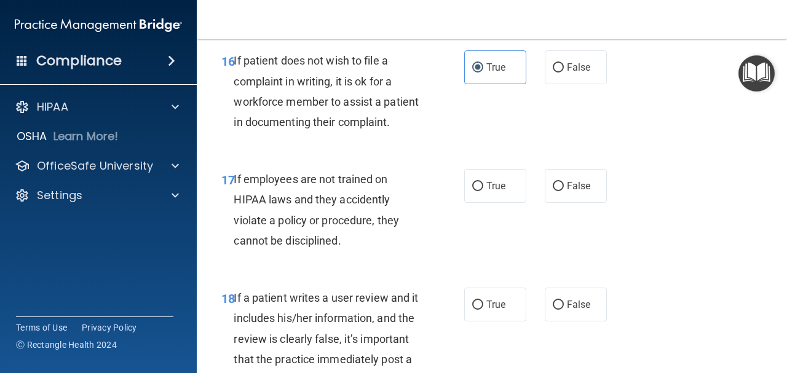
scroll to position [2336, 0]
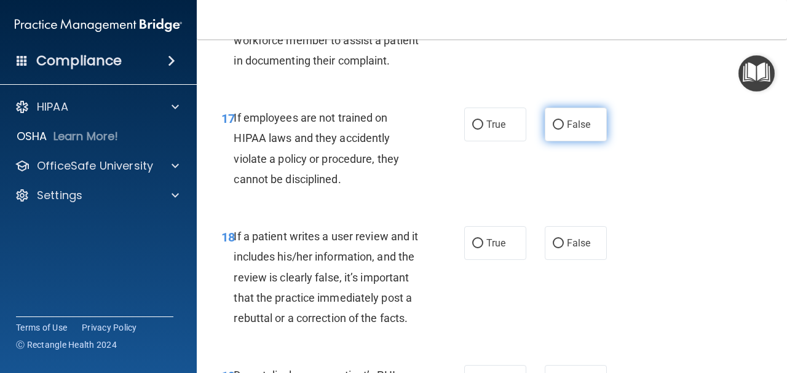
click at [568, 130] on span "False" at bounding box center [579, 125] width 24 height 12
click at [564, 130] on input "False" at bounding box center [558, 124] width 11 height 9
radio input "true"
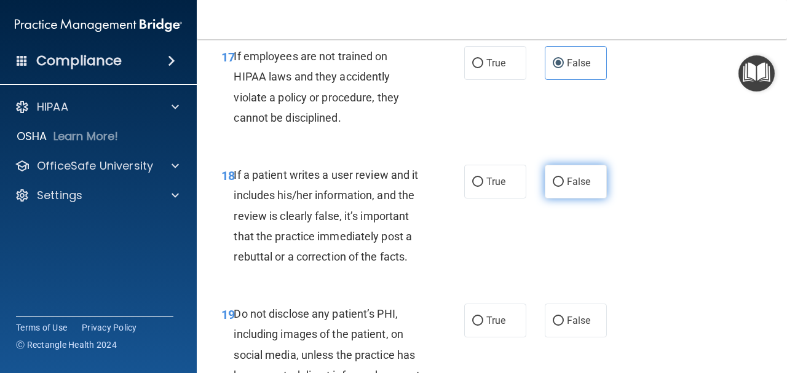
scroll to position [2459, 0]
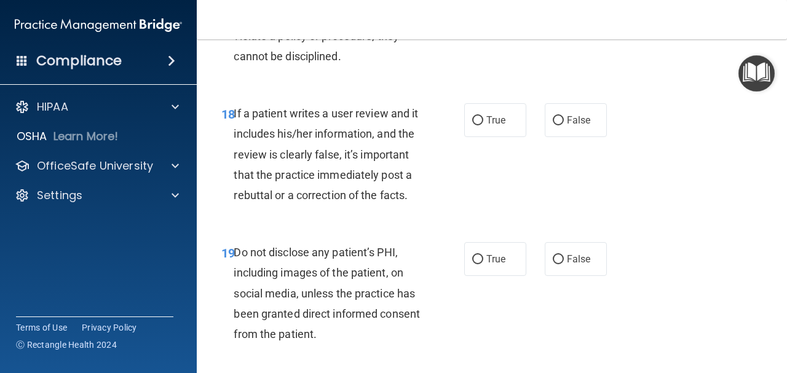
click at [505, 18] on label "True" at bounding box center [495, 2] width 62 height 34
click at [483, 7] on input "True" at bounding box center [477, 2] width 11 height 9
radio input "true"
radio input "false"
click at [545, 137] on label "False" at bounding box center [576, 120] width 62 height 34
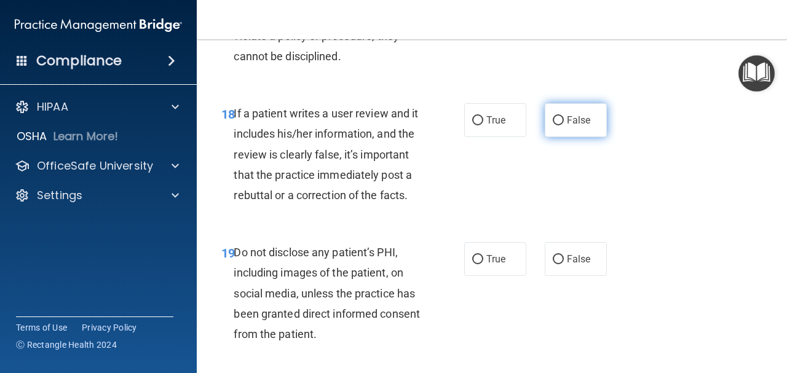
click at [553, 125] on input "False" at bounding box center [558, 120] width 11 height 9
radio input "true"
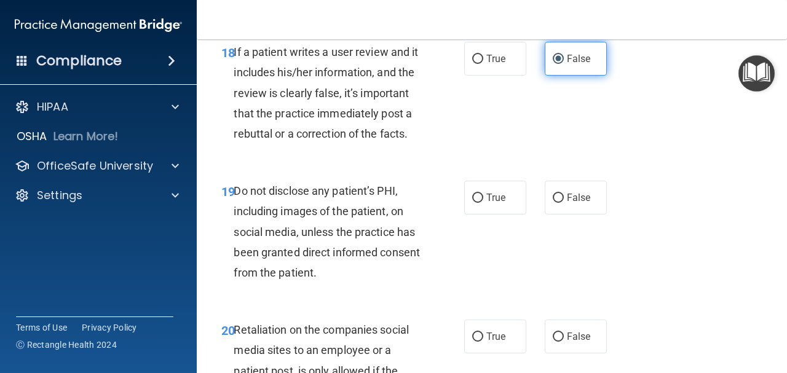
scroll to position [2582, 0]
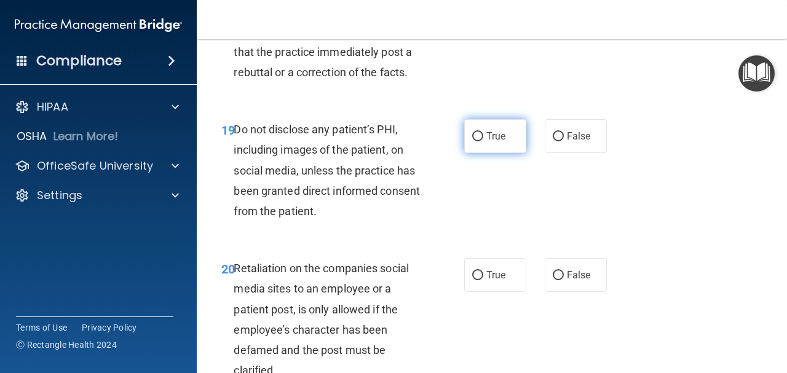
click at [476, 153] on label "True" at bounding box center [495, 136] width 62 height 34
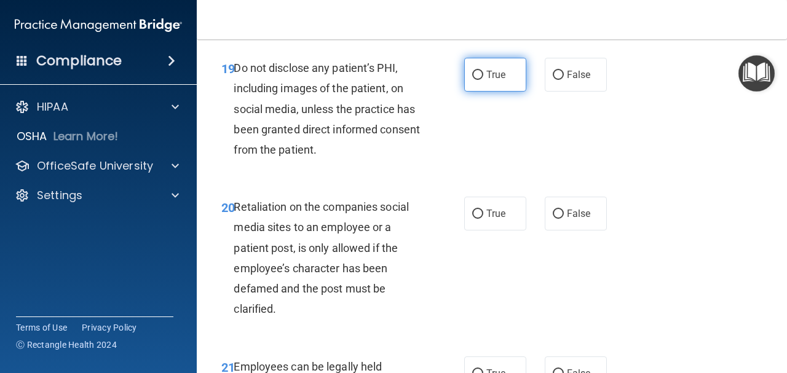
scroll to position [2705, 0]
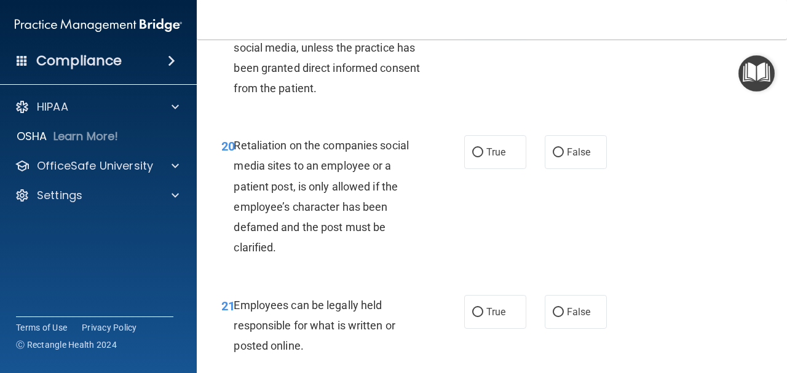
click at [494, 19] on span "True" at bounding box center [495, 13] width 19 height 12
click at [483, 18] on input "True" at bounding box center [477, 13] width 11 height 9
radio input "true"
click at [508, 169] on label "True" at bounding box center [495, 152] width 62 height 34
click at [483, 157] on input "True" at bounding box center [477, 152] width 11 height 9
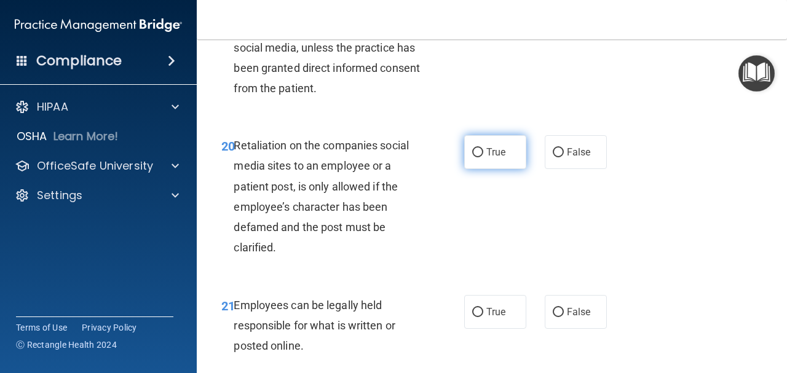
radio input "true"
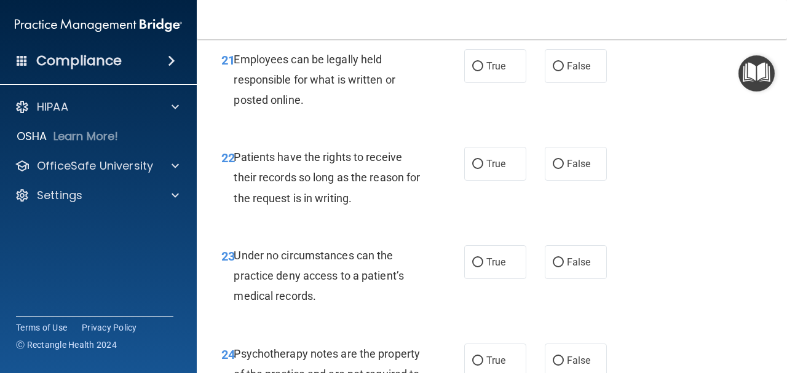
scroll to position [3012, 0]
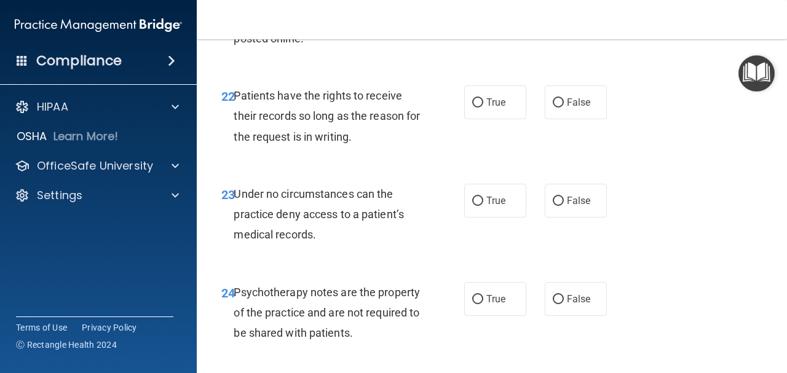
click at [587, 22] on label "False" at bounding box center [576, 5] width 62 height 34
click at [564, 10] on input "False" at bounding box center [558, 5] width 11 height 9
radio input "true"
click at [488, 119] on label "True" at bounding box center [495, 102] width 62 height 34
click at [483, 108] on input "True" at bounding box center [477, 102] width 11 height 9
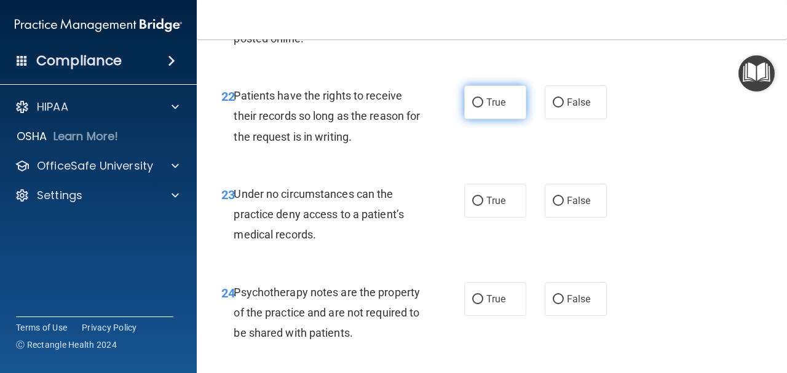
radio input "true"
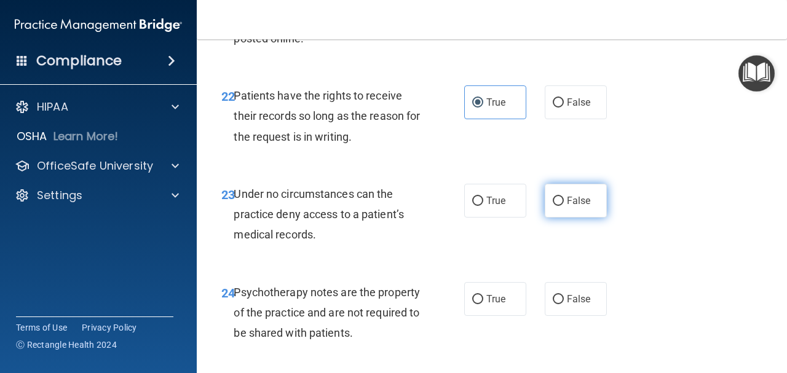
drag, startPoint x: 567, startPoint y: 285, endPoint x: 567, endPoint y: 278, distance: 6.8
click at [567, 207] on span "False" at bounding box center [579, 201] width 24 height 12
click at [564, 206] on input "False" at bounding box center [558, 201] width 11 height 9
radio input "true"
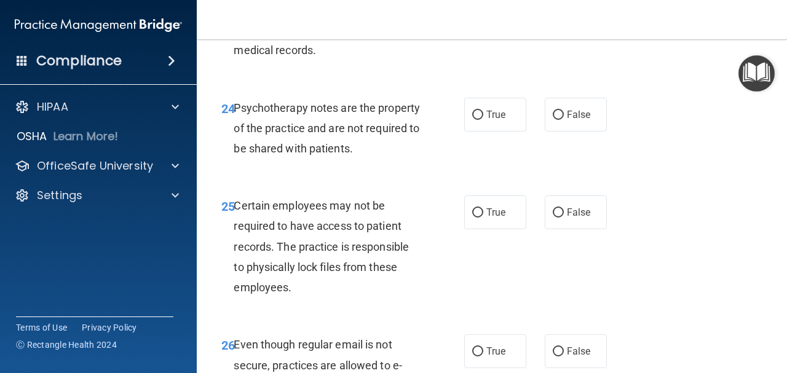
scroll to position [3319, 0]
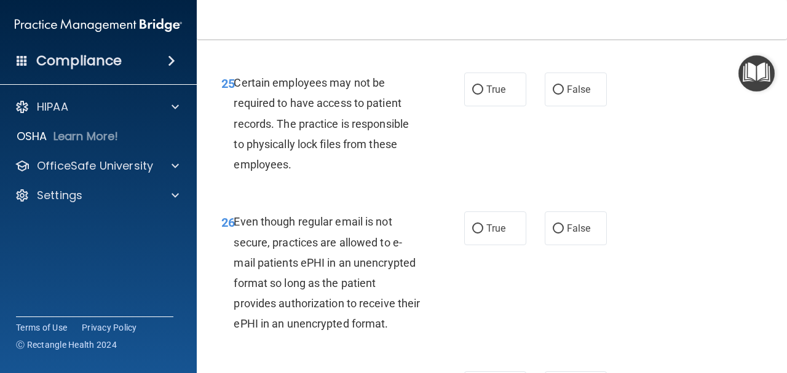
radio input "true"
click at [457, 181] on div "25 Certain employees may not be required to have access to patient records. The…" at bounding box center [343, 127] width 280 height 108
click at [483, 106] on label "True" at bounding box center [495, 90] width 62 height 34
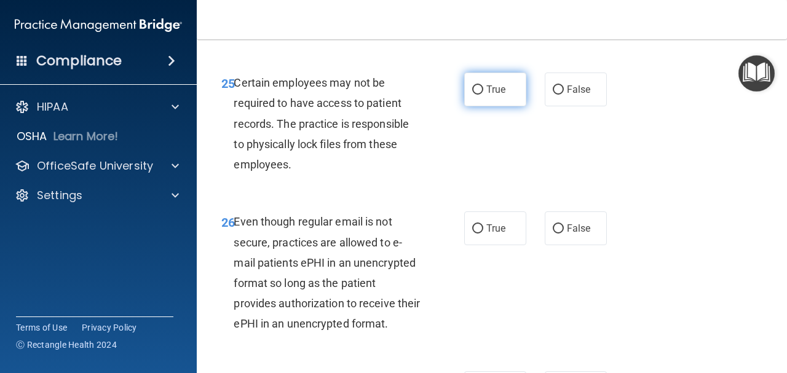
click at [483, 95] on input "True" at bounding box center [477, 89] width 11 height 9
radio input "true"
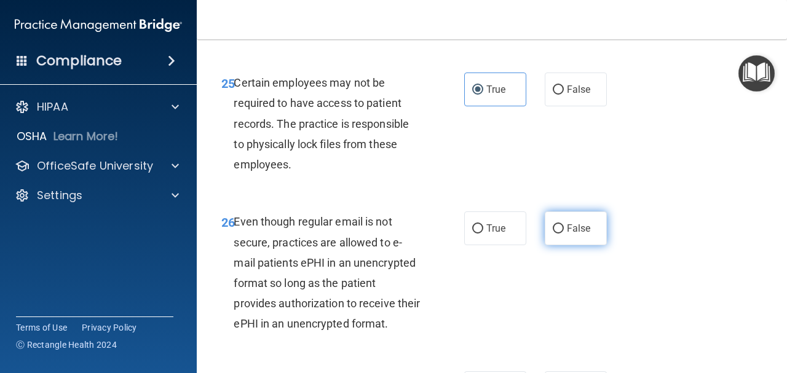
drag, startPoint x: 575, startPoint y: 323, endPoint x: 575, endPoint y: 317, distance: 6.2
click at [575, 245] on label "False" at bounding box center [576, 228] width 62 height 34
click at [564, 234] on input "False" at bounding box center [558, 228] width 11 height 9
radio input "true"
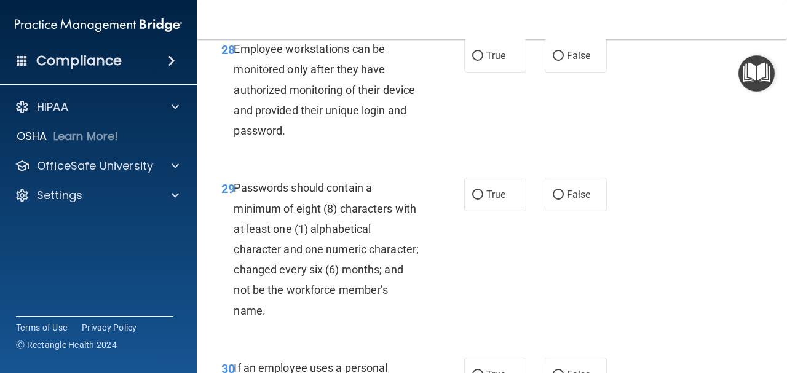
scroll to position [3688, 0]
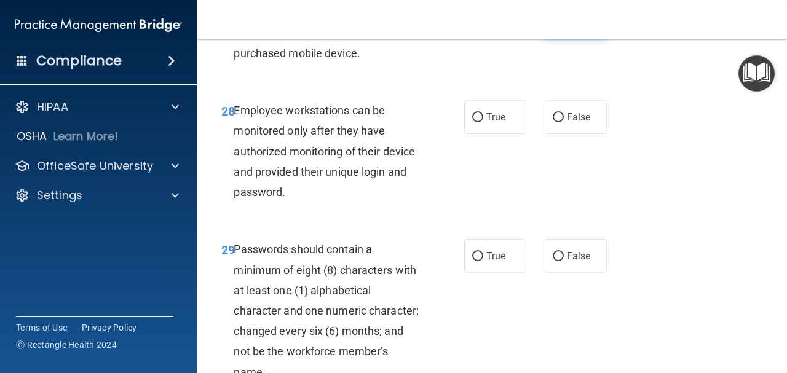
click at [575, 25] on span "False" at bounding box center [579, 20] width 24 height 12
click at [564, 25] on input "False" at bounding box center [558, 19] width 11 height 9
radio input "true"
click at [492, 123] on span "True" at bounding box center [495, 117] width 19 height 12
click at [483, 122] on input "True" at bounding box center [477, 117] width 11 height 9
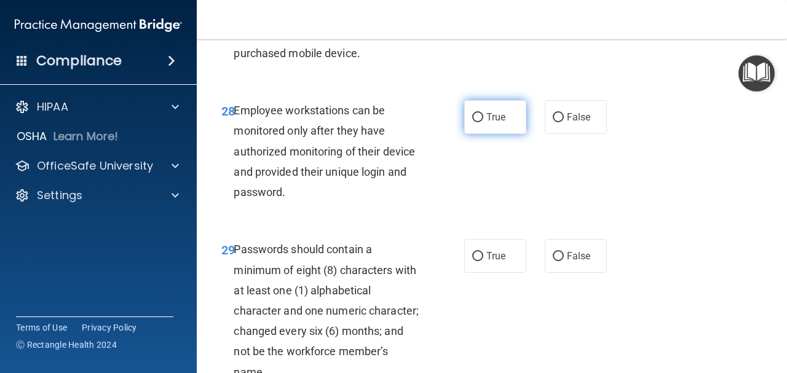
radio input "true"
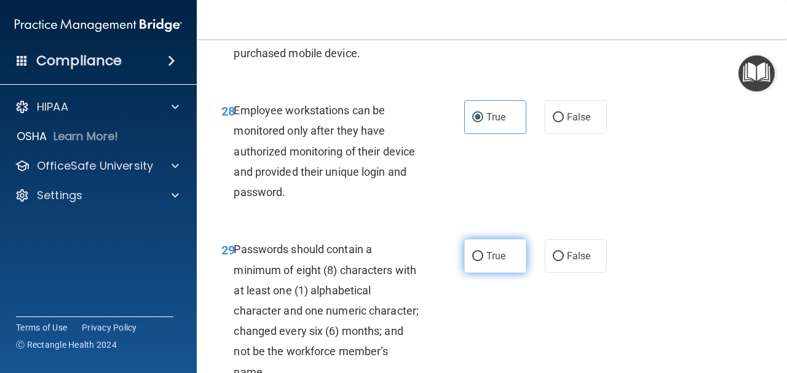
click at [474, 261] on input "True" at bounding box center [477, 256] width 11 height 9
radio input "true"
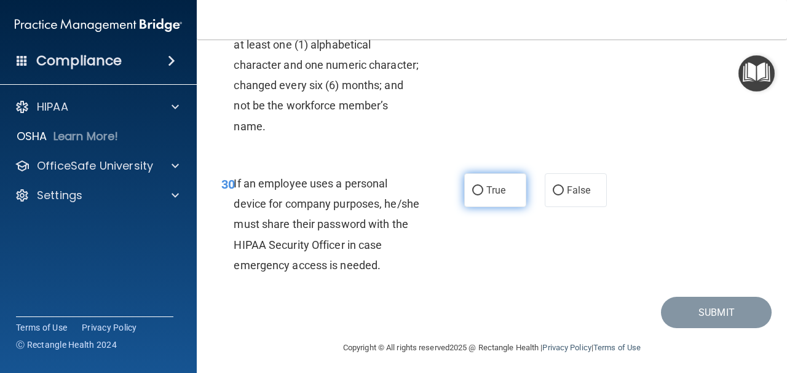
scroll to position [3995, 0]
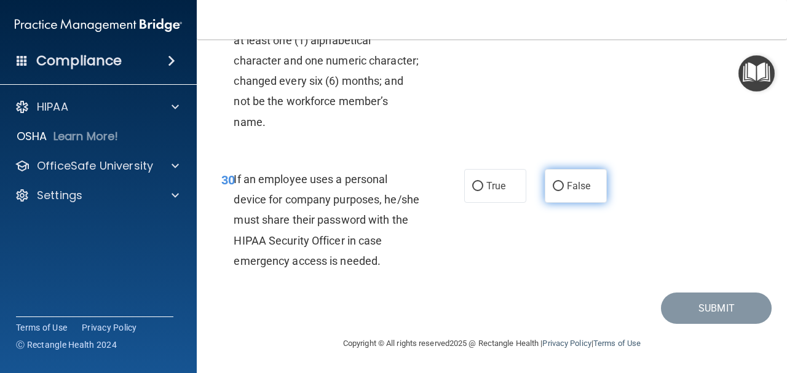
click at [580, 192] on span "False" at bounding box center [579, 186] width 24 height 12
click at [564, 191] on input "False" at bounding box center [558, 186] width 11 height 9
radio input "true"
click at [473, 191] on input "True" at bounding box center [477, 186] width 11 height 9
radio input "true"
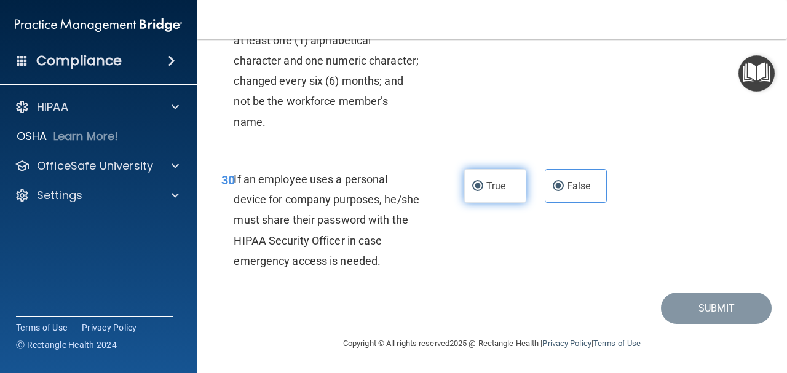
radio input "false"
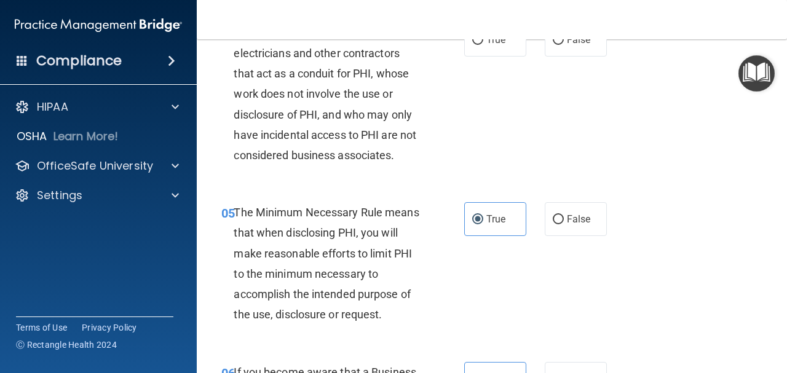
scroll to position [430, 0]
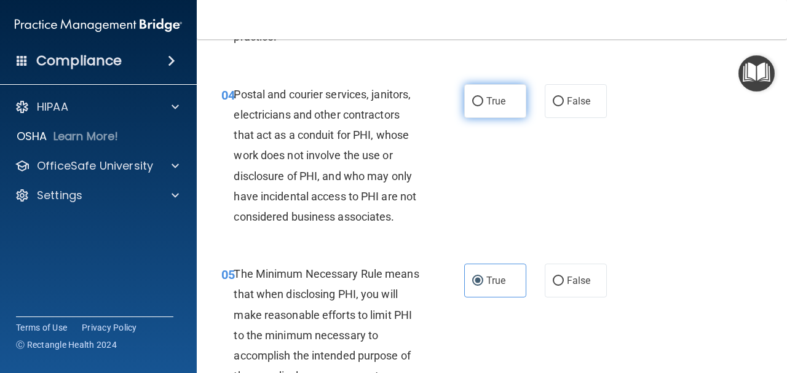
click at [496, 100] on span "True" at bounding box center [495, 101] width 19 height 12
click at [483, 100] on input "True" at bounding box center [477, 101] width 11 height 9
radio input "true"
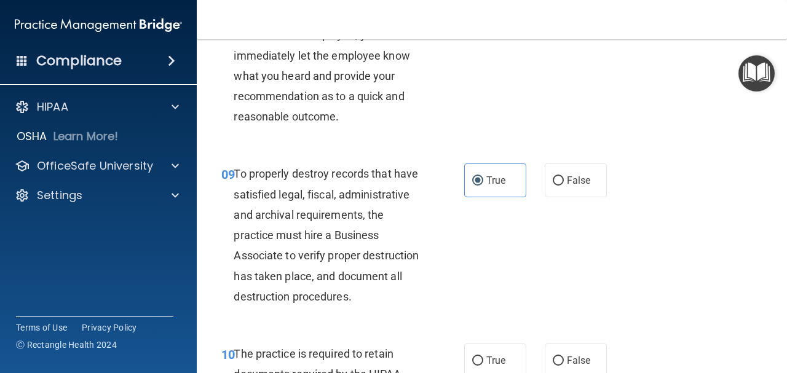
scroll to position [1106, 0]
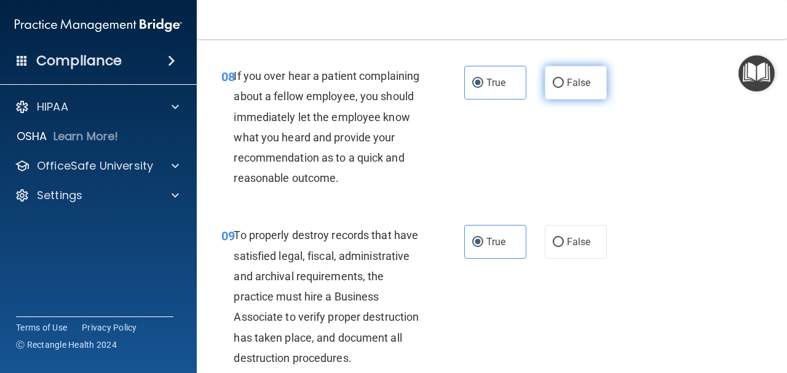
click at [561, 65] on div "08 If you over hear a patient complaining about a fellow employee, you should i…" at bounding box center [491, 129] width 559 height 159
click at [567, 78] on span "False" at bounding box center [579, 83] width 24 height 12
click at [564, 79] on input "False" at bounding box center [558, 83] width 11 height 9
radio input "true"
radio input "false"
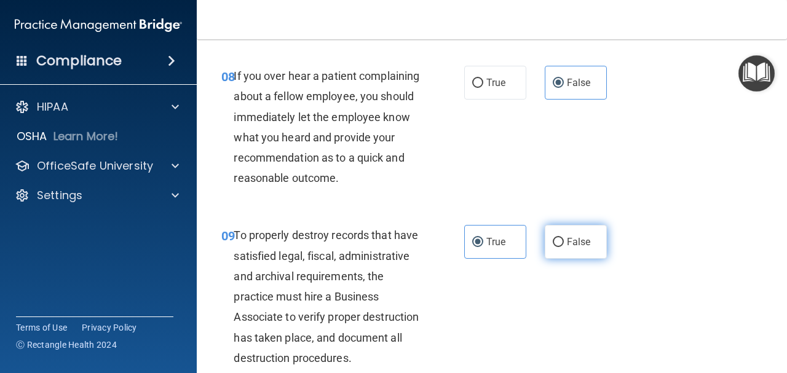
click at [567, 248] on span "False" at bounding box center [579, 242] width 24 height 12
click at [564, 247] on input "False" at bounding box center [558, 242] width 11 height 9
radio input "true"
radio input "false"
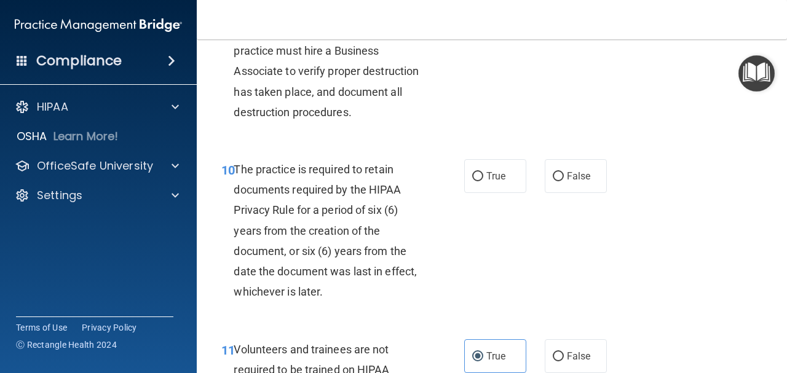
scroll to position [1475, 0]
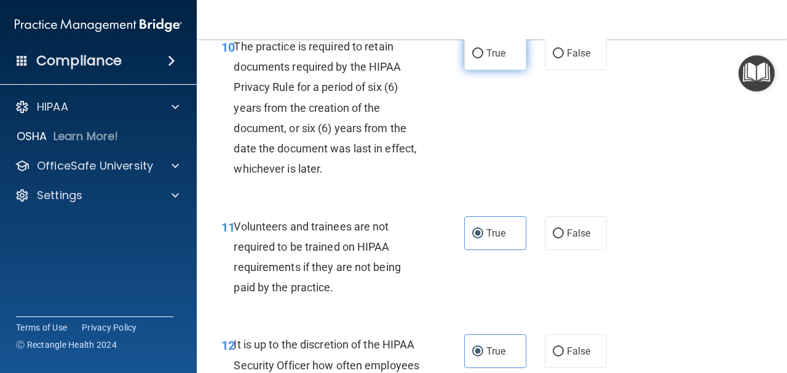
click at [486, 59] on span "True" at bounding box center [495, 53] width 19 height 12
click at [483, 58] on input "True" at bounding box center [477, 53] width 11 height 9
radio input "true"
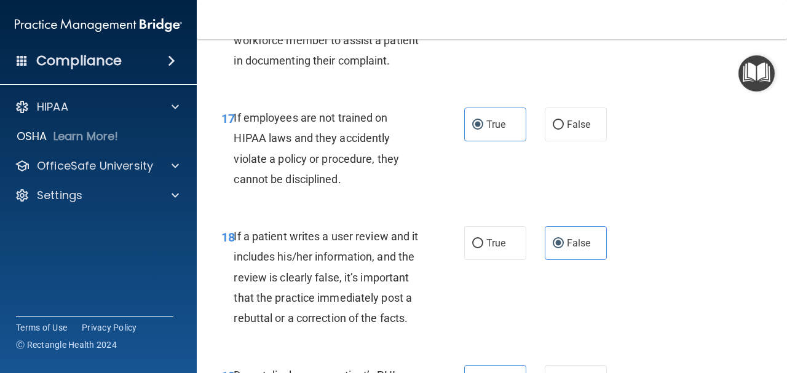
scroll to position [2397, 0]
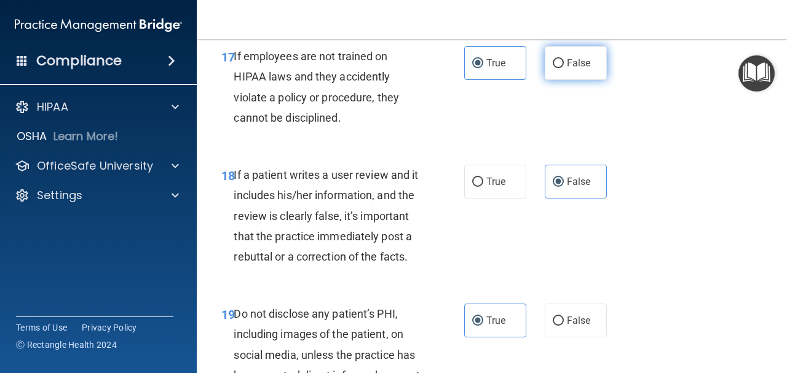
click at [571, 80] on label "False" at bounding box center [576, 63] width 62 height 34
click at [564, 68] on input "False" at bounding box center [558, 63] width 11 height 9
radio input "true"
radio input "false"
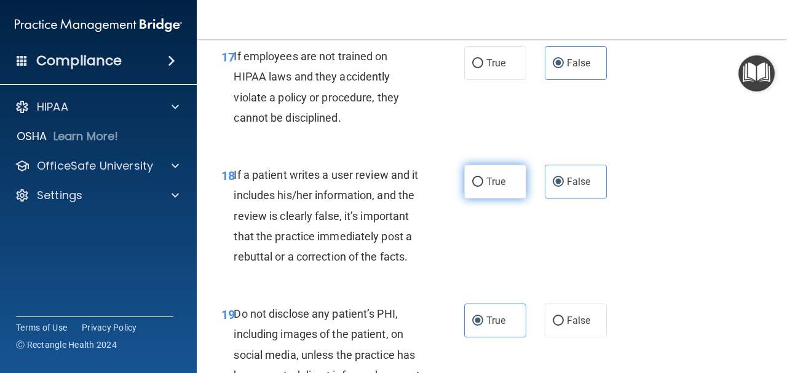
click at [491, 187] on span "True" at bounding box center [495, 182] width 19 height 12
click at [483, 187] on input "True" at bounding box center [477, 182] width 11 height 9
radio input "true"
radio input "false"
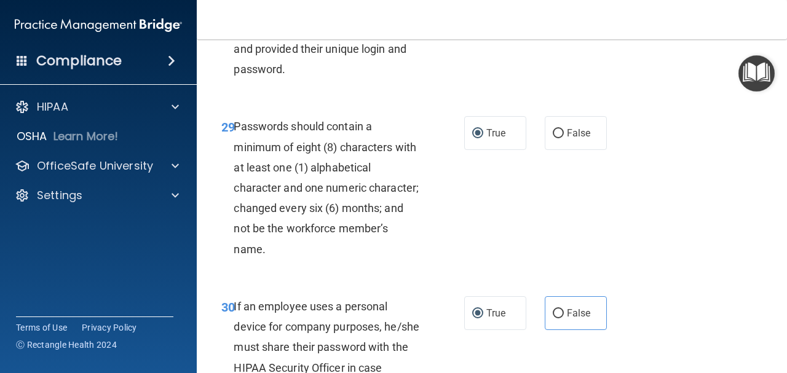
scroll to position [4019, 0]
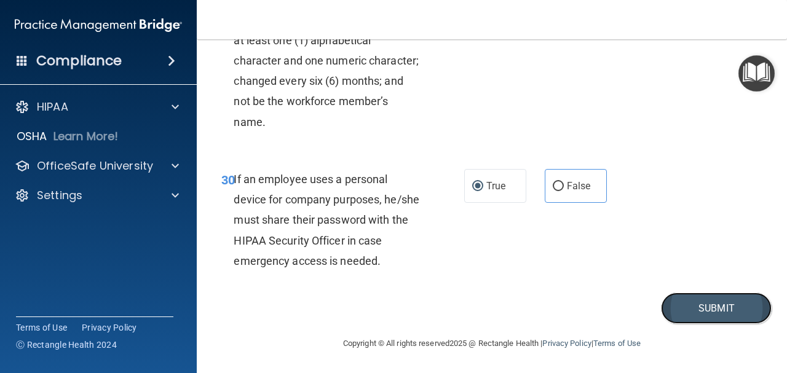
click at [723, 312] on button "Submit" at bounding box center [716, 308] width 111 height 31
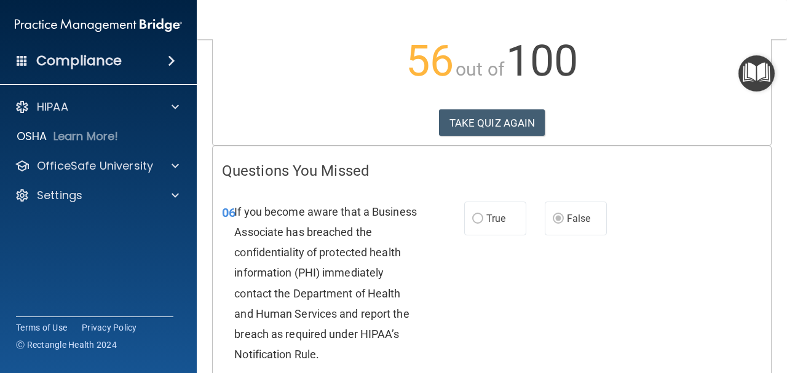
scroll to position [82, 0]
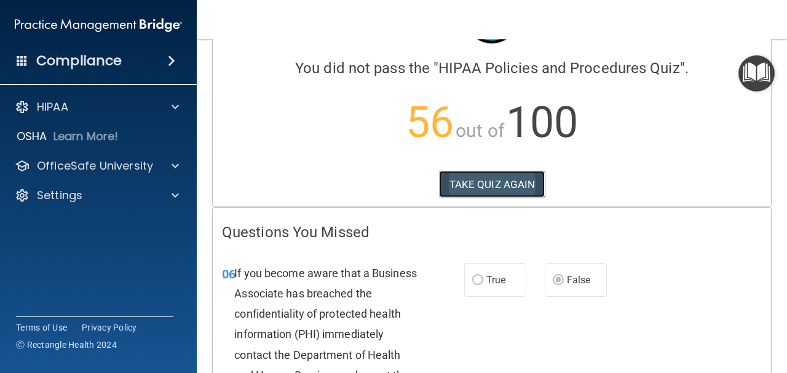
click at [511, 187] on button "TAKE QUIZ AGAIN" at bounding box center [492, 184] width 106 height 27
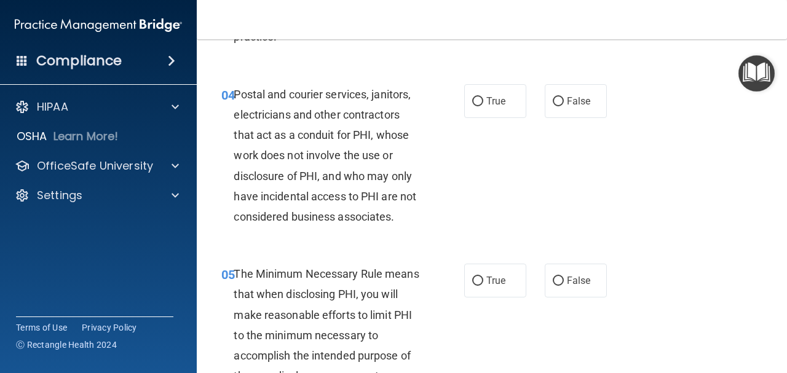
scroll to position [676, 0]
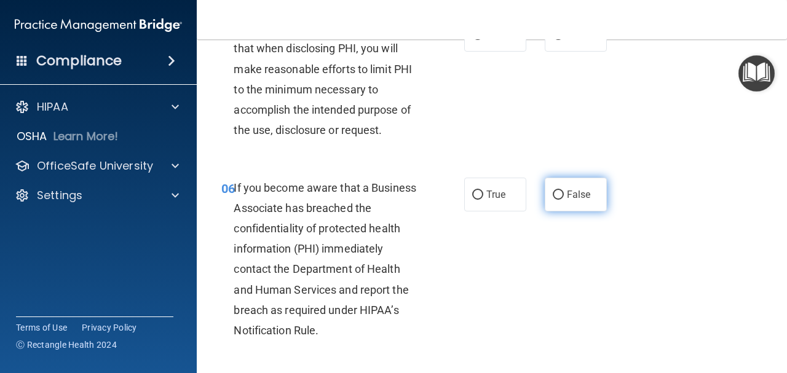
click at [568, 202] on label "False" at bounding box center [576, 195] width 62 height 34
click at [564, 200] on input "False" at bounding box center [558, 195] width 11 height 9
radio input "true"
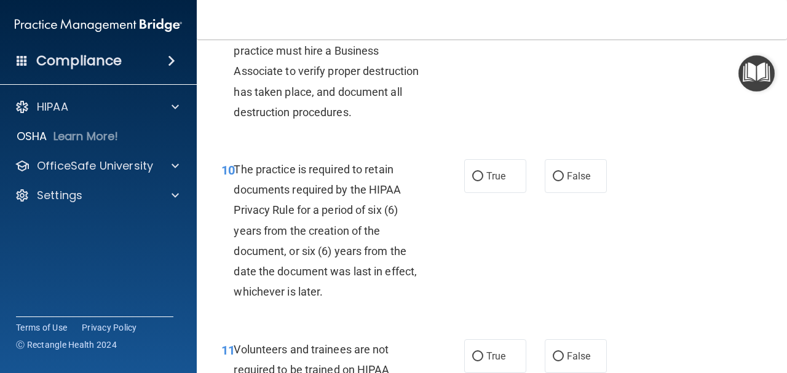
scroll to position [1537, 0]
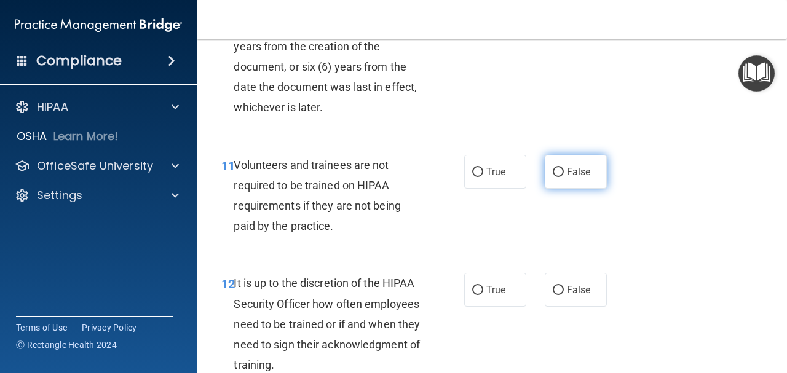
click at [593, 189] on label "False" at bounding box center [576, 172] width 62 height 34
click at [564, 177] on input "False" at bounding box center [558, 172] width 11 height 9
radio input "true"
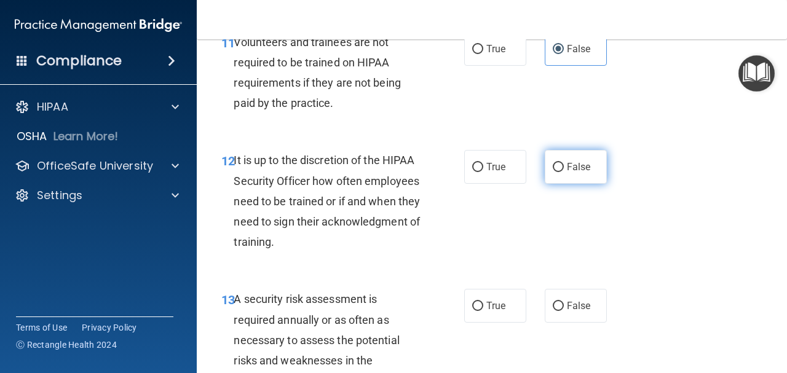
click at [580, 173] on span "False" at bounding box center [579, 167] width 24 height 12
click at [564, 172] on input "False" at bounding box center [558, 167] width 11 height 9
radio input "true"
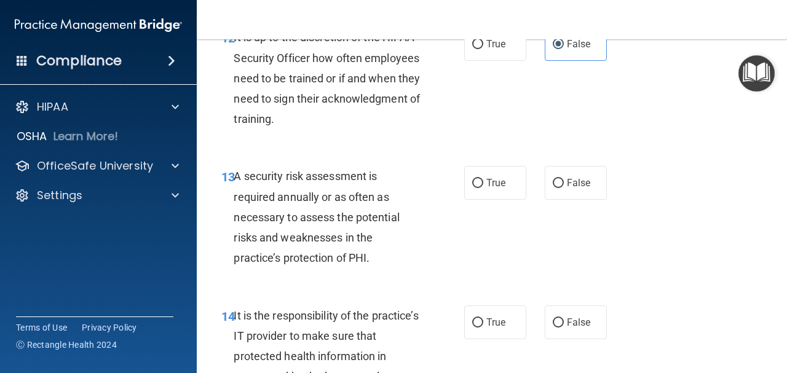
scroll to position [1905, 0]
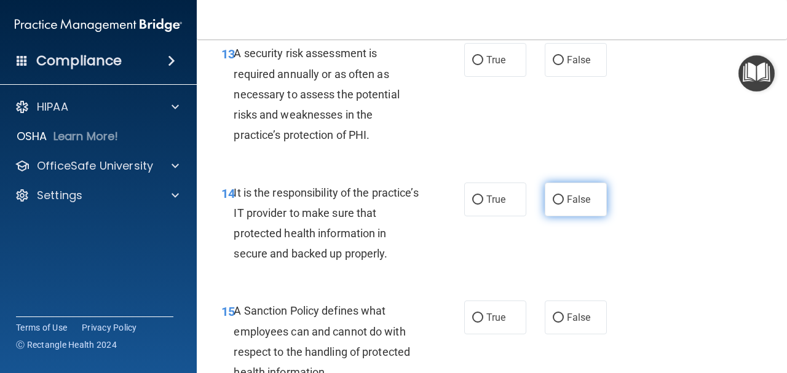
click at [594, 216] on label "False" at bounding box center [576, 200] width 62 height 34
click at [564, 205] on input "False" at bounding box center [558, 199] width 11 height 9
radio input "true"
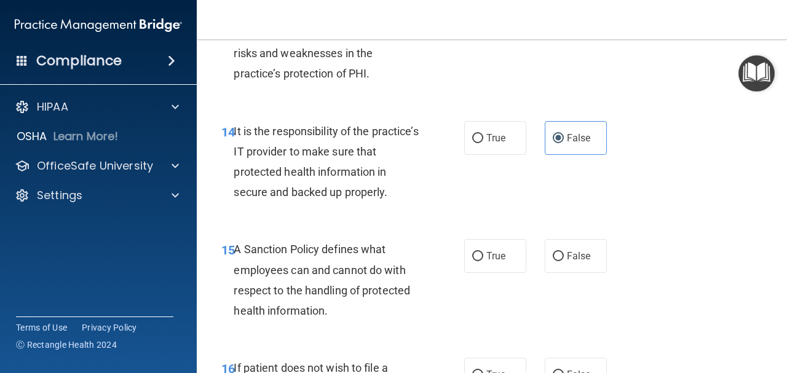
scroll to position [2028, 0]
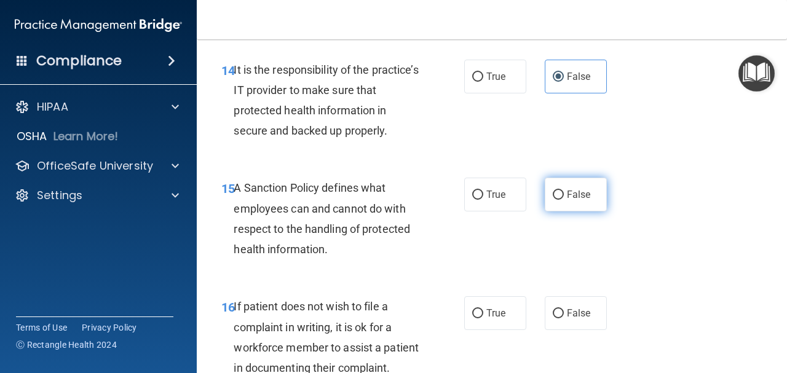
click at [579, 200] on span "False" at bounding box center [579, 195] width 24 height 12
click at [564, 200] on input "False" at bounding box center [558, 195] width 11 height 9
radio input "true"
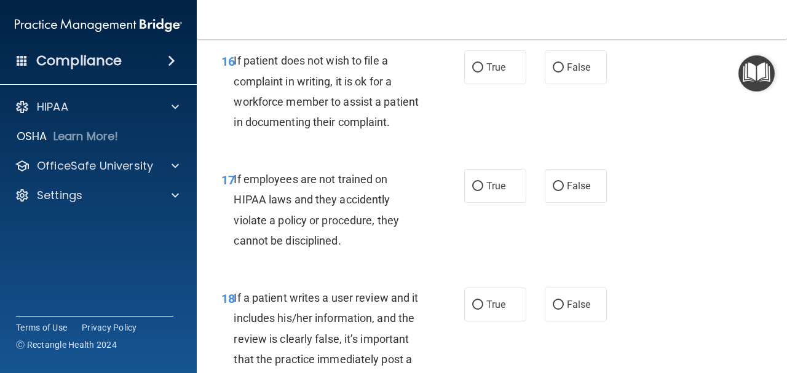
scroll to position [2459, 0]
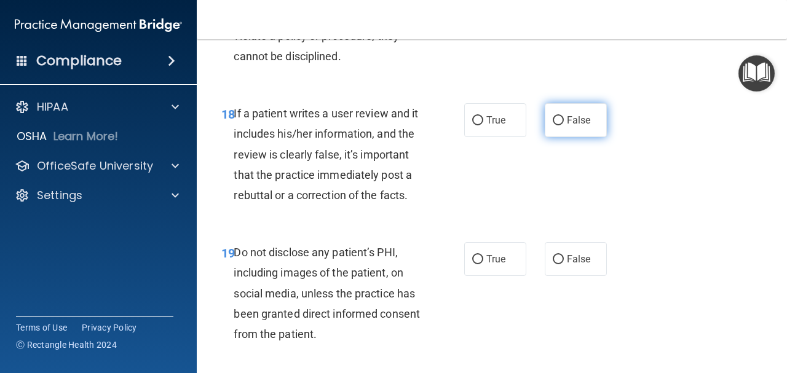
click at [563, 137] on label "False" at bounding box center [576, 120] width 62 height 34
click at [563, 125] on input "False" at bounding box center [558, 120] width 11 height 9
radio input "true"
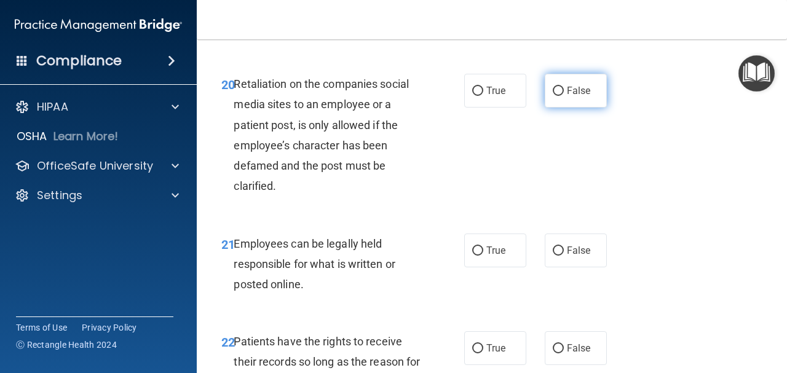
click at [567, 97] on span "False" at bounding box center [579, 91] width 24 height 12
click at [563, 96] on input "False" at bounding box center [558, 91] width 11 height 9
radio input "true"
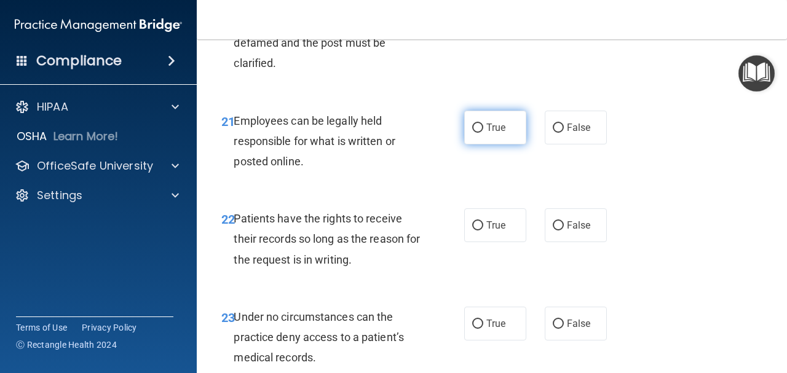
click at [489, 144] on label "True" at bounding box center [495, 128] width 62 height 34
click at [483, 133] on input "True" at bounding box center [477, 128] width 11 height 9
radio input "true"
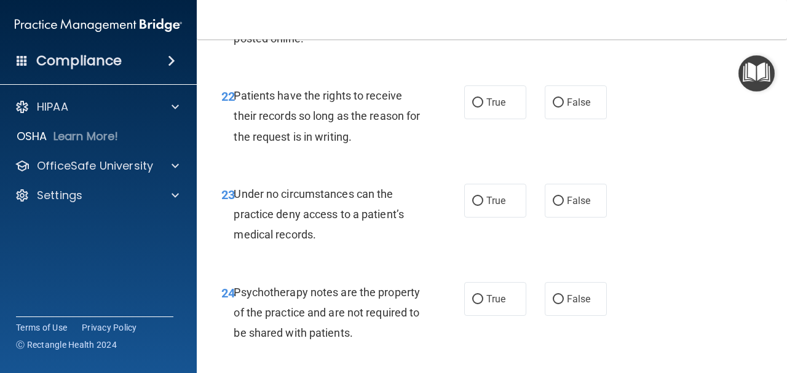
click at [527, 119] on div "True False" at bounding box center [538, 102] width 149 height 34
click at [585, 119] on label "False" at bounding box center [576, 102] width 62 height 34
click at [564, 108] on input "False" at bounding box center [558, 102] width 11 height 9
radio input "true"
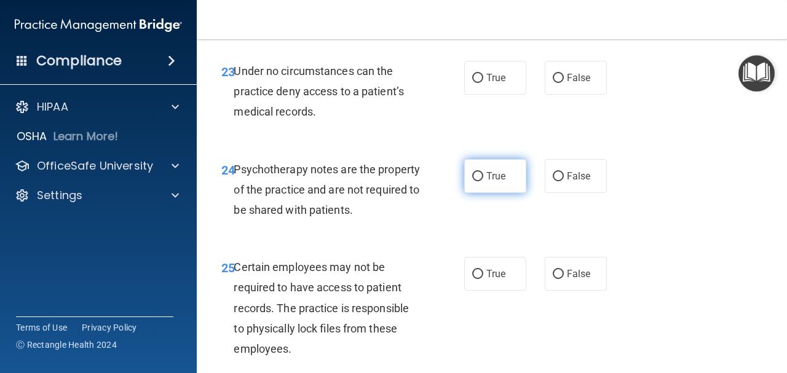
click at [500, 193] on label "True" at bounding box center [495, 176] width 62 height 34
click at [483, 181] on input "True" at bounding box center [477, 176] width 11 height 9
radio input "true"
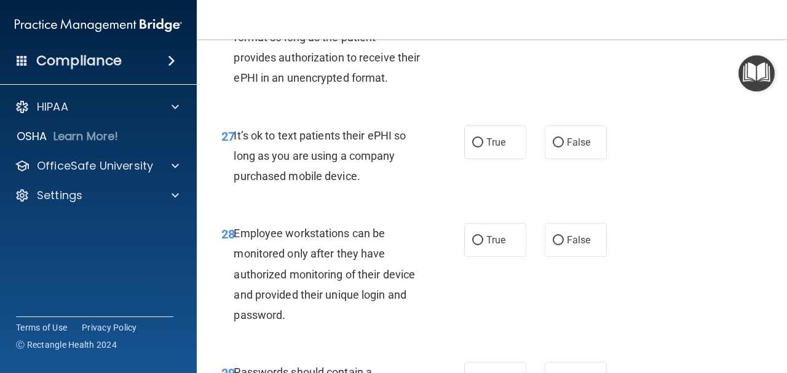
scroll to position [3627, 0]
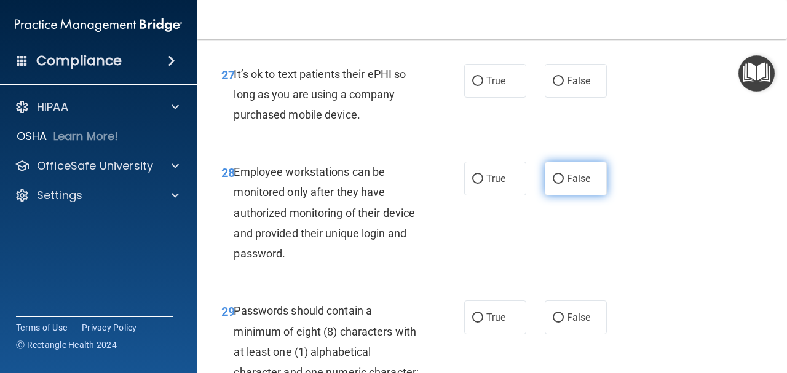
click at [583, 184] on span "False" at bounding box center [579, 179] width 24 height 12
click at [564, 184] on input "False" at bounding box center [558, 179] width 11 height 9
radio input "true"
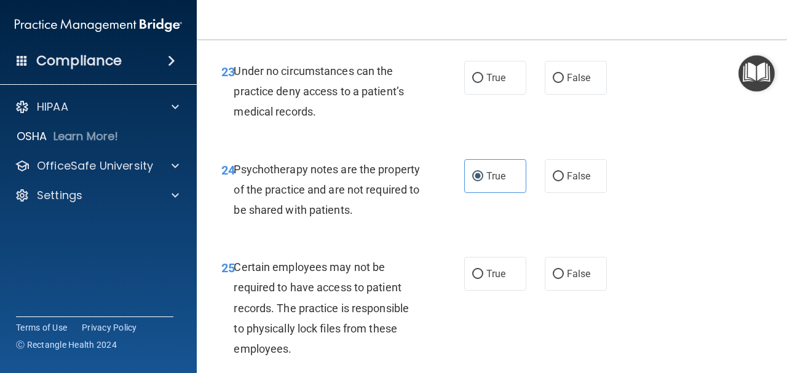
scroll to position [3381, 0]
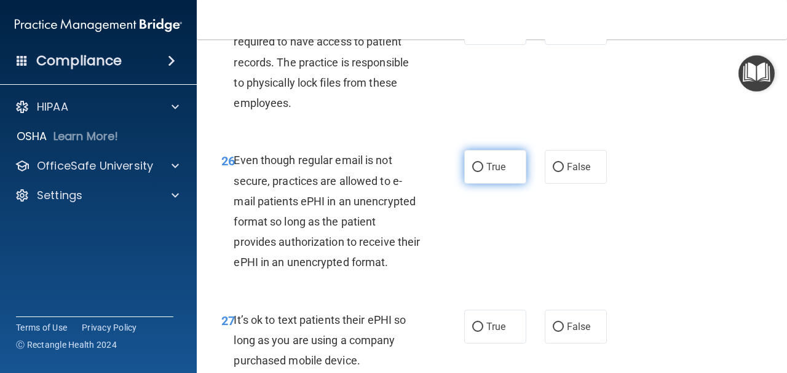
click at [486, 173] on span "True" at bounding box center [495, 167] width 19 height 12
click at [483, 172] on input "True" at bounding box center [477, 167] width 11 height 9
radio input "true"
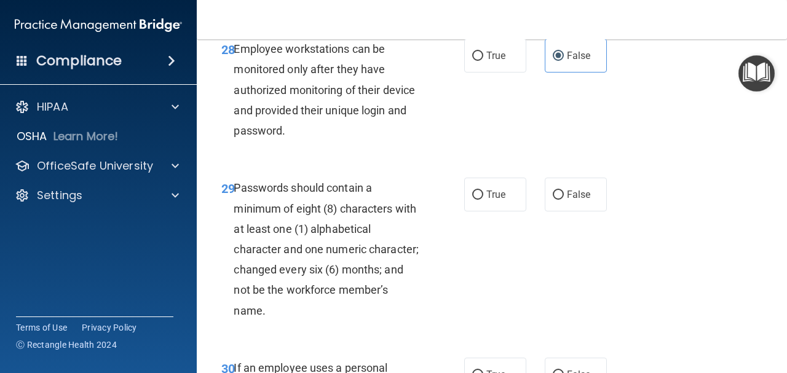
scroll to position [3934, 0]
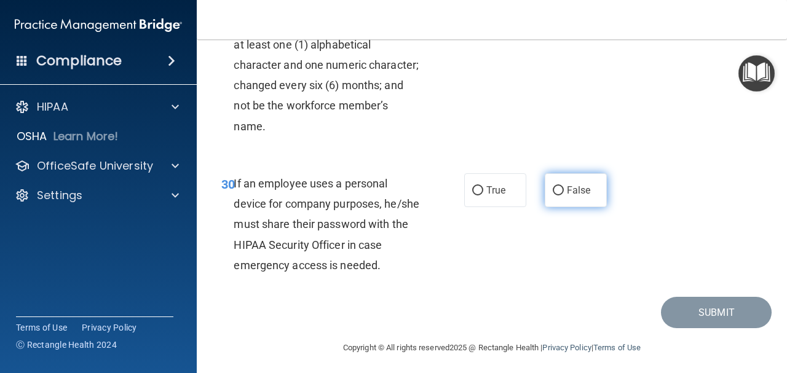
click at [570, 207] on label "False" at bounding box center [576, 190] width 62 height 34
click at [564, 195] on input "False" at bounding box center [558, 190] width 11 height 9
radio input "true"
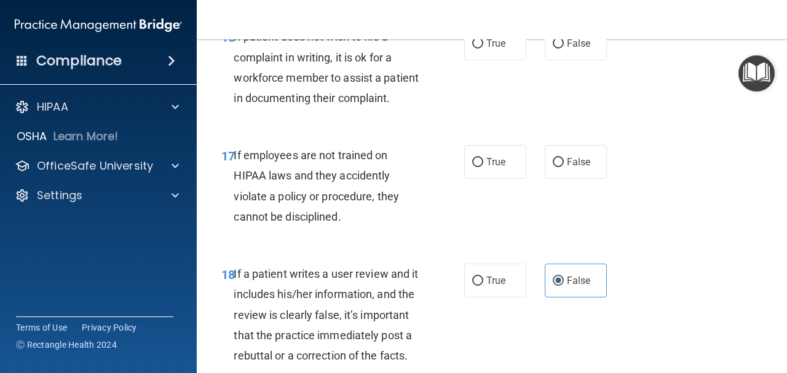
scroll to position [2360, 0]
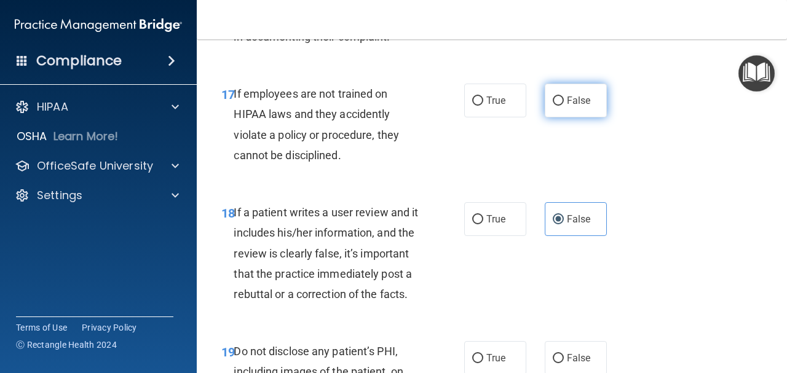
click at [571, 106] on span "False" at bounding box center [579, 101] width 24 height 12
click at [564, 106] on input "False" at bounding box center [558, 101] width 11 height 9
radio input "true"
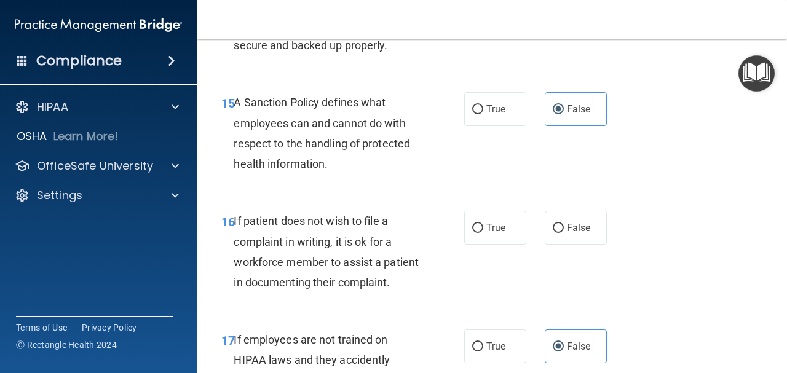
scroll to position [2052, 0]
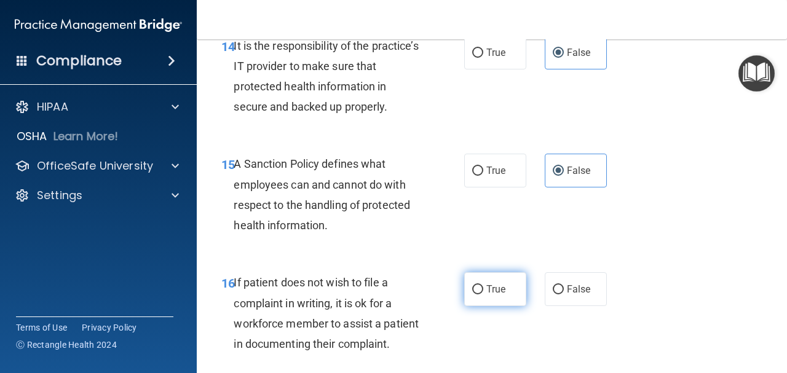
click at [500, 306] on label "True" at bounding box center [495, 289] width 62 height 34
click at [483, 294] on input "True" at bounding box center [477, 289] width 11 height 9
radio input "true"
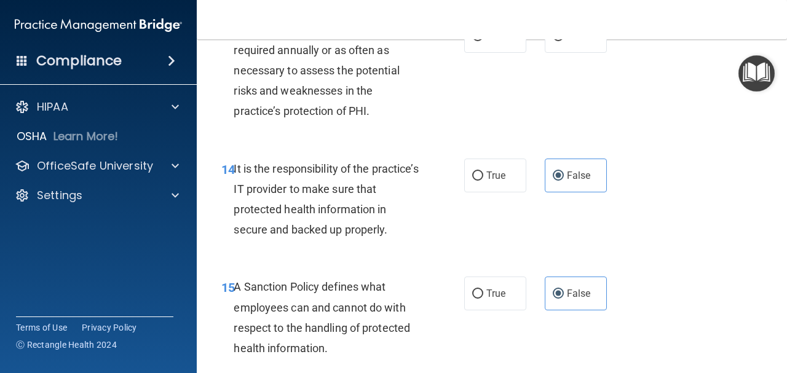
scroll to position [1807, 0]
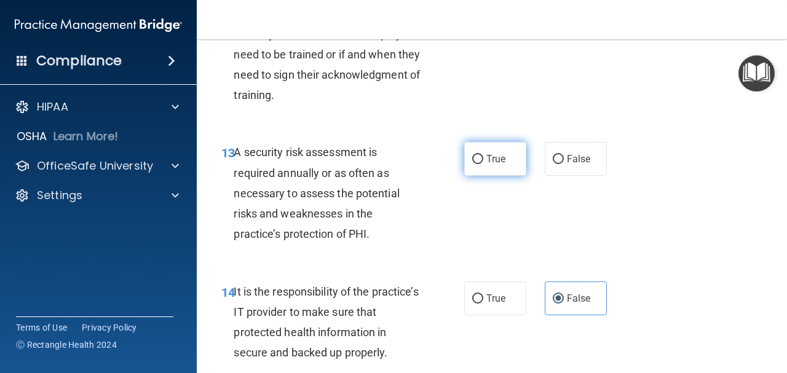
click at [495, 176] on label "True" at bounding box center [495, 159] width 62 height 34
click at [483, 164] on input "True" at bounding box center [477, 159] width 11 height 9
radio input "true"
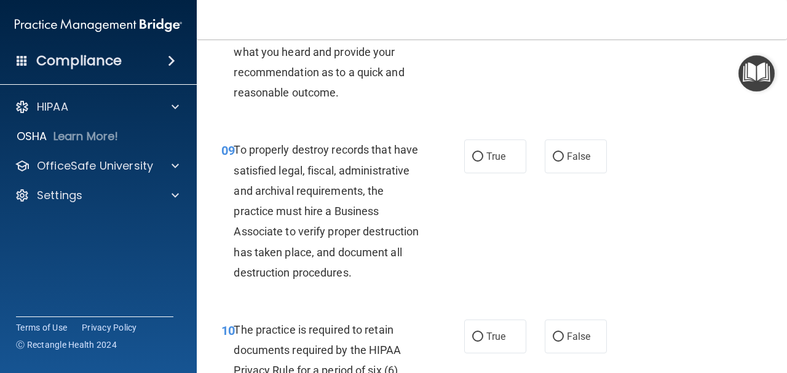
scroll to position [1253, 0]
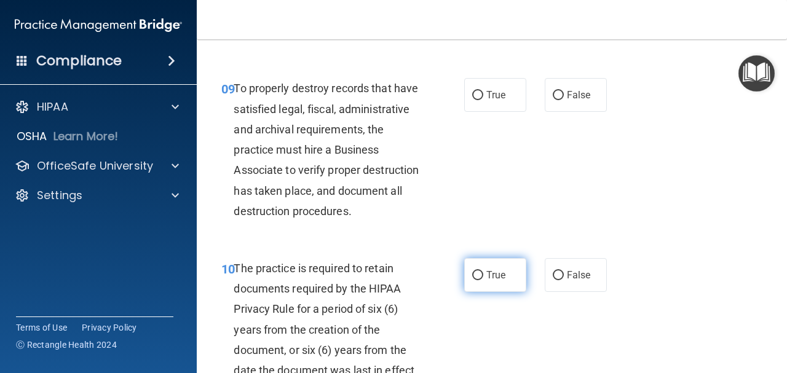
click at [476, 280] on input "True" at bounding box center [477, 275] width 11 height 9
radio input "true"
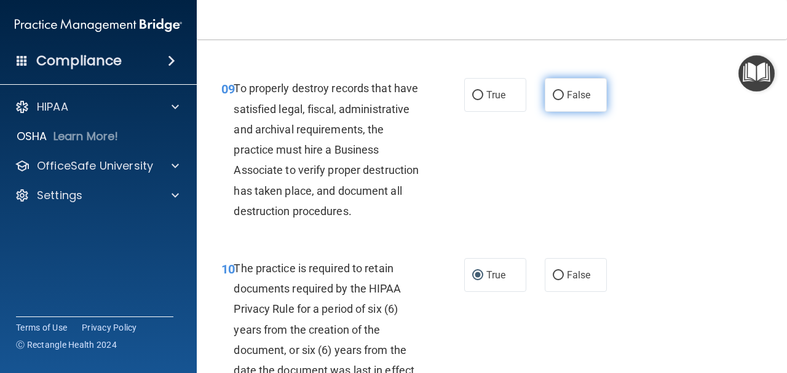
click at [576, 101] on span "False" at bounding box center [579, 95] width 24 height 12
click at [564, 100] on input "False" at bounding box center [558, 95] width 11 height 9
radio input "true"
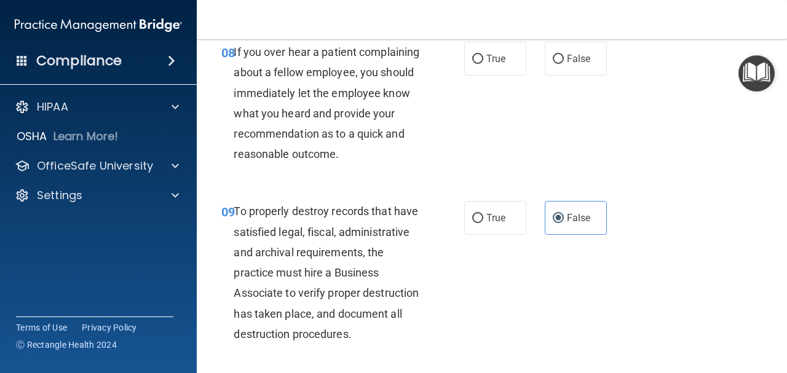
scroll to position [1007, 0]
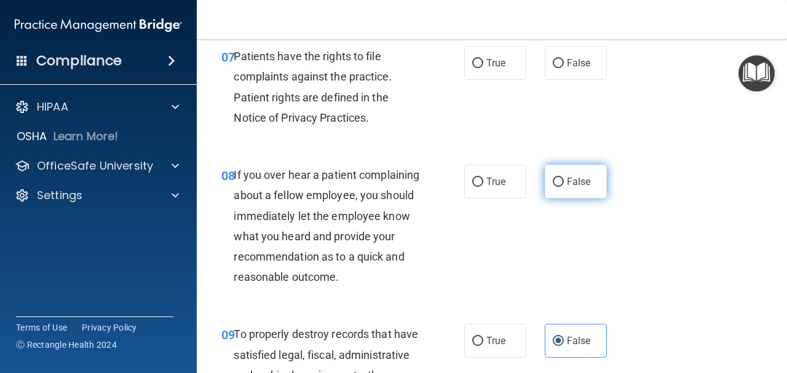
click at [545, 182] on label "False" at bounding box center [576, 182] width 62 height 34
click at [553, 182] on input "False" at bounding box center [558, 182] width 11 height 9
radio input "true"
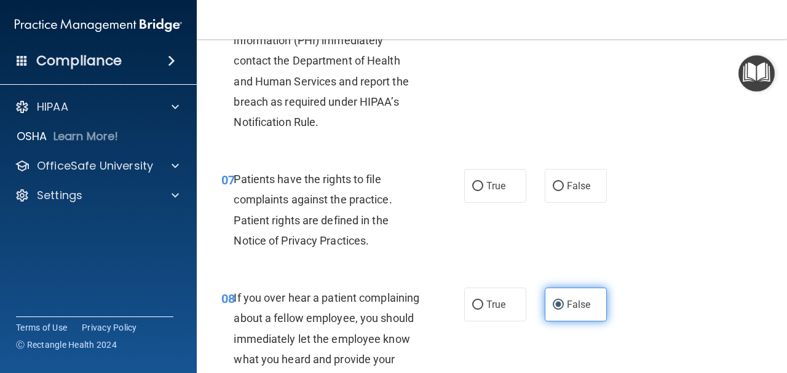
scroll to position [823, 0]
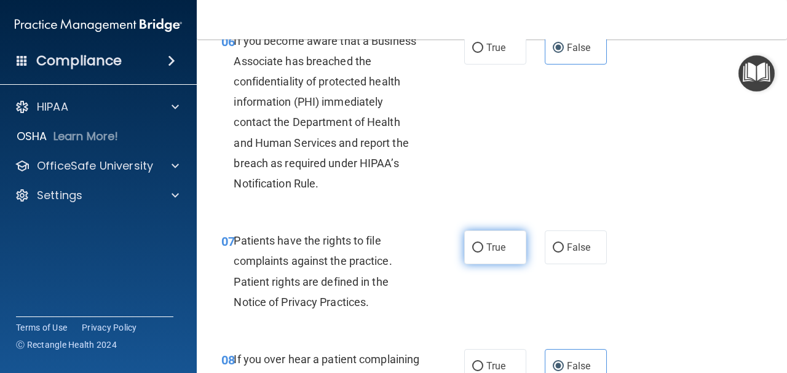
click at [506, 246] on label "True" at bounding box center [495, 248] width 62 height 34
click at [483, 246] on input "True" at bounding box center [477, 247] width 11 height 9
radio input "true"
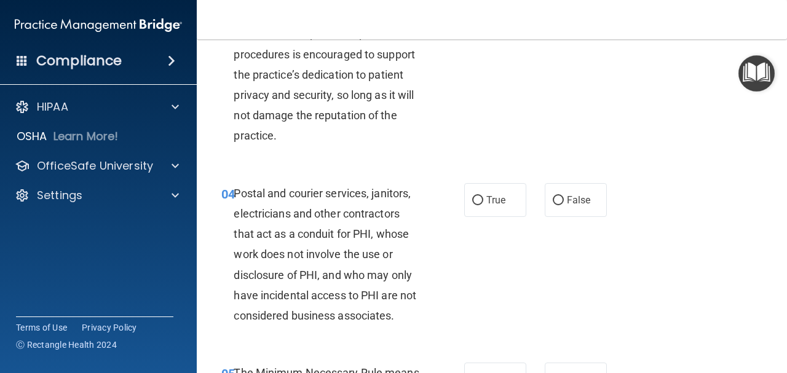
scroll to position [393, 0]
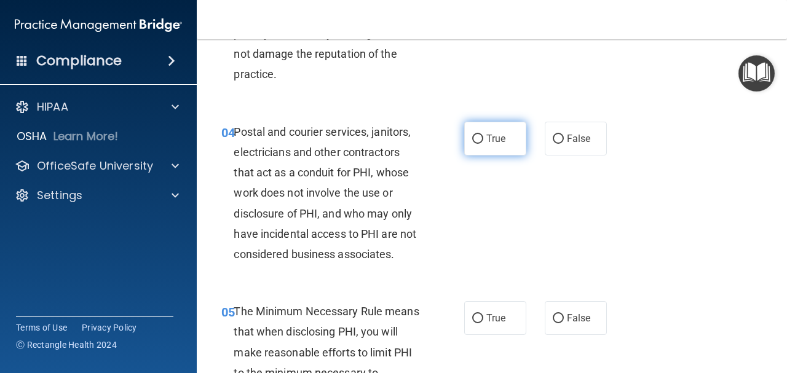
click at [491, 143] on span "True" at bounding box center [495, 139] width 19 height 12
click at [483, 143] on input "True" at bounding box center [477, 139] width 11 height 9
radio input "true"
click at [499, 318] on span "True" at bounding box center [495, 318] width 19 height 12
click at [483, 318] on input "True" at bounding box center [477, 318] width 11 height 9
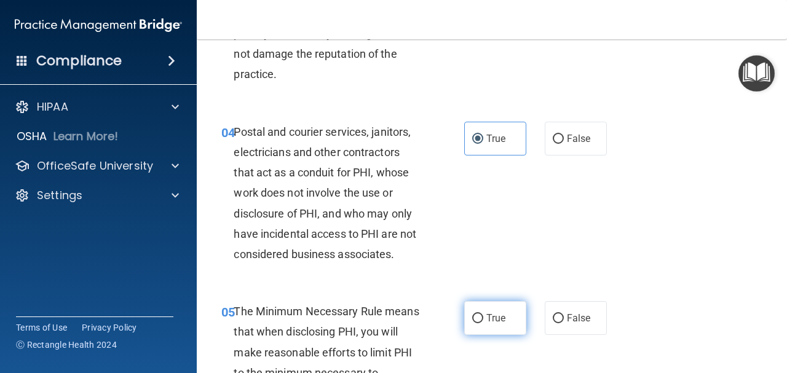
radio input "true"
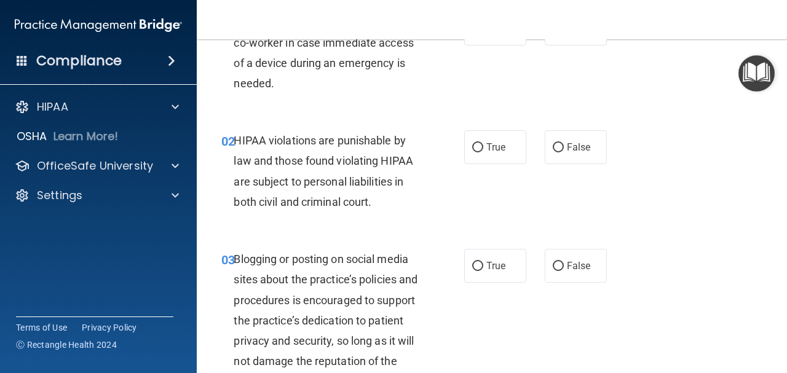
scroll to position [24, 0]
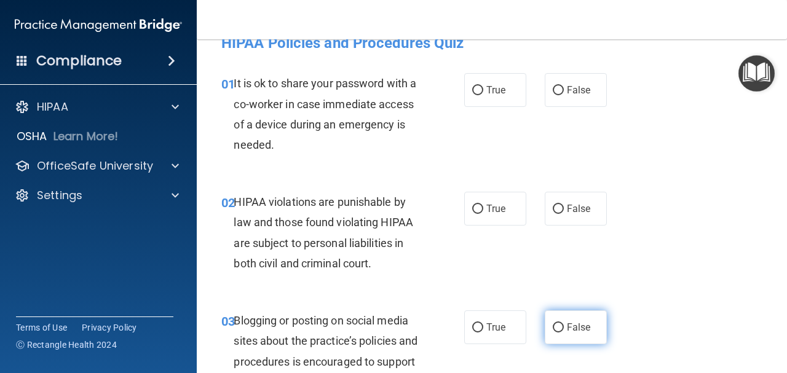
drag, startPoint x: 548, startPoint y: 332, endPoint x: 543, endPoint y: 327, distance: 7.4
click at [553, 330] on input "False" at bounding box center [558, 327] width 11 height 9
radio input "true"
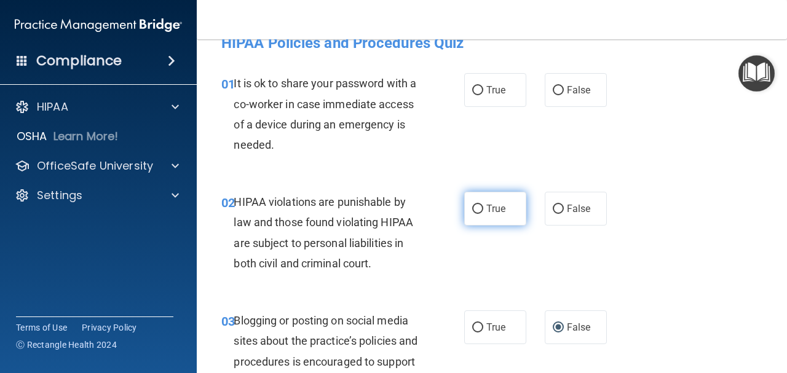
click at [472, 205] on input "True" at bounding box center [477, 209] width 11 height 9
radio input "true"
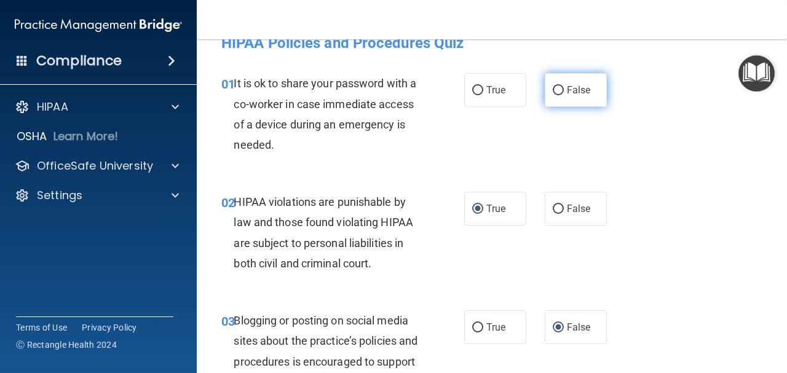
click at [570, 103] on label "False" at bounding box center [576, 90] width 62 height 34
click at [564, 95] on input "False" at bounding box center [558, 90] width 11 height 9
radio input "true"
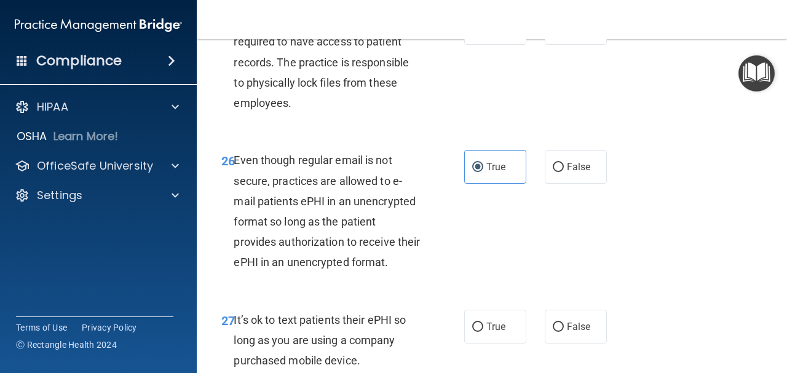
scroll to position [3258, 0]
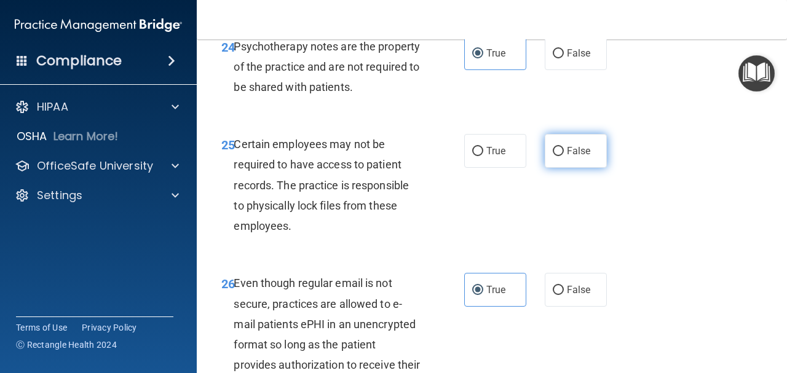
click at [575, 157] on span "False" at bounding box center [579, 151] width 24 height 12
click at [564, 156] on input "False" at bounding box center [558, 151] width 11 height 9
radio input "true"
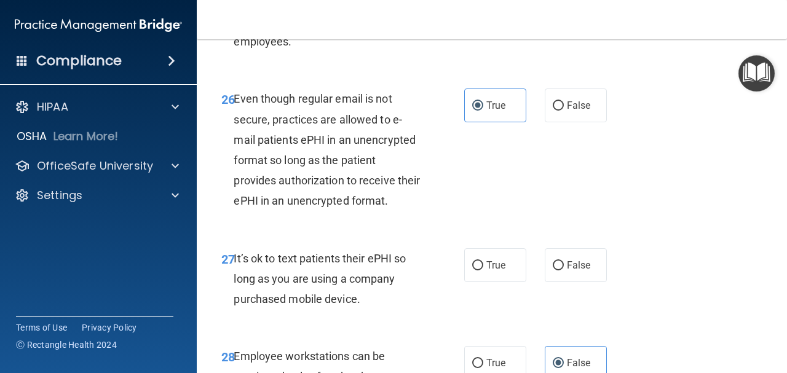
scroll to position [3627, 0]
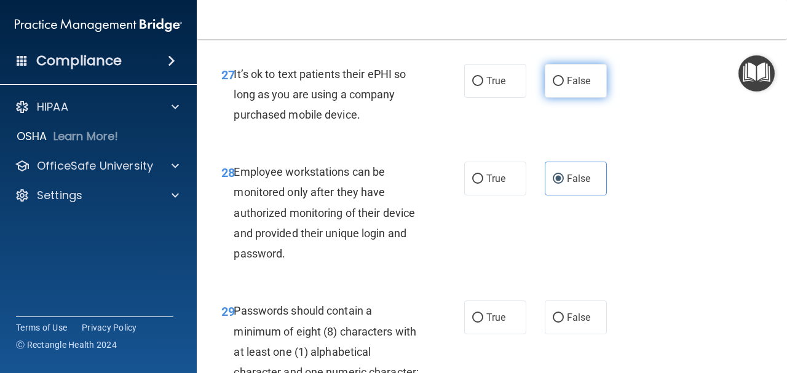
click at [579, 98] on label "False" at bounding box center [576, 81] width 62 height 34
click at [564, 86] on input "False" at bounding box center [558, 81] width 11 height 9
radio input "true"
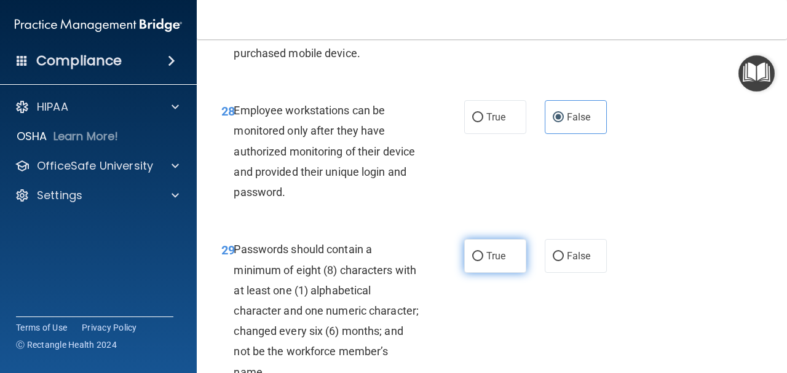
click at [471, 273] on label "True" at bounding box center [495, 256] width 62 height 34
click at [472, 261] on input "True" at bounding box center [477, 256] width 11 height 9
radio input "true"
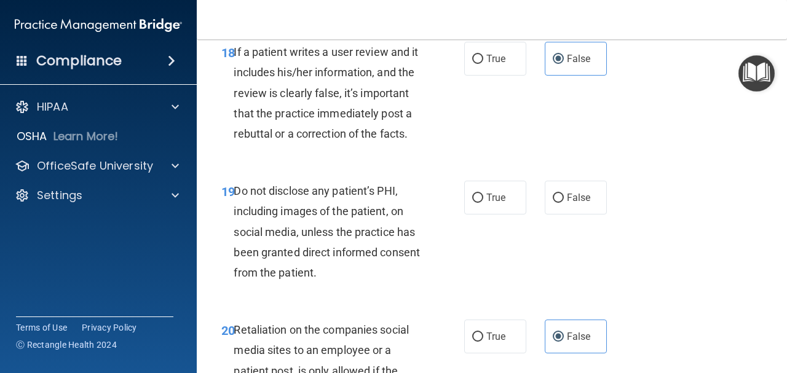
scroll to position [2582, 0]
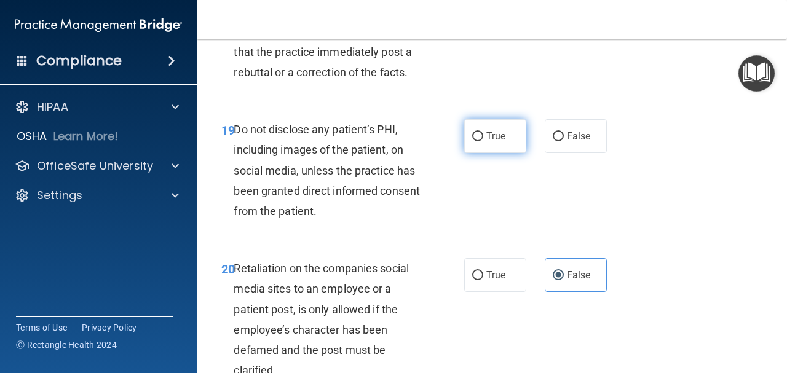
click at [472, 141] on input "True" at bounding box center [477, 136] width 11 height 9
radio input "true"
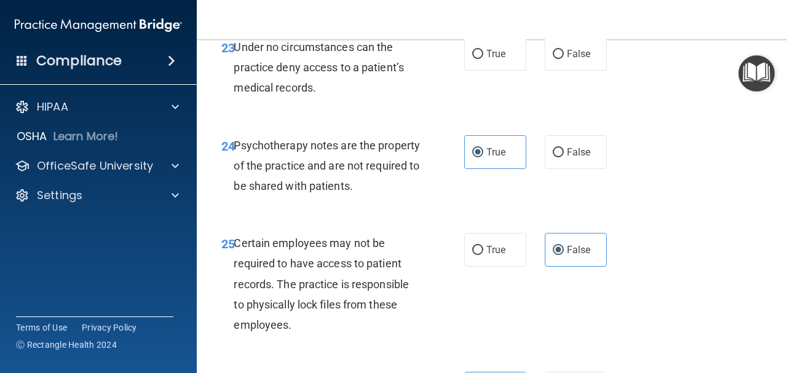
scroll to position [3097, 0]
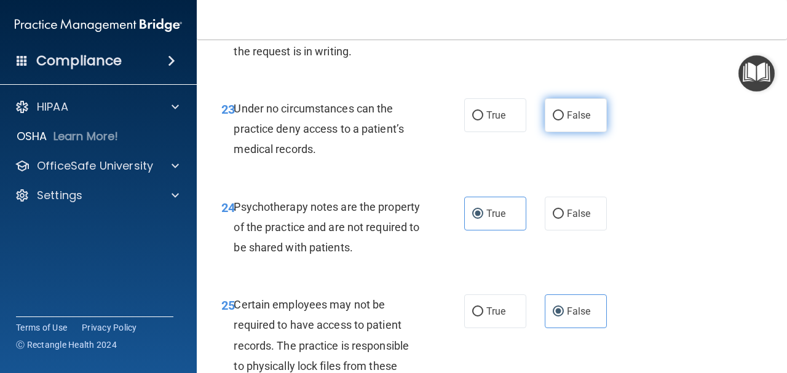
click at [568, 132] on label "False" at bounding box center [576, 115] width 62 height 34
click at [564, 120] on input "False" at bounding box center [558, 115] width 11 height 9
radio input "true"
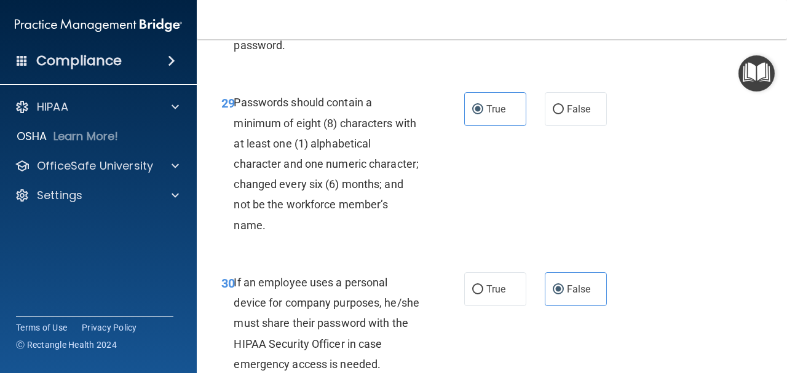
scroll to position [4019, 0]
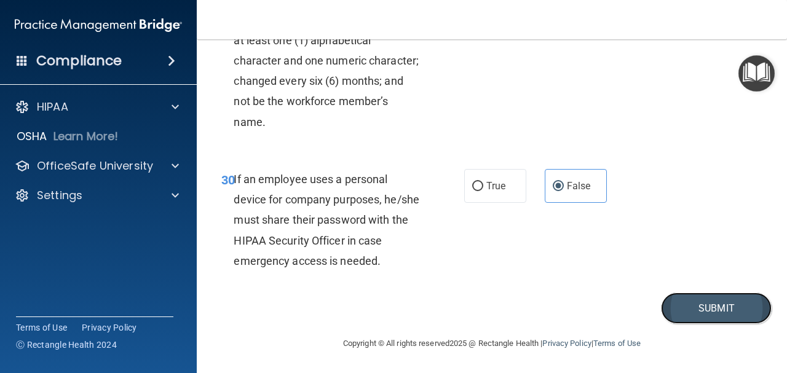
click at [700, 296] on button "Submit" at bounding box center [716, 308] width 111 height 31
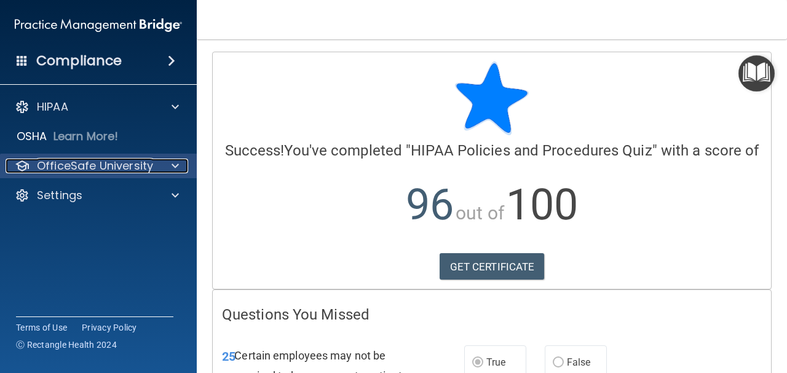
click at [173, 170] on span at bounding box center [174, 166] width 7 height 15
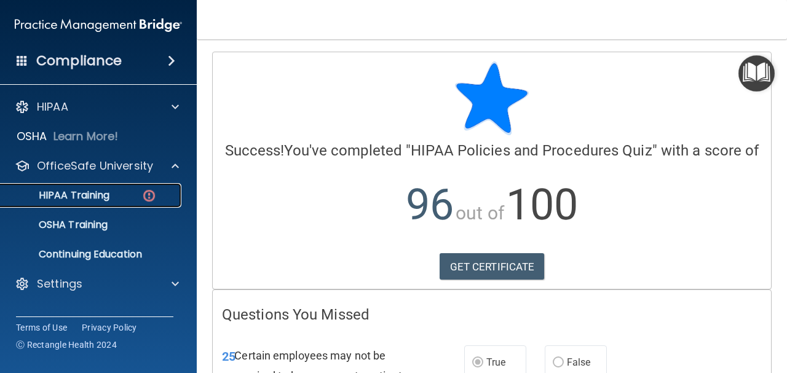
click at [121, 193] on div "HIPAA Training" at bounding box center [92, 195] width 168 height 12
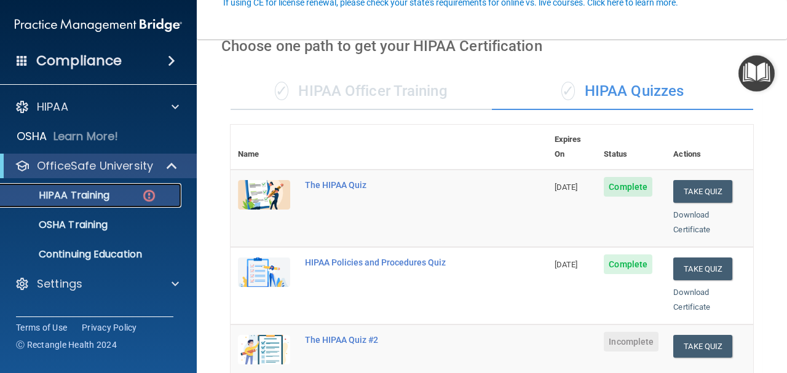
scroll to position [123, 0]
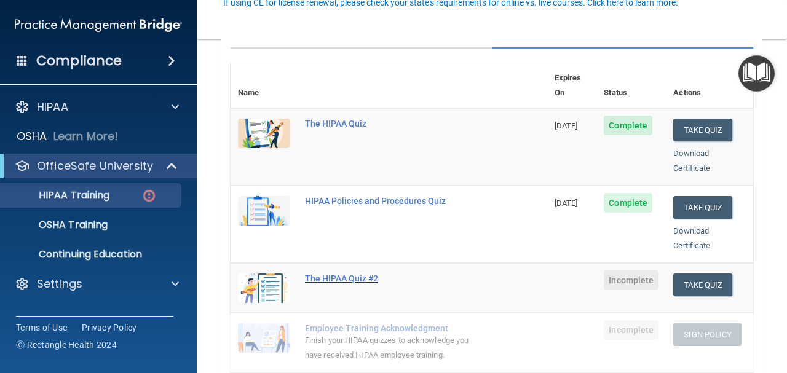
click at [352, 274] on div "The HIPAA Quiz #2" at bounding box center [395, 279] width 181 height 10
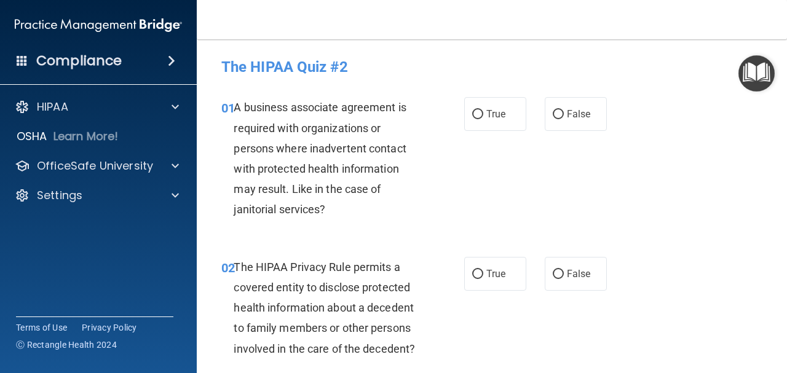
scroll to position [61, 0]
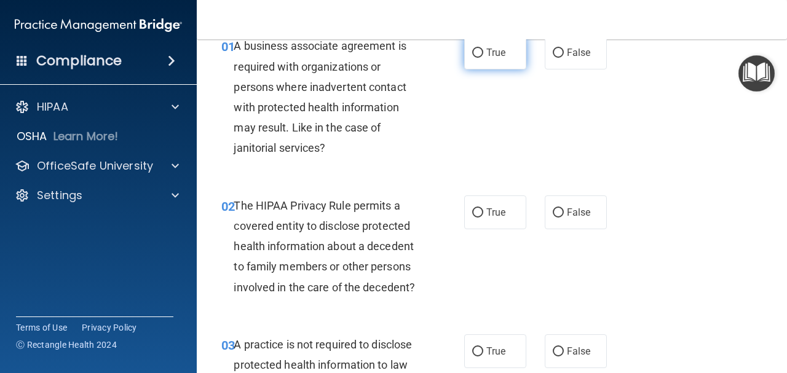
click at [497, 48] on span "True" at bounding box center [495, 53] width 19 height 12
click at [483, 49] on input "True" at bounding box center [477, 53] width 11 height 9
radio input "true"
click at [472, 216] on input "True" at bounding box center [477, 212] width 11 height 9
radio input "true"
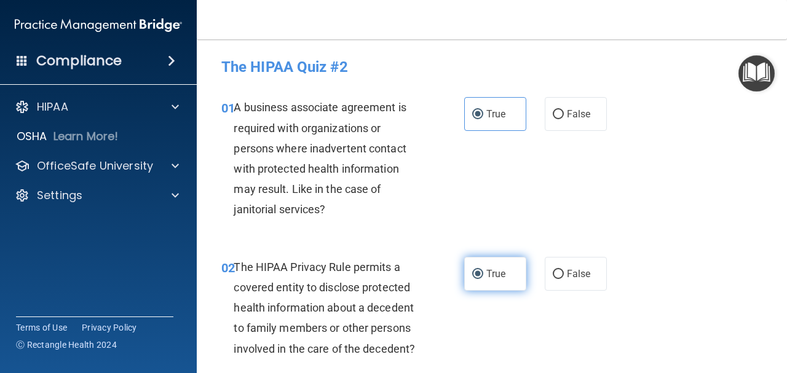
scroll to position [123, 0]
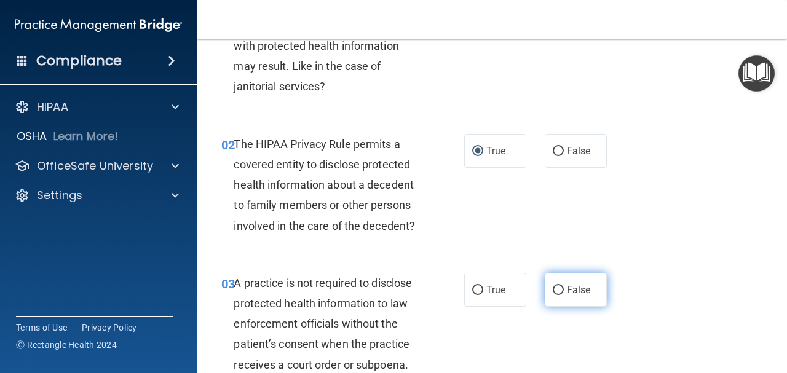
click at [573, 280] on label "False" at bounding box center [576, 290] width 62 height 34
click at [564, 286] on input "False" at bounding box center [558, 290] width 11 height 9
radio input "true"
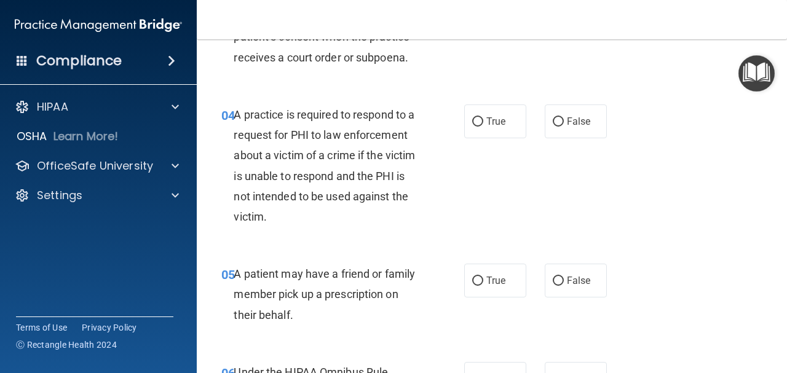
scroll to position [492, 0]
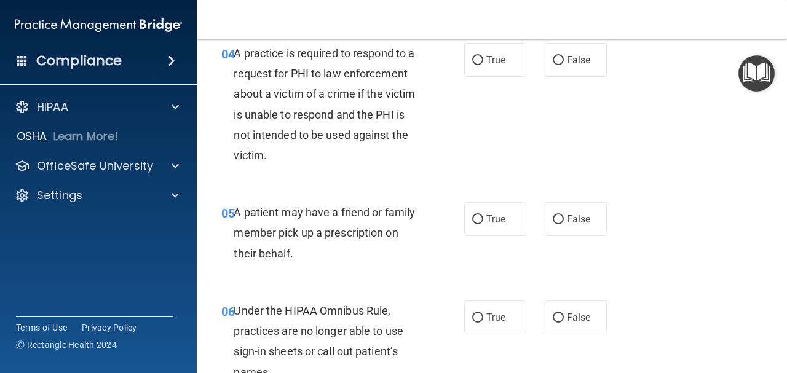
drag, startPoint x: 493, startPoint y: 50, endPoint x: 511, endPoint y: 90, distance: 44.3
click at [495, 56] on label "True" at bounding box center [495, 60] width 62 height 34
click at [486, 65] on span "True" at bounding box center [495, 61] width 19 height 12
click at [483, 65] on input "True" at bounding box center [477, 61] width 11 height 9
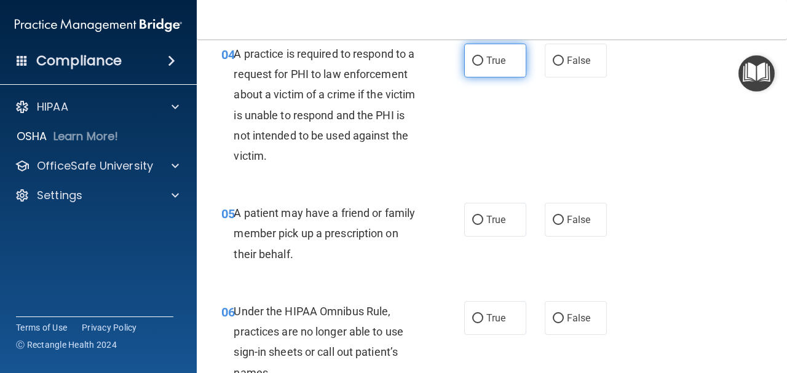
radio input "true"
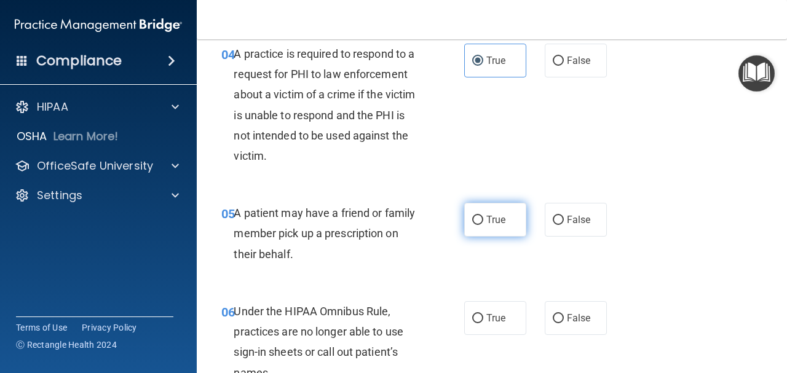
click at [506, 223] on label "True" at bounding box center [495, 220] width 62 height 34
click at [483, 223] on input "True" at bounding box center [477, 220] width 11 height 9
radio input "true"
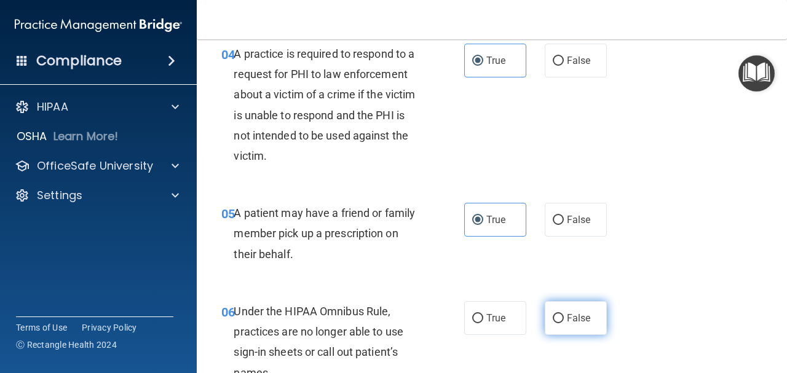
click at [583, 317] on span "False" at bounding box center [579, 318] width 24 height 12
click at [564, 317] on input "False" at bounding box center [558, 318] width 11 height 9
radio input "true"
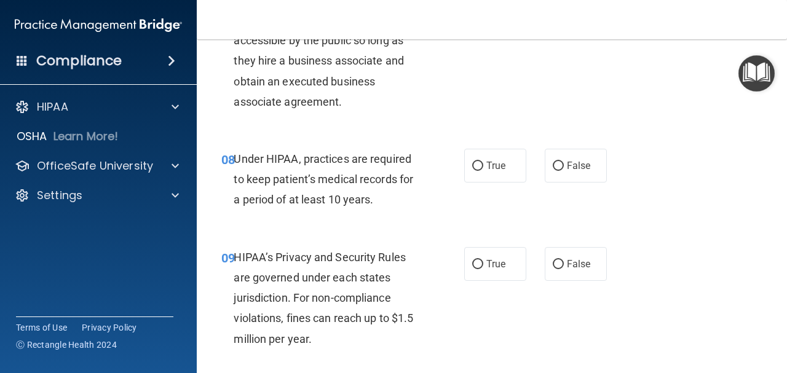
scroll to position [860, 0]
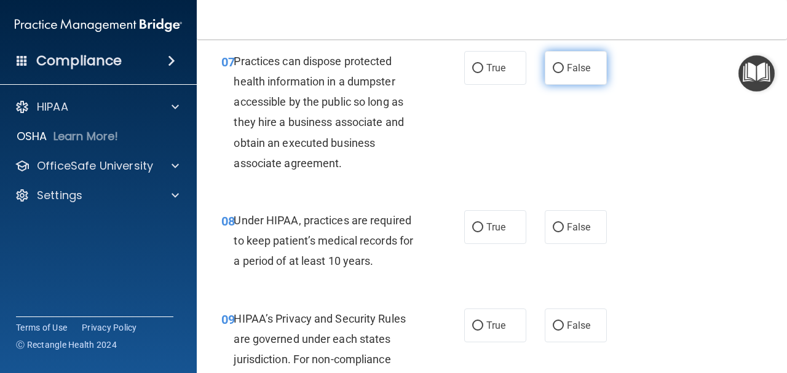
click at [567, 62] on span "False" at bounding box center [579, 68] width 24 height 12
click at [562, 64] on input "False" at bounding box center [558, 68] width 11 height 9
radio input "true"
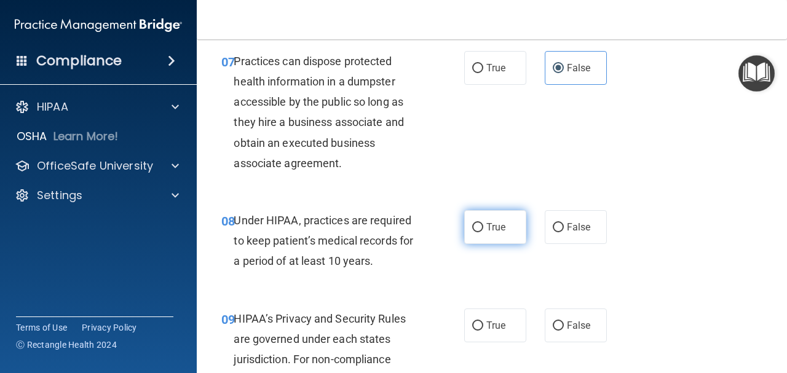
click at [502, 235] on label "True" at bounding box center [495, 227] width 62 height 34
click at [483, 232] on input "True" at bounding box center [477, 227] width 11 height 9
radio input "true"
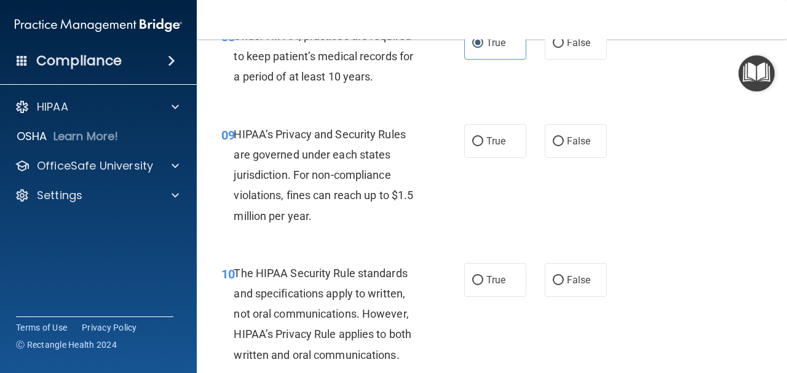
scroll to position [1106, 0]
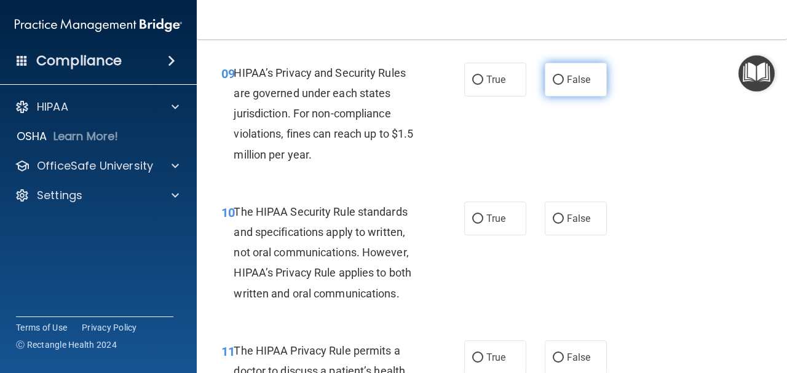
click at [581, 87] on label "False" at bounding box center [576, 80] width 62 height 34
click at [564, 85] on input "False" at bounding box center [558, 80] width 11 height 9
radio input "true"
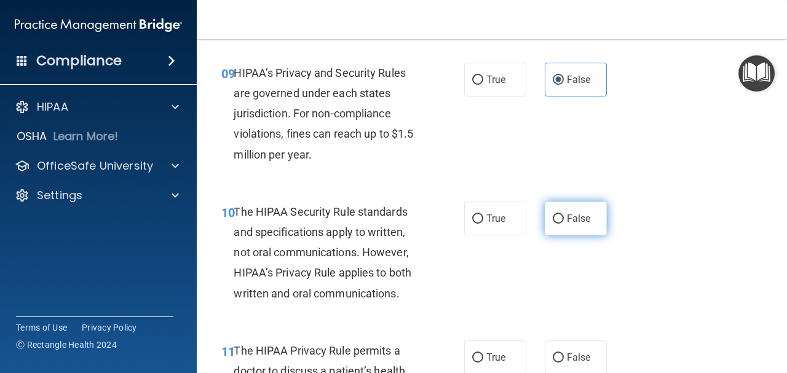
click at [561, 215] on label "False" at bounding box center [576, 219] width 62 height 34
click at [561, 215] on input "False" at bounding box center [558, 219] width 11 height 9
radio input "true"
drag, startPoint x: 470, startPoint y: 358, endPoint x: 481, endPoint y: 345, distance: 17.0
click at [472, 358] on input "True" at bounding box center [477, 357] width 11 height 9
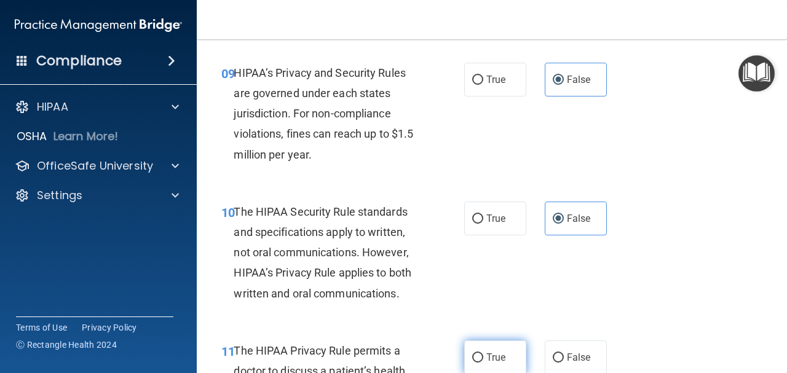
radio input "true"
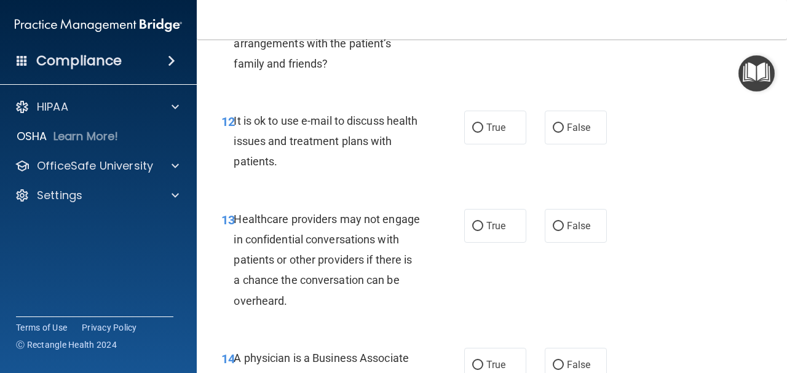
scroll to position [1536, 0]
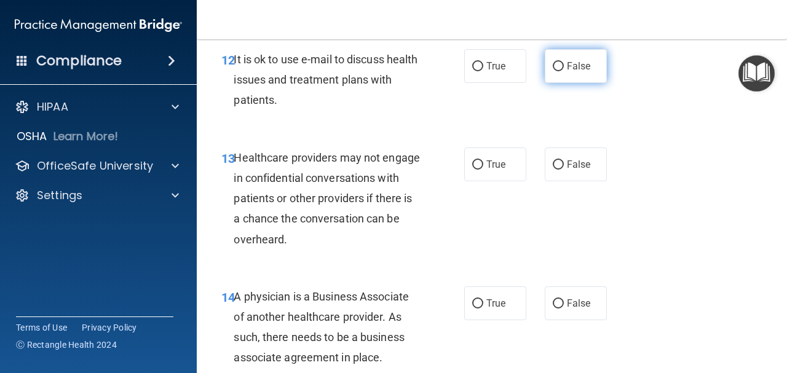
click at [578, 55] on label "False" at bounding box center [576, 66] width 62 height 34
click at [564, 62] on input "False" at bounding box center [558, 66] width 11 height 9
radio input "true"
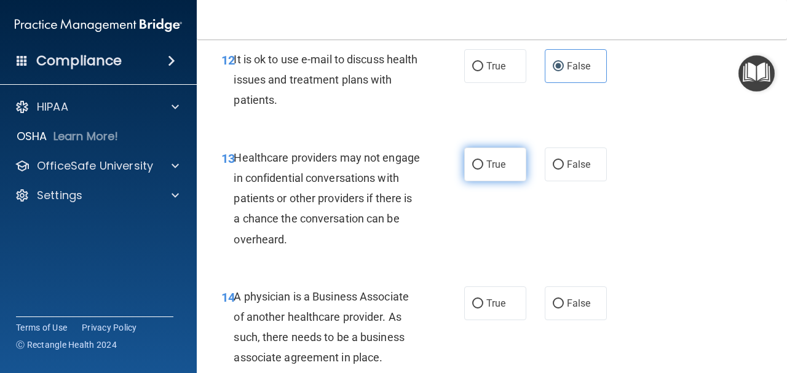
click at [505, 175] on label "True" at bounding box center [495, 165] width 62 height 34
click at [483, 170] on input "True" at bounding box center [477, 164] width 11 height 9
radio input "true"
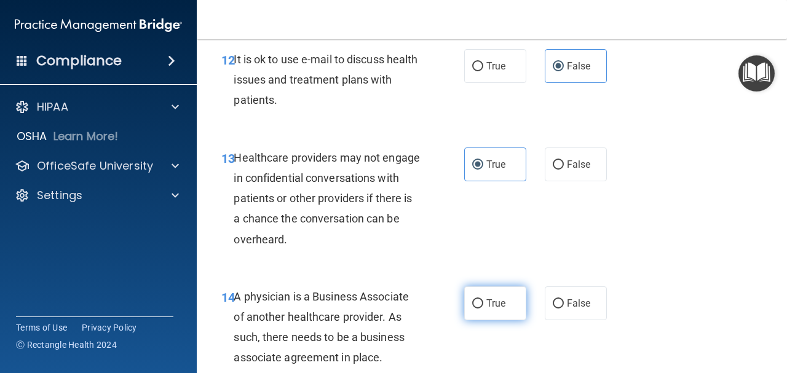
click at [498, 291] on label "True" at bounding box center [495, 303] width 62 height 34
click at [483, 299] on input "True" at bounding box center [477, 303] width 11 height 9
radio input "true"
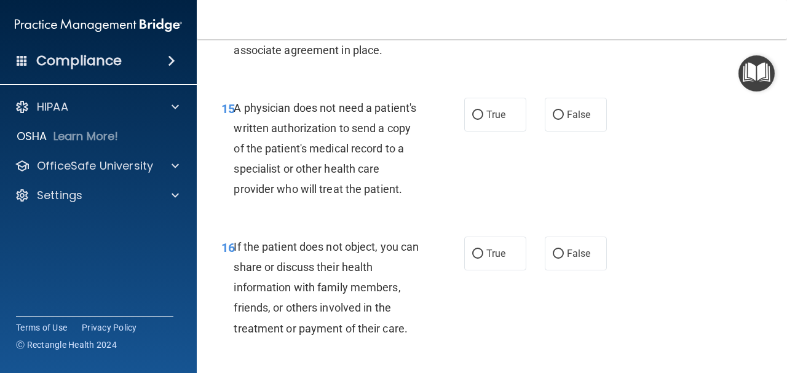
scroll to position [1905, 0]
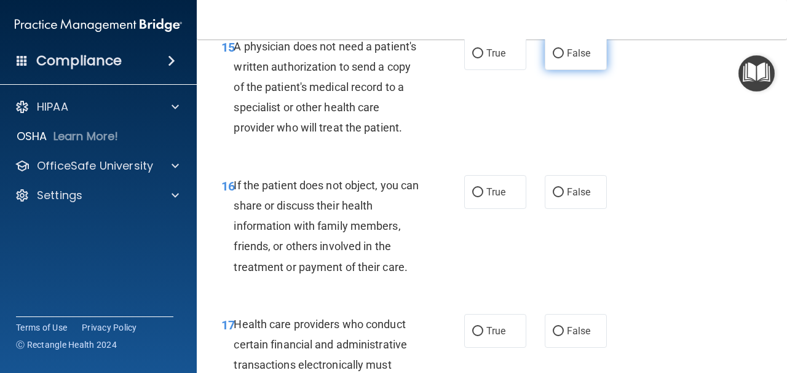
click at [577, 50] on span "False" at bounding box center [579, 53] width 24 height 12
click at [564, 50] on input "False" at bounding box center [558, 53] width 11 height 9
radio input "true"
click at [489, 199] on label "True" at bounding box center [495, 192] width 62 height 34
click at [483, 197] on input "True" at bounding box center [477, 192] width 11 height 9
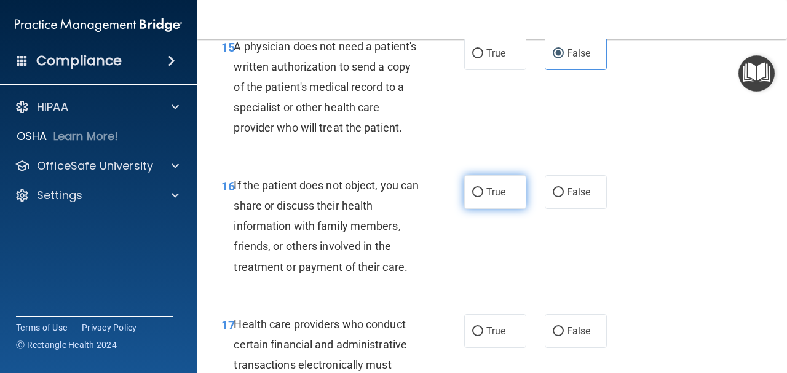
radio input "true"
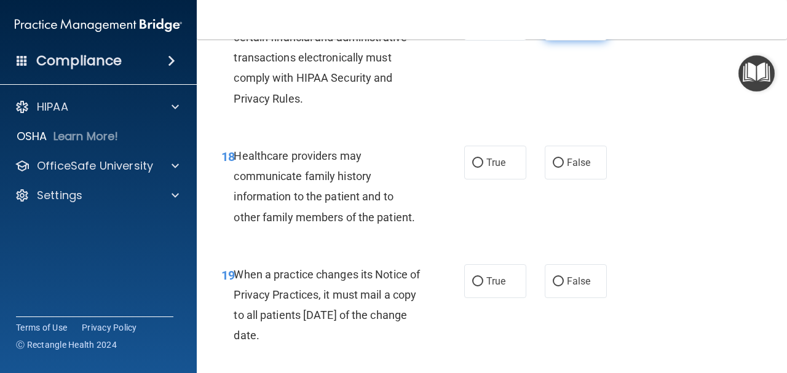
scroll to position [2151, 0]
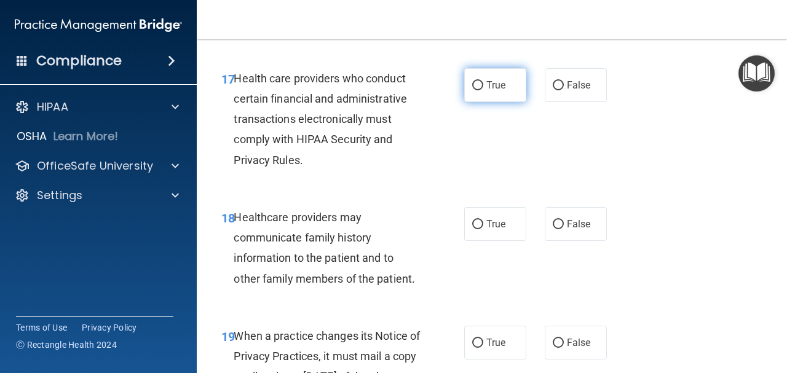
click at [483, 92] on label "True" at bounding box center [495, 85] width 62 height 34
click at [483, 90] on input "True" at bounding box center [477, 85] width 11 height 9
radio input "true"
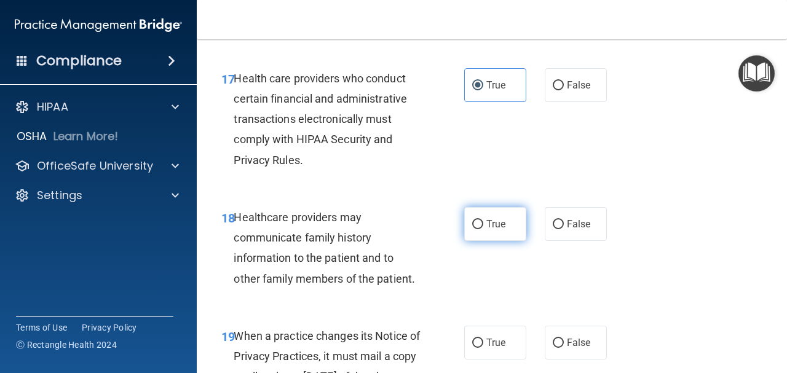
click at [498, 232] on label "True" at bounding box center [495, 224] width 62 height 34
click at [483, 229] on input "True" at bounding box center [477, 224] width 11 height 9
radio input "true"
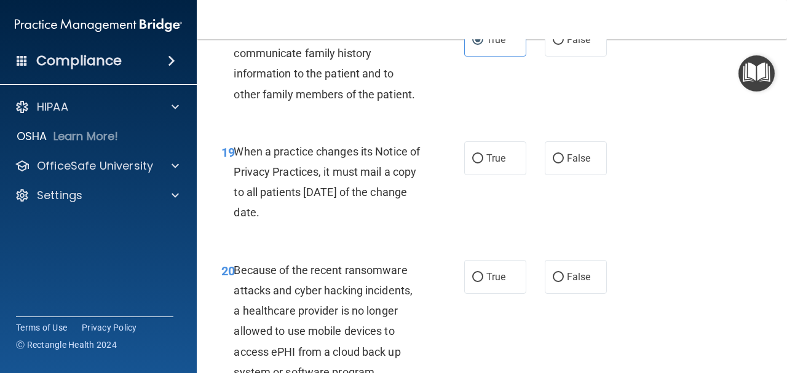
scroll to position [2397, 0]
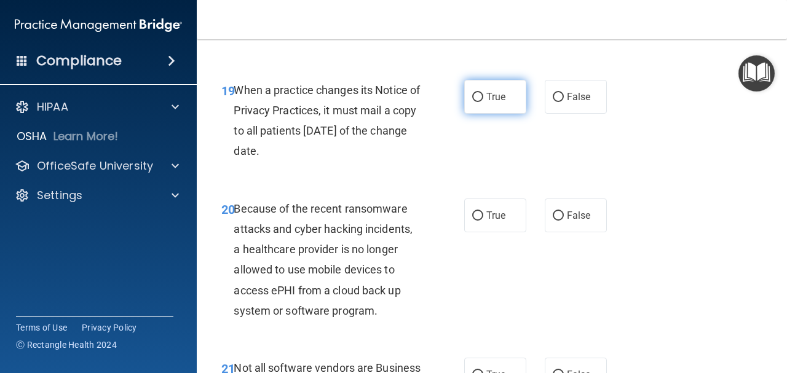
click at [466, 108] on label "True" at bounding box center [495, 97] width 62 height 34
click at [472, 102] on input "True" at bounding box center [477, 97] width 11 height 9
radio input "true"
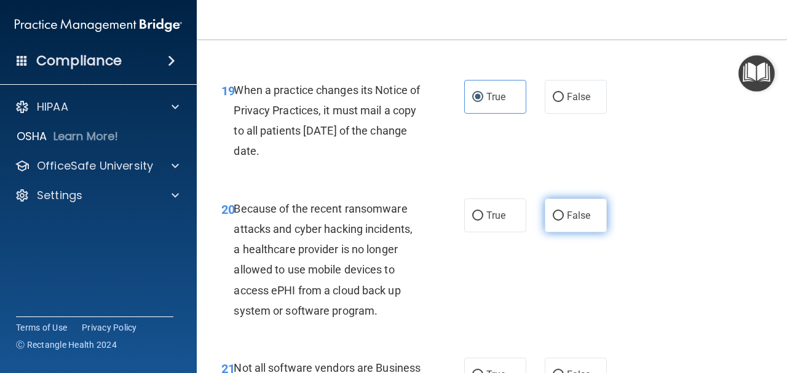
click at [578, 203] on label "False" at bounding box center [576, 216] width 62 height 34
click at [564, 211] on input "False" at bounding box center [558, 215] width 11 height 9
radio input "true"
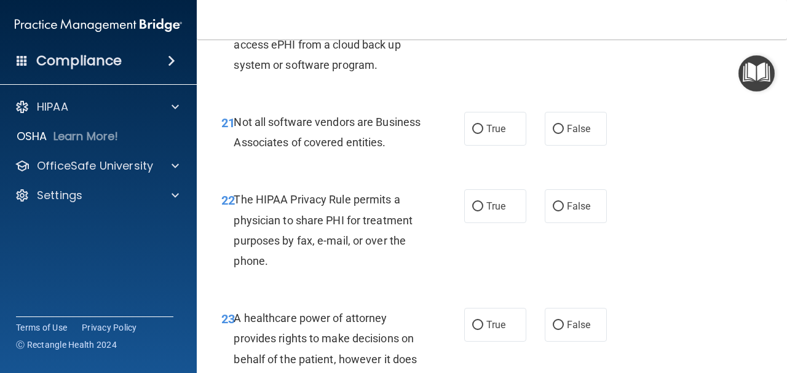
scroll to position [2704, 0]
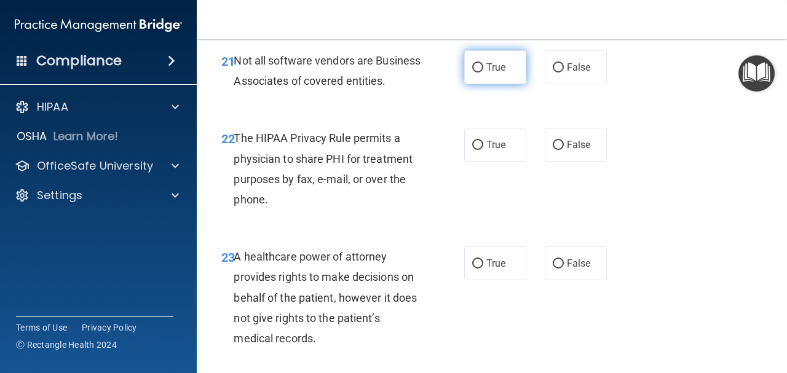
click at [491, 72] on span "True" at bounding box center [495, 67] width 19 height 12
click at [483, 72] on input "True" at bounding box center [477, 67] width 11 height 9
radio input "true"
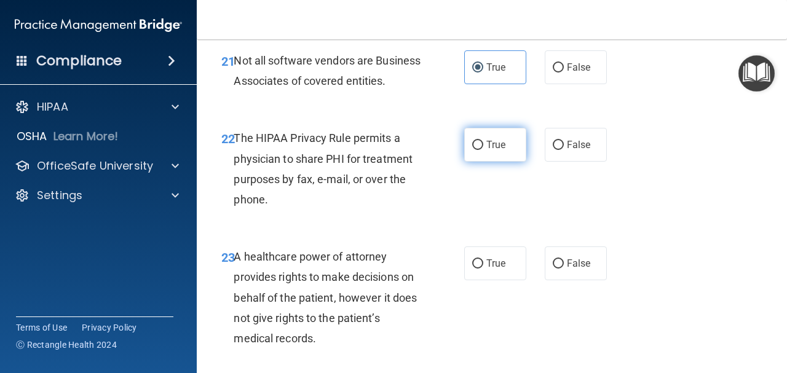
click at [489, 151] on span "True" at bounding box center [495, 145] width 19 height 12
click at [483, 150] on input "True" at bounding box center [477, 145] width 11 height 9
radio input "true"
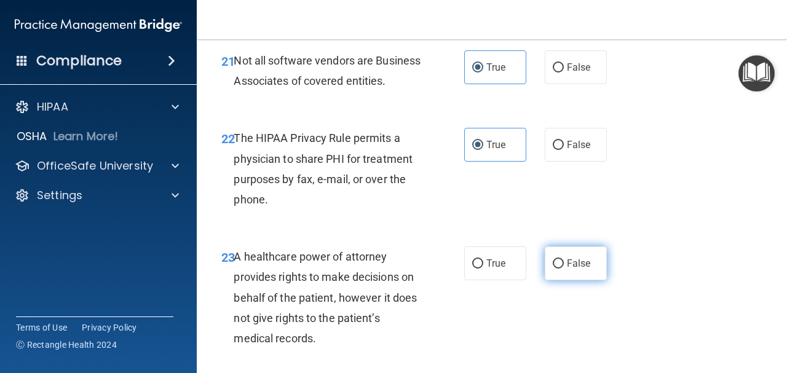
click at [591, 277] on label "False" at bounding box center [576, 263] width 62 height 34
click at [564, 269] on input "False" at bounding box center [558, 263] width 11 height 9
radio input "true"
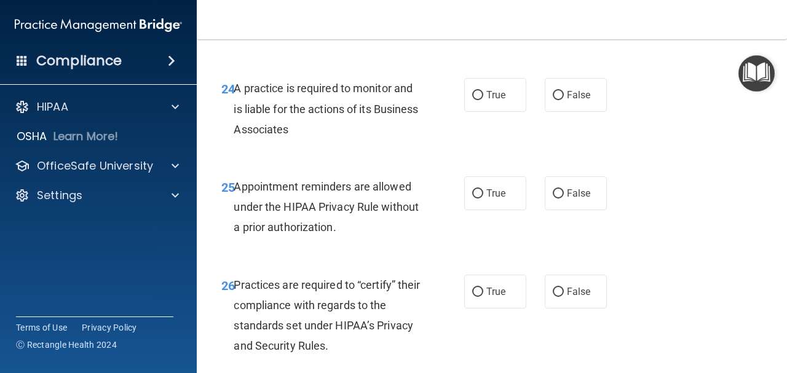
scroll to position [3073, 0]
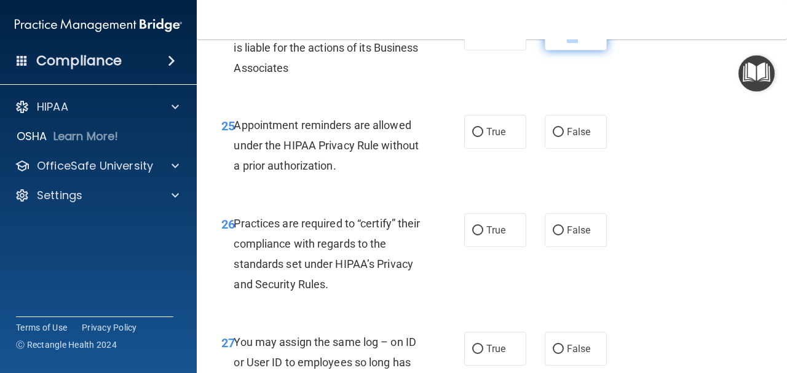
click at [573, 50] on label "False" at bounding box center [576, 34] width 62 height 34
click at [578, 50] on label "False" at bounding box center [576, 34] width 62 height 34
click at [564, 39] on input "False" at bounding box center [558, 34] width 11 height 9
radio input "true"
click at [513, 145] on label "True" at bounding box center [495, 132] width 62 height 34
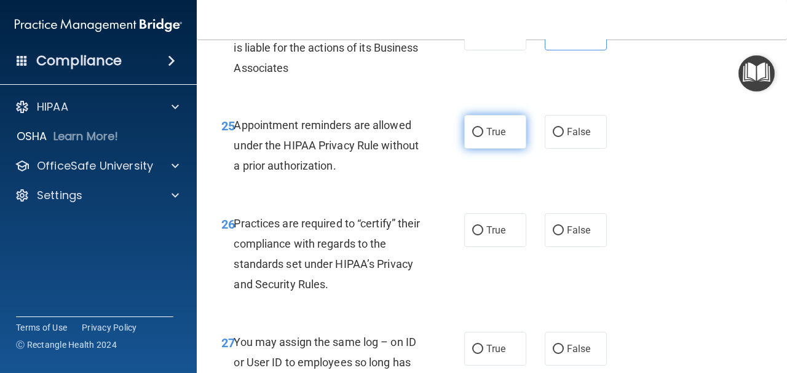
click at [483, 137] on input "True" at bounding box center [477, 132] width 11 height 9
radio input "true"
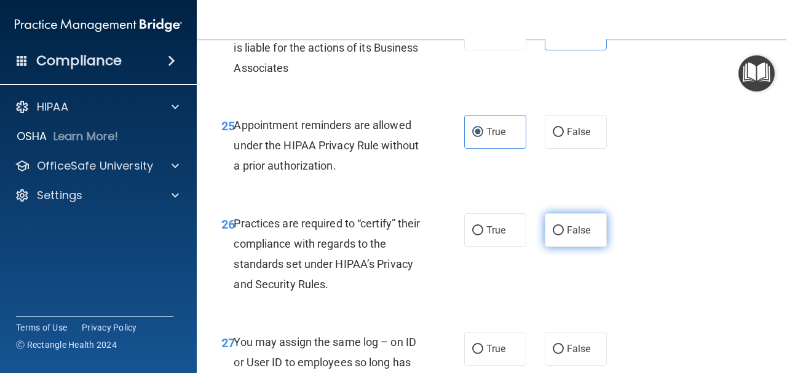
click at [588, 243] on label "False" at bounding box center [576, 230] width 62 height 34
click at [564, 235] on input "False" at bounding box center [558, 230] width 11 height 9
radio input "true"
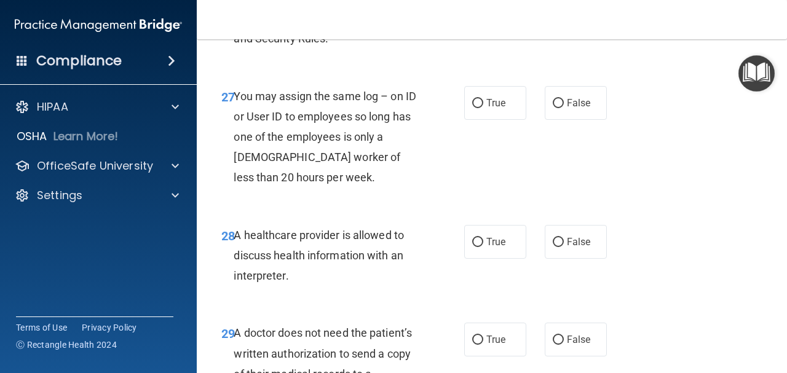
scroll to position [3380, 0]
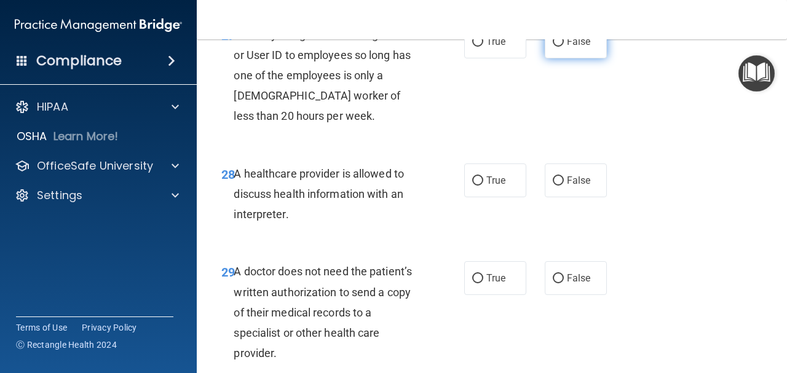
click at [550, 55] on label "False" at bounding box center [576, 42] width 62 height 34
click at [553, 47] on input "False" at bounding box center [558, 41] width 11 height 9
radio input "true"
click at [489, 218] on div "28 A healthcare provider is allowed to discuss health information with an inter…" at bounding box center [491, 197] width 559 height 98
drag, startPoint x: 489, startPoint y: 201, endPoint x: 545, endPoint y: 244, distance: 70.6
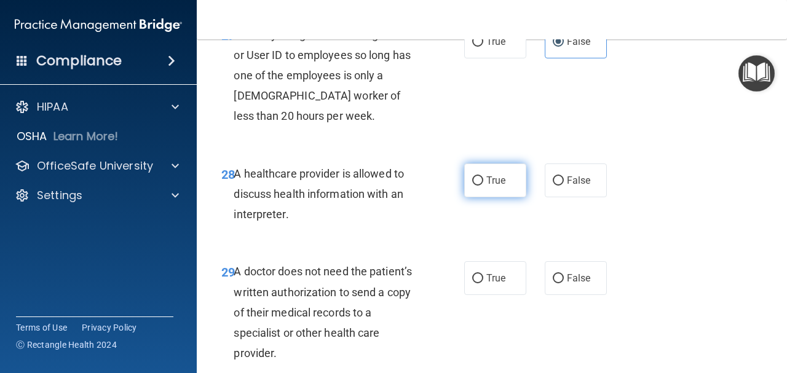
click at [490, 186] on span "True" at bounding box center [495, 181] width 19 height 12
click at [485, 191] on label "True" at bounding box center [495, 181] width 62 height 34
click at [483, 186] on input "True" at bounding box center [477, 180] width 11 height 9
radio input "true"
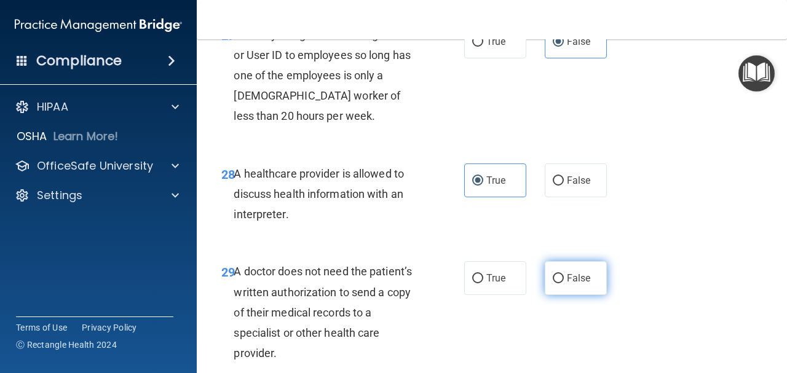
click at [577, 284] on span "False" at bounding box center [579, 278] width 24 height 12
click at [564, 283] on input "False" at bounding box center [558, 278] width 11 height 9
radio input "true"
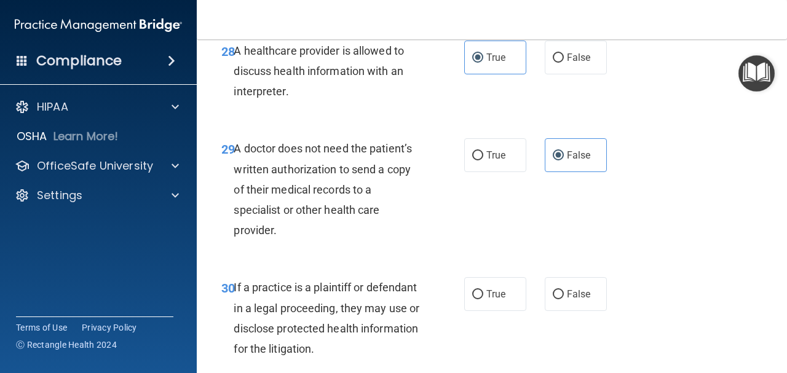
scroll to position [3611, 0]
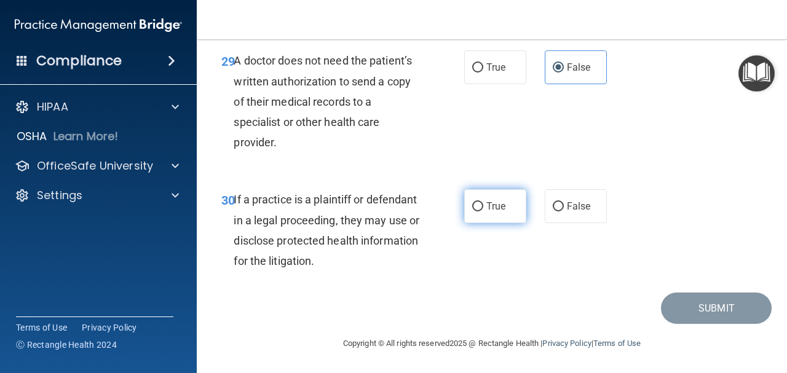
click at [495, 219] on label "True" at bounding box center [495, 206] width 62 height 34
click at [483, 211] on input "True" at bounding box center [477, 206] width 11 height 9
radio input "true"
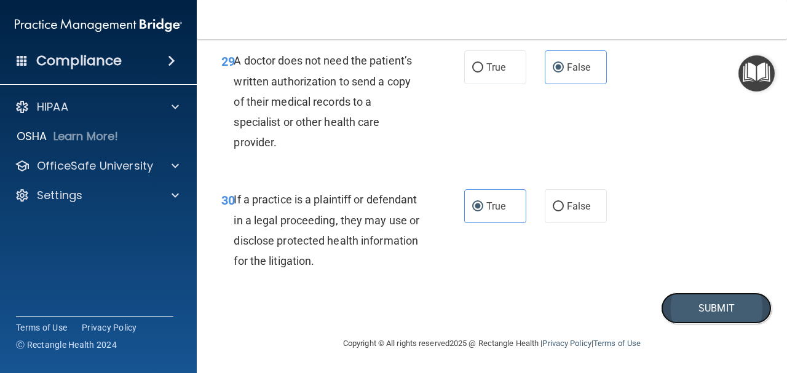
click at [736, 313] on button "Submit" at bounding box center [716, 308] width 111 height 31
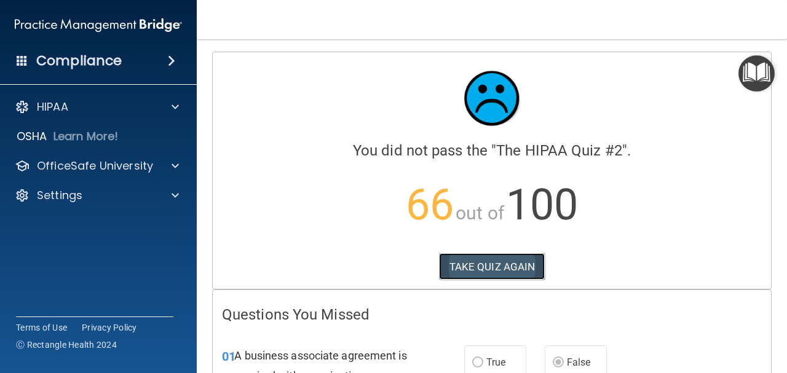
click at [484, 270] on button "TAKE QUIZ AGAIN" at bounding box center [492, 266] width 106 height 27
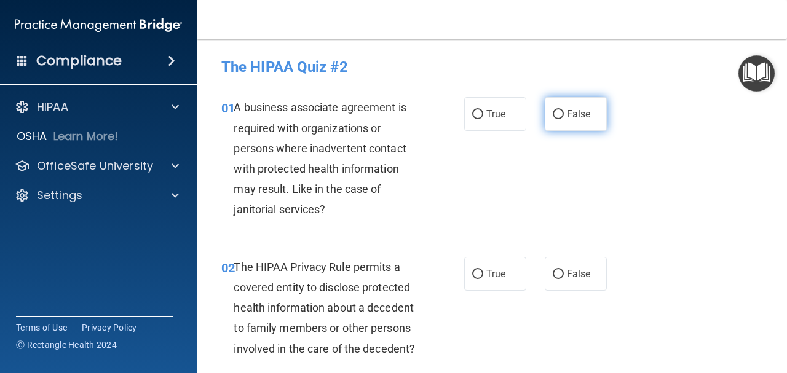
click at [572, 120] on label "False" at bounding box center [576, 114] width 62 height 34
click at [564, 119] on input "False" at bounding box center [558, 114] width 11 height 9
radio input "true"
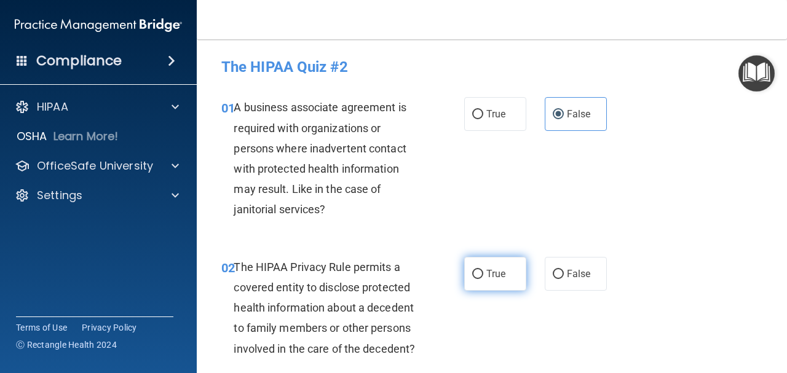
click at [508, 285] on label "True" at bounding box center [495, 274] width 62 height 34
click at [483, 279] on input "True" at bounding box center [477, 274] width 11 height 9
radio input "true"
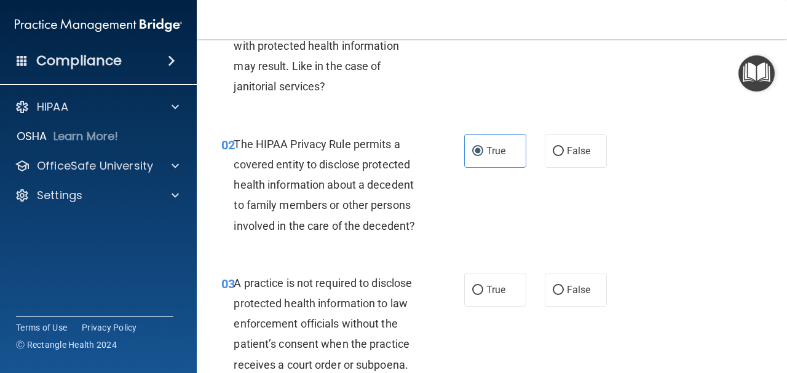
scroll to position [184, 0]
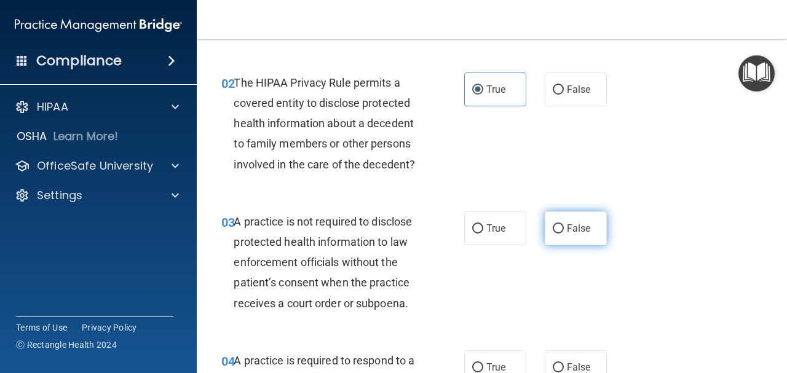
click at [587, 233] on label "False" at bounding box center [576, 228] width 62 height 34
click at [564, 233] on input "False" at bounding box center [558, 228] width 11 height 9
radio input "true"
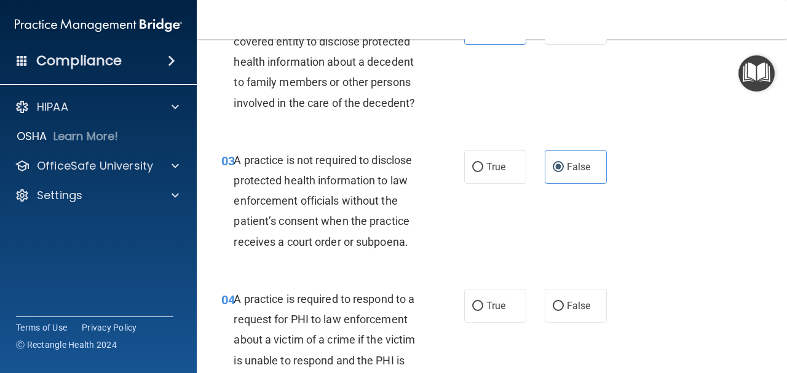
scroll to position [307, 0]
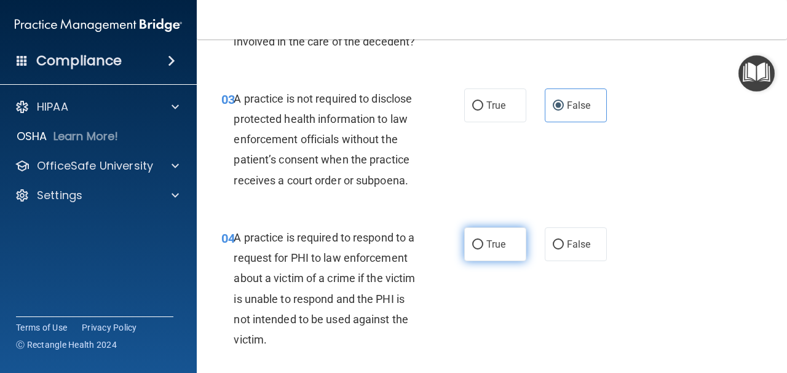
click at [476, 240] on input "True" at bounding box center [477, 244] width 11 height 9
radio input "true"
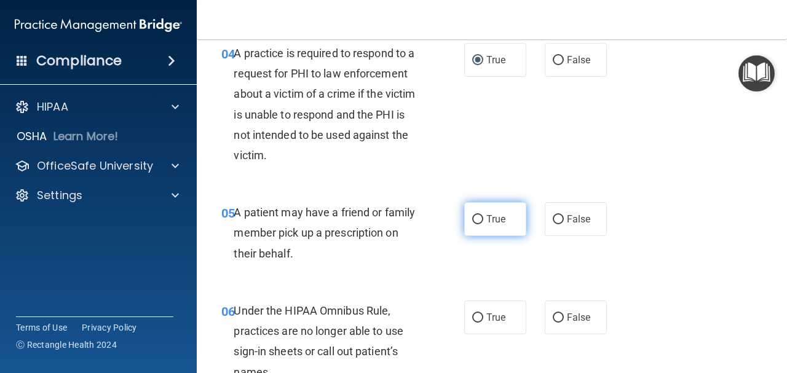
click at [475, 219] on input "True" at bounding box center [477, 219] width 11 height 9
radio input "true"
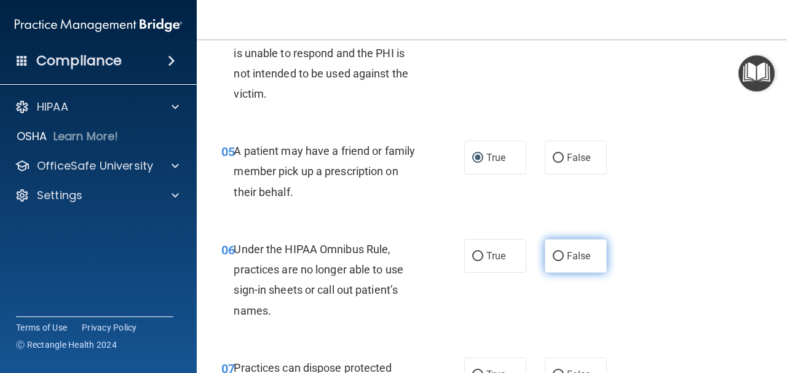
click at [547, 269] on label "False" at bounding box center [576, 256] width 62 height 34
click at [553, 261] on input "False" at bounding box center [558, 256] width 11 height 9
radio input "true"
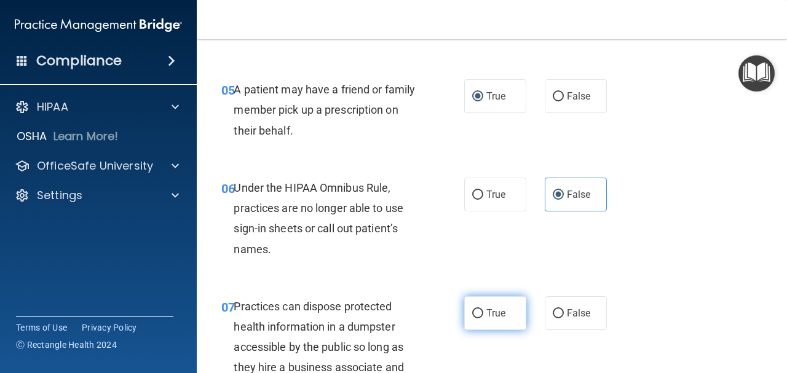
click at [489, 323] on label "True" at bounding box center [495, 313] width 62 height 34
click at [483, 318] on input "True" at bounding box center [477, 313] width 11 height 9
radio input "true"
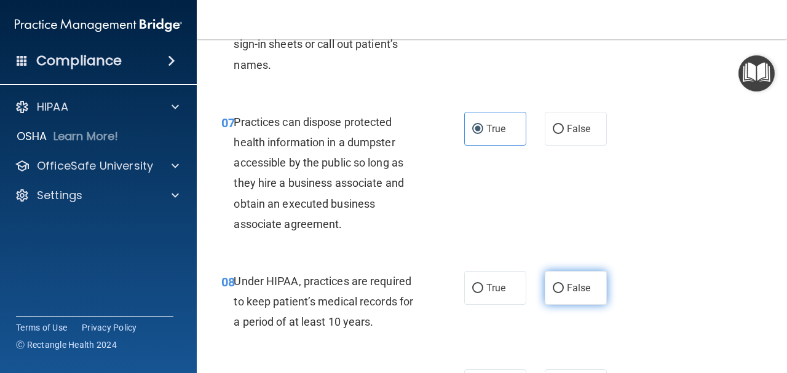
click at [579, 277] on label "False" at bounding box center [576, 288] width 62 height 34
click at [564, 284] on input "False" at bounding box center [558, 288] width 11 height 9
radio input "true"
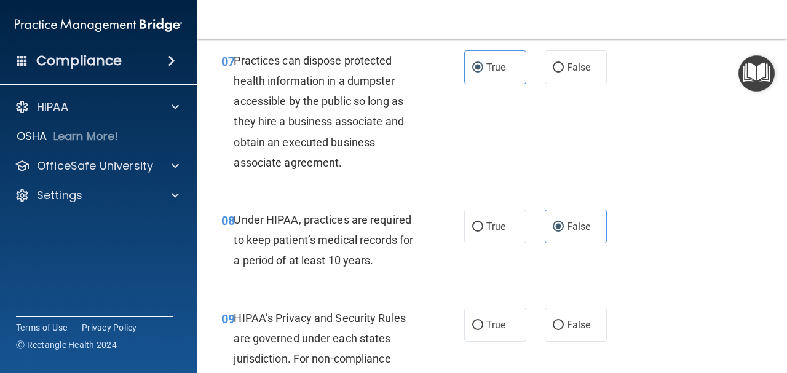
scroll to position [1045, 0]
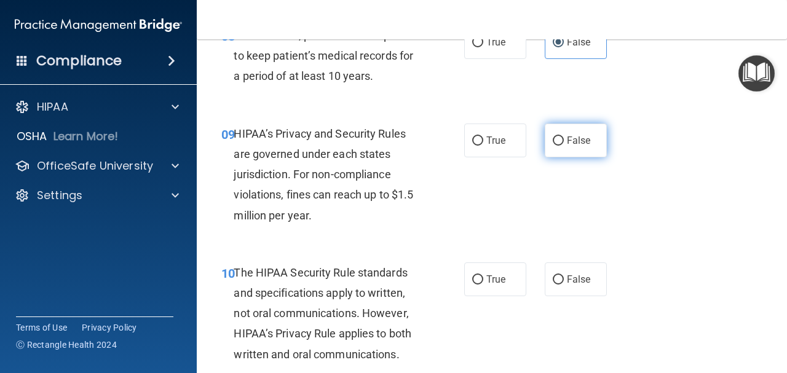
click at [585, 141] on label "False" at bounding box center [576, 141] width 62 height 34
click at [564, 141] on input "False" at bounding box center [558, 140] width 11 height 9
radio input "true"
click at [479, 304] on div "10 The HIPAA Security Rule standards and specifications apply to written, not o…" at bounding box center [491, 316] width 559 height 139
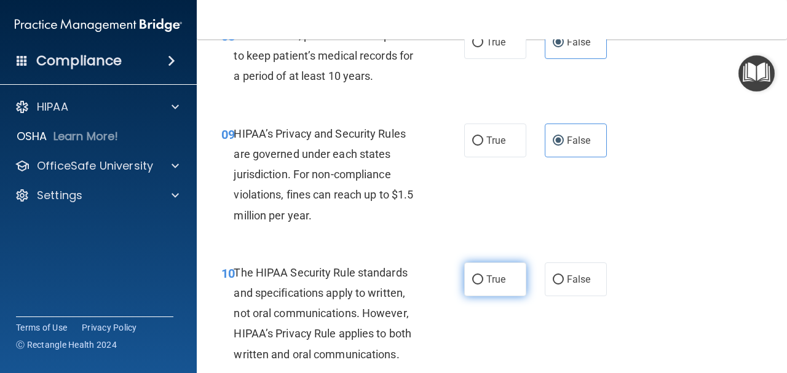
click at [475, 280] on input "True" at bounding box center [477, 279] width 11 height 9
radio input "true"
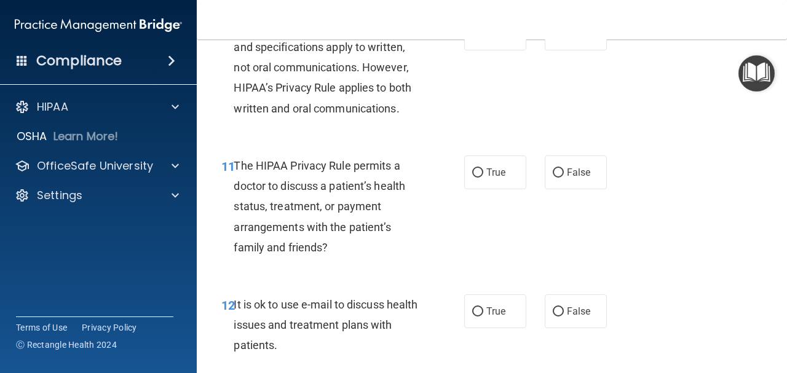
scroll to position [1352, 0]
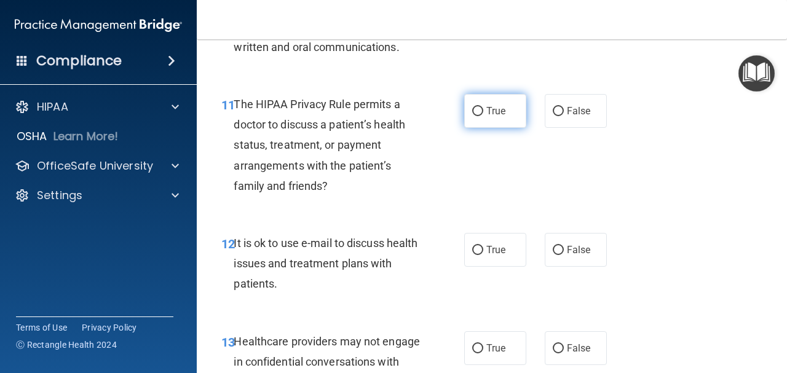
click at [497, 107] on span "True" at bounding box center [495, 111] width 19 height 12
click at [483, 107] on input "True" at bounding box center [477, 111] width 11 height 9
radio input "true"
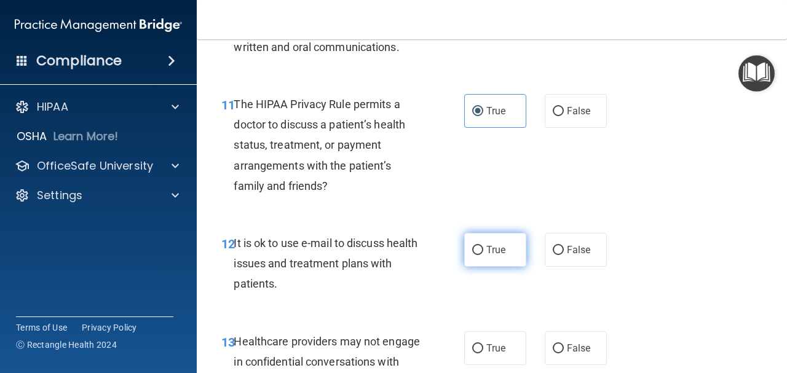
click at [511, 261] on label "True" at bounding box center [495, 250] width 62 height 34
click at [483, 255] on input "True" at bounding box center [477, 250] width 11 height 9
radio input "true"
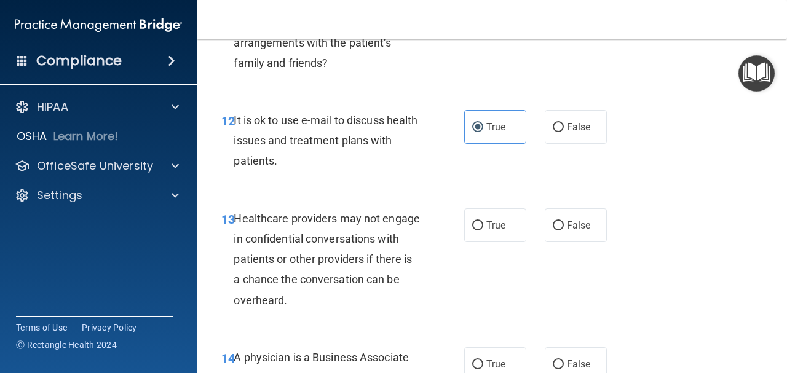
scroll to position [1537, 0]
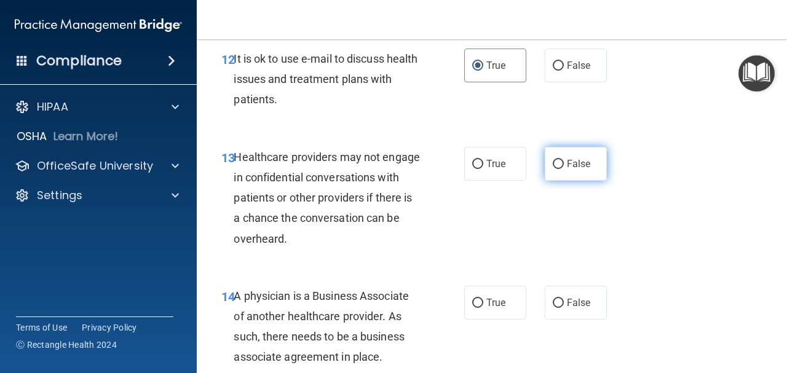
click at [575, 159] on span "False" at bounding box center [579, 164] width 24 height 12
click at [564, 160] on input "False" at bounding box center [558, 164] width 11 height 9
radio input "true"
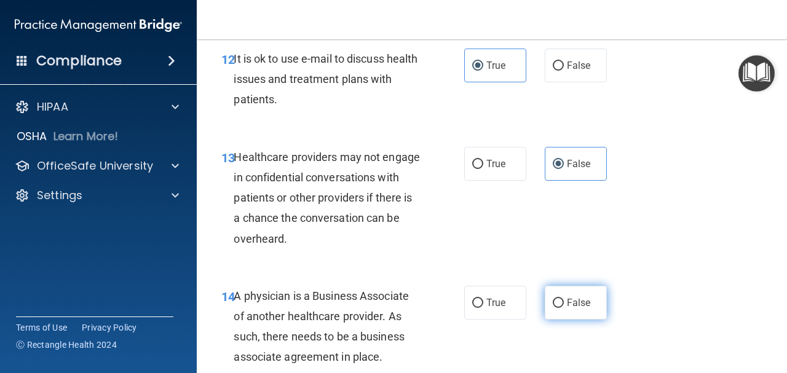
click at [575, 293] on label "False" at bounding box center [576, 303] width 62 height 34
click at [564, 299] on input "False" at bounding box center [558, 303] width 11 height 9
radio input "true"
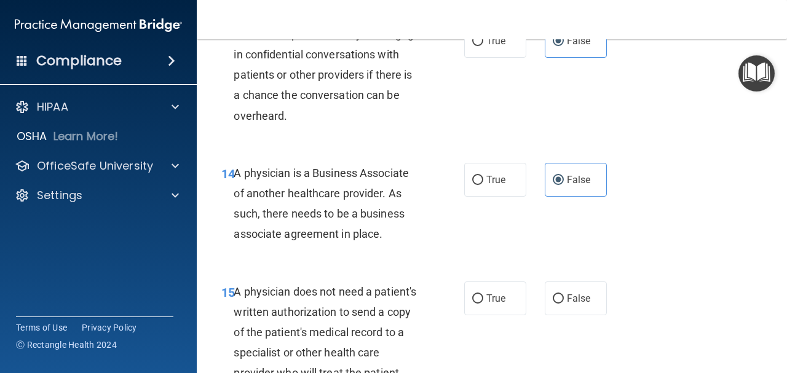
scroll to position [1783, 0]
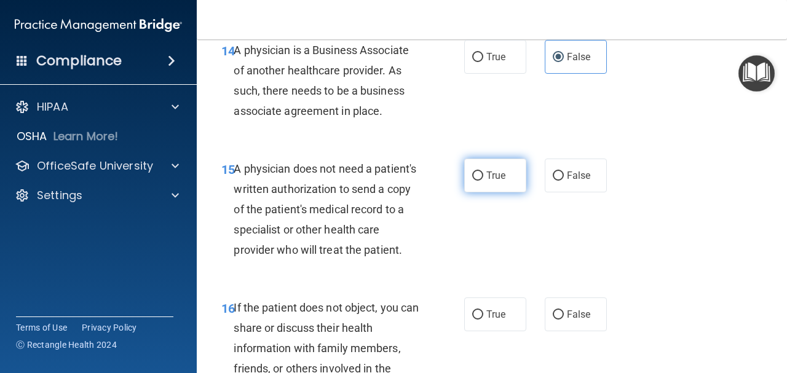
click at [473, 171] on input "True" at bounding box center [477, 175] width 11 height 9
radio input "true"
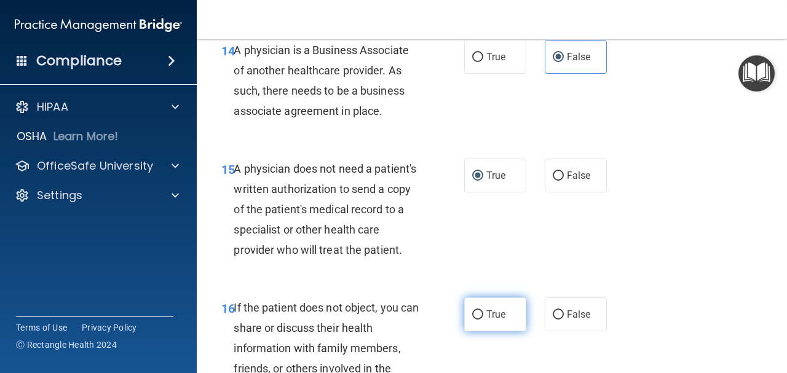
click at [491, 309] on span "True" at bounding box center [495, 315] width 19 height 12
click at [483, 310] on input "True" at bounding box center [477, 314] width 11 height 9
radio input "true"
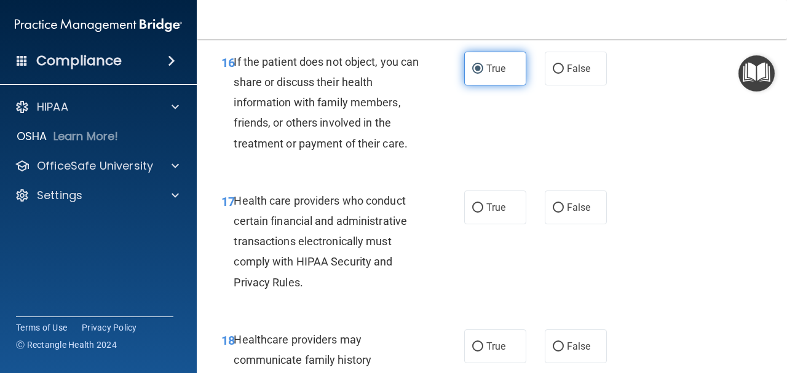
scroll to position [2090, 0]
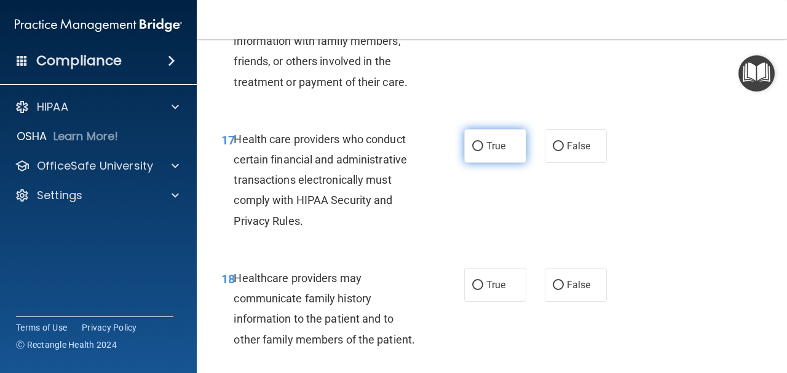
click at [500, 160] on label "True" at bounding box center [495, 146] width 62 height 34
click at [483, 151] on input "True" at bounding box center [477, 146] width 11 height 9
radio input "true"
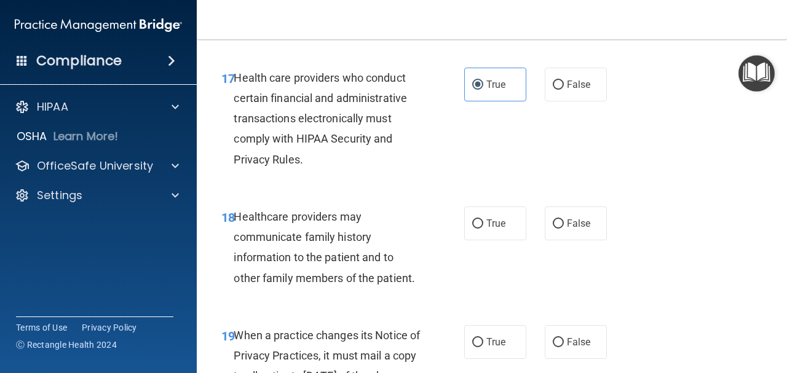
scroll to position [2213, 0]
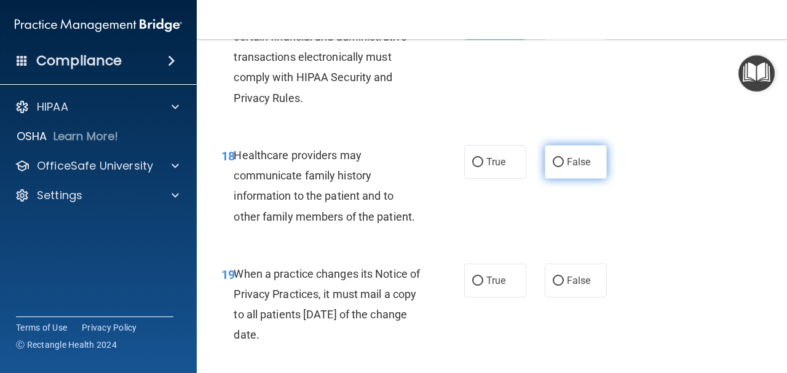
click at [567, 163] on span "False" at bounding box center [579, 162] width 24 height 12
click at [562, 163] on input "False" at bounding box center [558, 162] width 11 height 9
radio input "true"
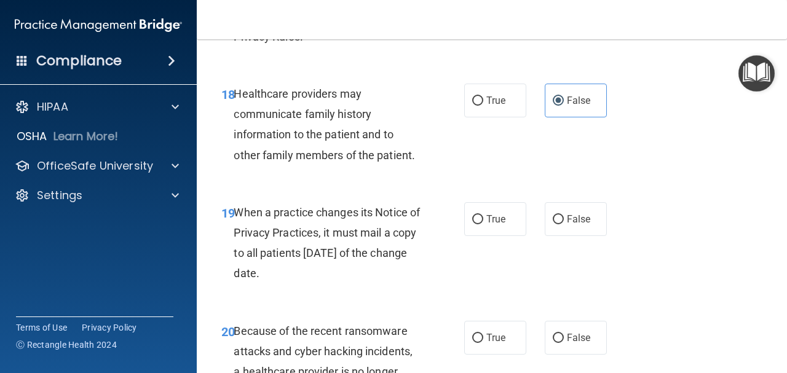
scroll to position [2336, 0]
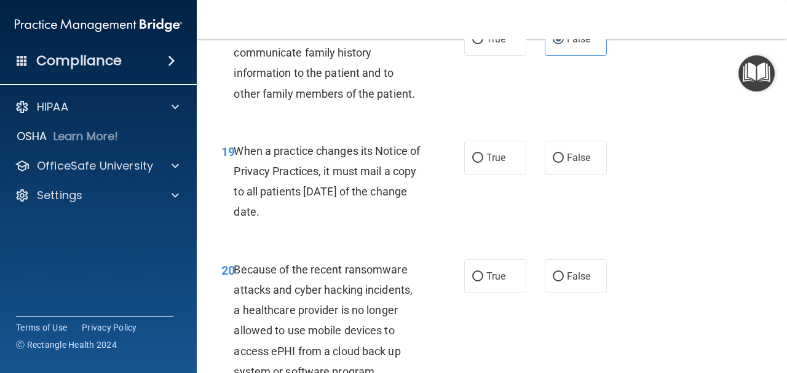
click at [562, 165] on label "False" at bounding box center [576, 158] width 62 height 34
click at [562, 163] on input "False" at bounding box center [558, 158] width 11 height 9
radio input "true"
click at [582, 278] on span "False" at bounding box center [579, 276] width 24 height 12
click at [564, 278] on input "False" at bounding box center [558, 276] width 11 height 9
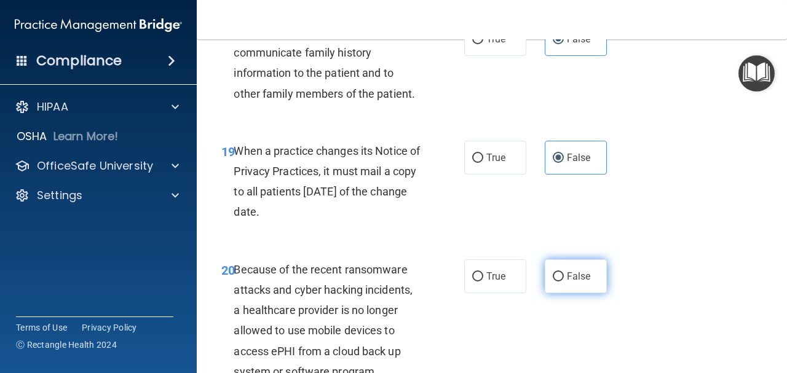
radio input "true"
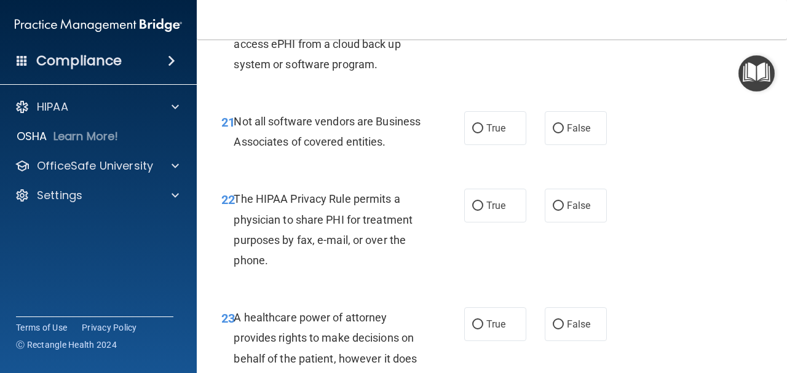
scroll to position [2705, 0]
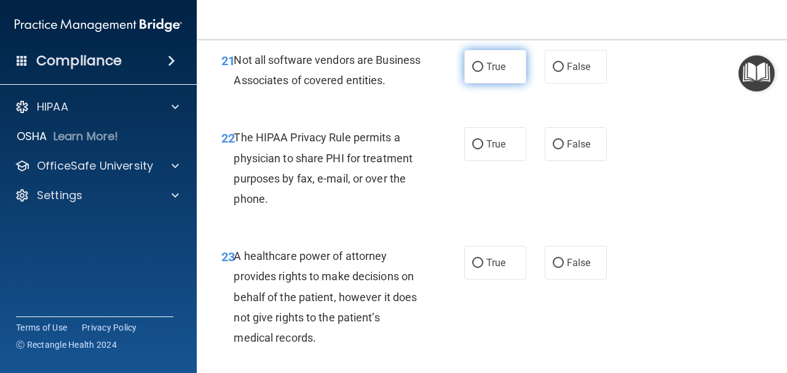
click at [477, 65] on input "True" at bounding box center [477, 67] width 11 height 9
radio input "true"
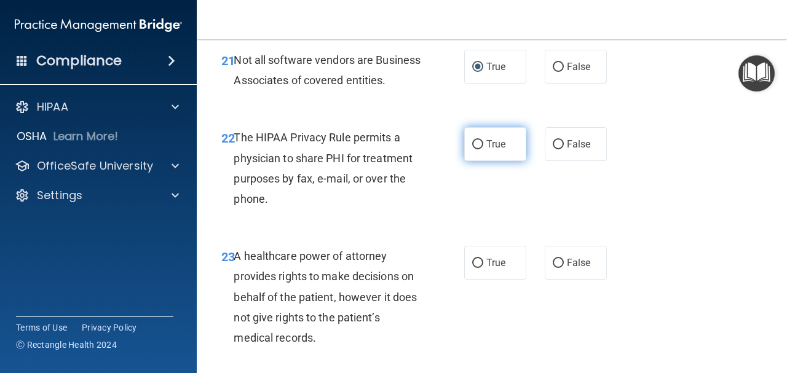
click at [506, 161] on label "True" at bounding box center [495, 144] width 62 height 34
click at [483, 149] on input "True" at bounding box center [477, 144] width 11 height 9
radio input "true"
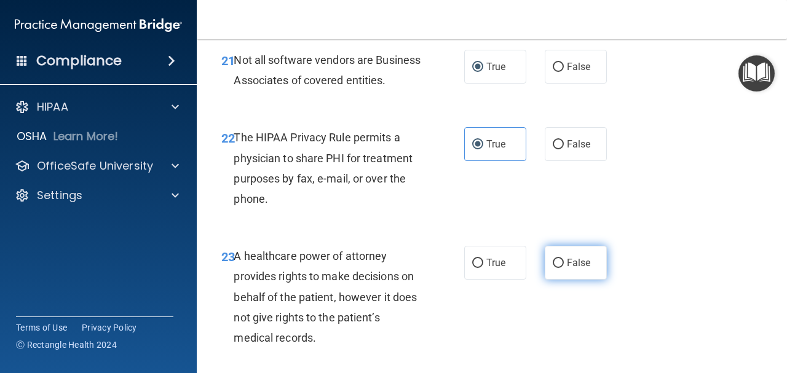
click at [586, 280] on label "False" at bounding box center [576, 263] width 62 height 34
click at [564, 268] on input "False" at bounding box center [558, 263] width 11 height 9
radio input "true"
drag, startPoint x: 564, startPoint y: 160, endPoint x: 477, endPoint y: 217, distance: 103.5
click at [477, 215] on div "22 The HIPAA Privacy Rule permits a physician to share PHI for treatment purpos…" at bounding box center [343, 171] width 280 height 88
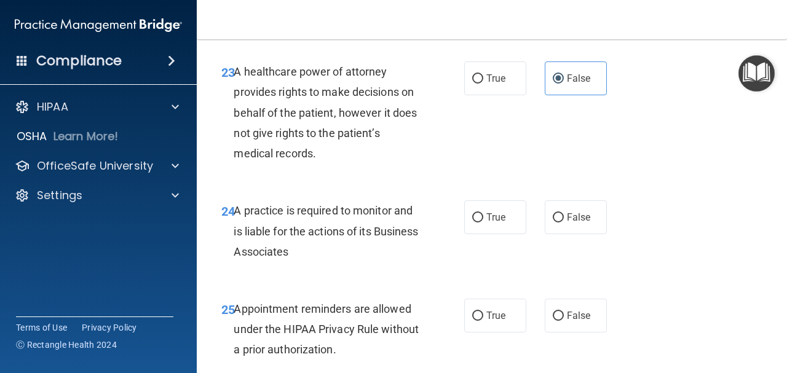
scroll to position [2950, 0]
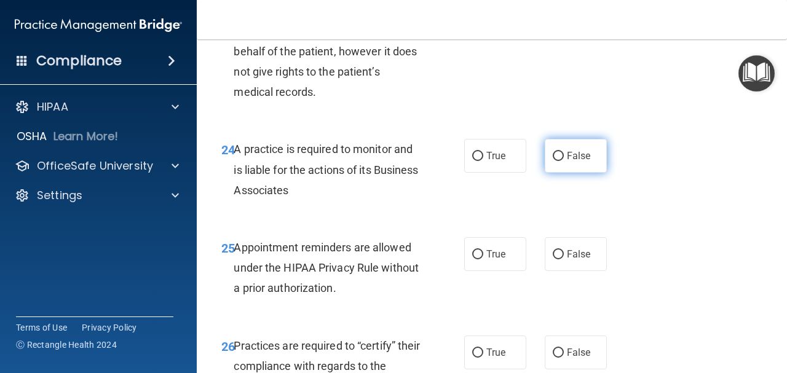
click at [556, 173] on label "False" at bounding box center [576, 156] width 62 height 34
click at [556, 161] on input "False" at bounding box center [558, 156] width 11 height 9
radio input "true"
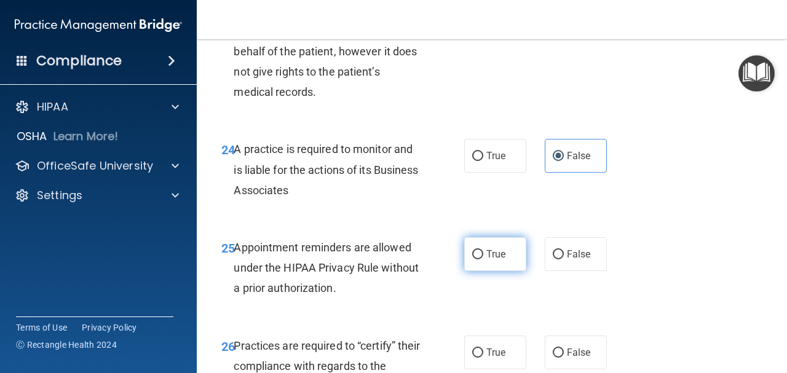
click at [509, 262] on label "True" at bounding box center [495, 254] width 62 height 34
click at [483, 259] on input "True" at bounding box center [477, 254] width 11 height 9
radio input "true"
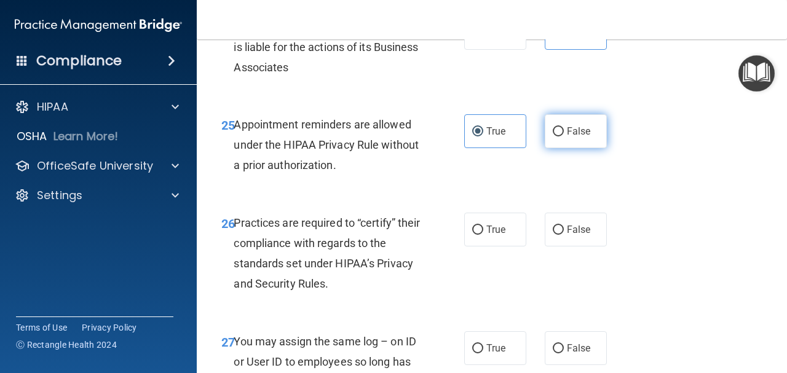
scroll to position [3135, 0]
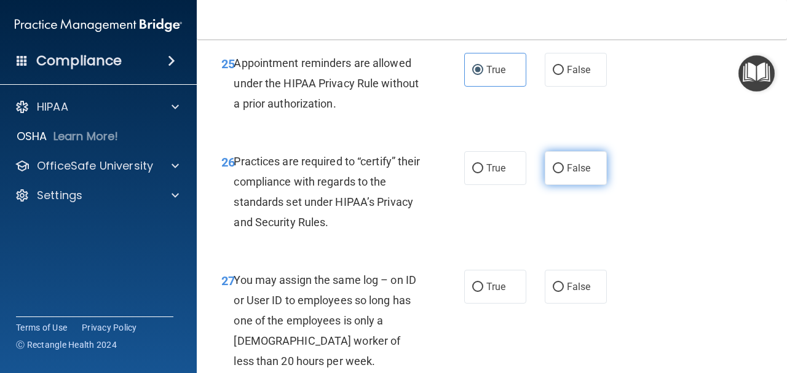
click at [570, 174] on span "False" at bounding box center [579, 168] width 24 height 12
click at [564, 173] on input "False" at bounding box center [558, 168] width 11 height 9
radio input "true"
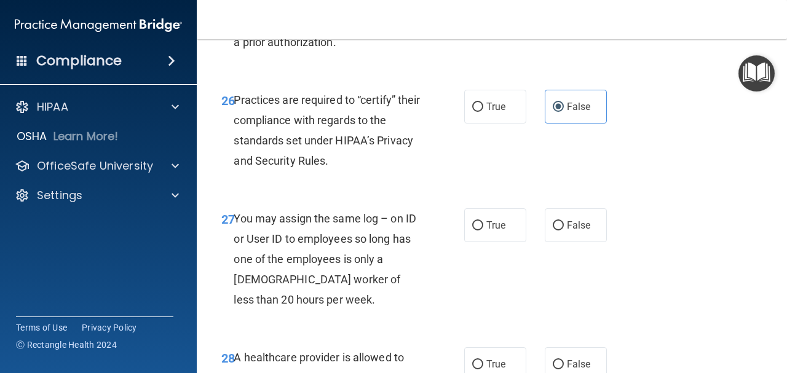
scroll to position [3258, 0]
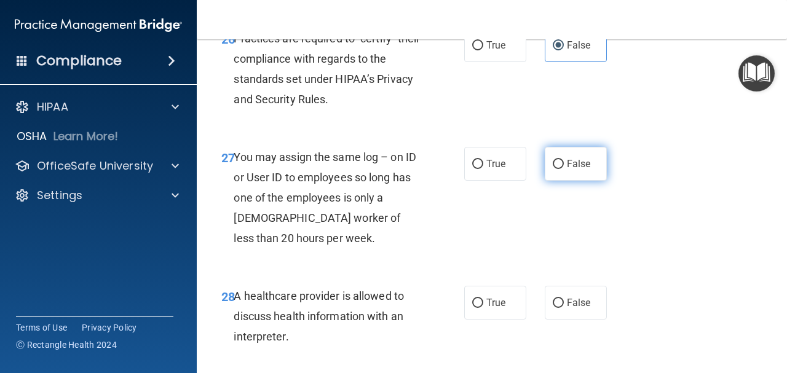
click at [570, 181] on label "False" at bounding box center [576, 164] width 62 height 34
click at [564, 169] on input "False" at bounding box center [558, 164] width 11 height 9
radio input "true"
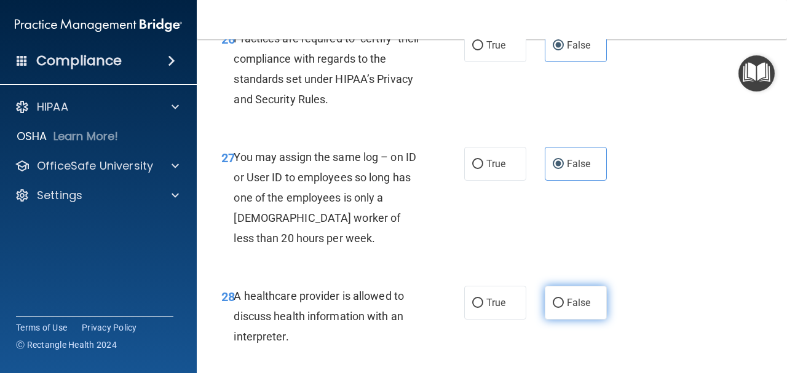
scroll to position [3381, 0]
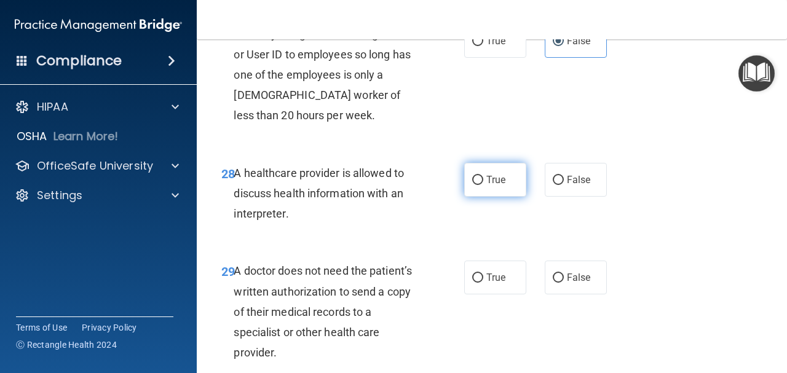
click at [485, 197] on label "True" at bounding box center [495, 180] width 62 height 34
click at [483, 185] on input "True" at bounding box center [477, 180] width 11 height 9
radio input "true"
click at [506, 293] on label "True" at bounding box center [495, 278] width 62 height 34
click at [483, 283] on input "True" at bounding box center [477, 278] width 11 height 9
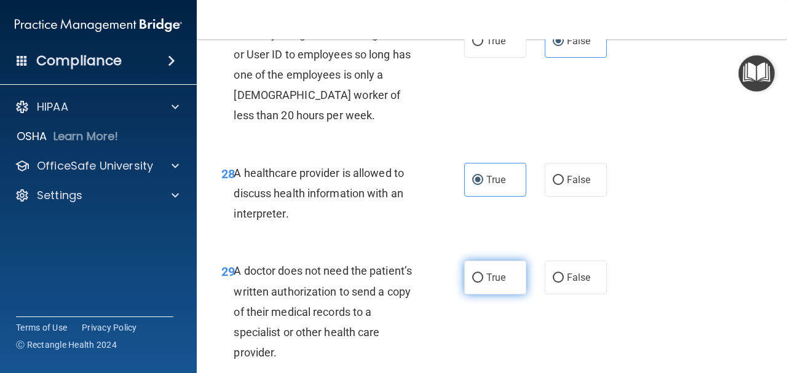
radio input "true"
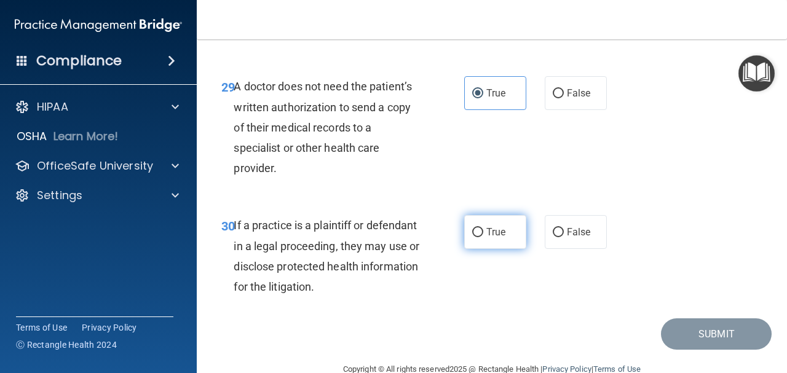
click at [468, 249] on label "True" at bounding box center [495, 232] width 62 height 34
click at [472, 237] on input "True" at bounding box center [477, 232] width 11 height 9
radio input "true"
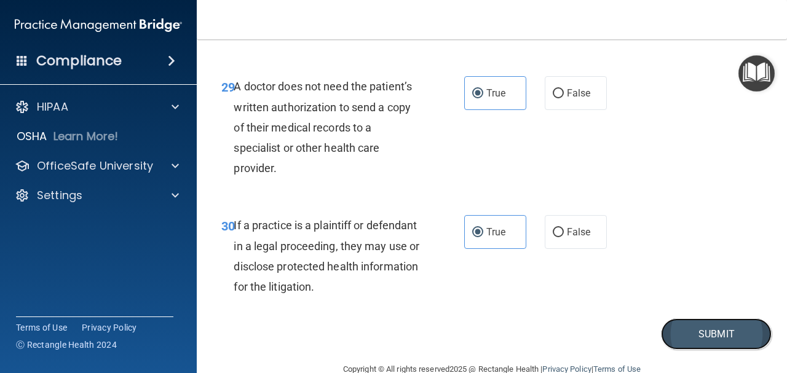
click at [686, 350] on button "Submit" at bounding box center [716, 333] width 111 height 31
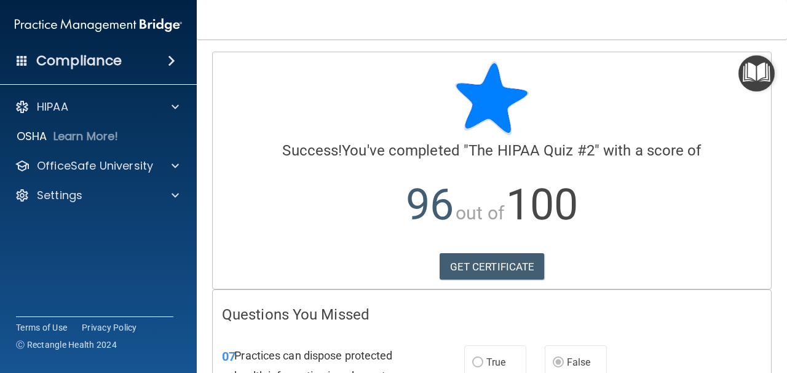
drag, startPoint x: 598, startPoint y: 186, endPoint x: 632, endPoint y: 205, distance: 38.5
click at [631, 205] on p "96 out of 100" at bounding box center [492, 204] width 540 height 79
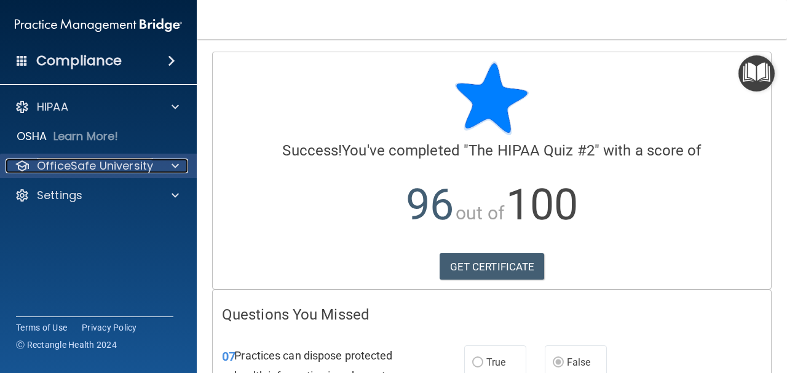
click at [165, 170] on div at bounding box center [173, 166] width 31 height 15
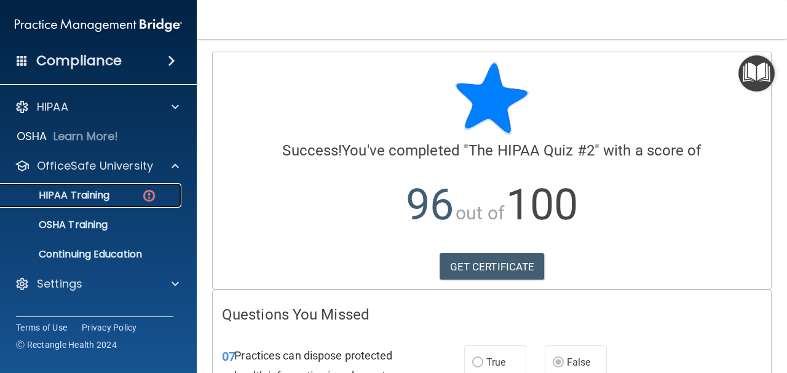
click at [158, 197] on div "HIPAA Training" at bounding box center [92, 195] width 168 height 12
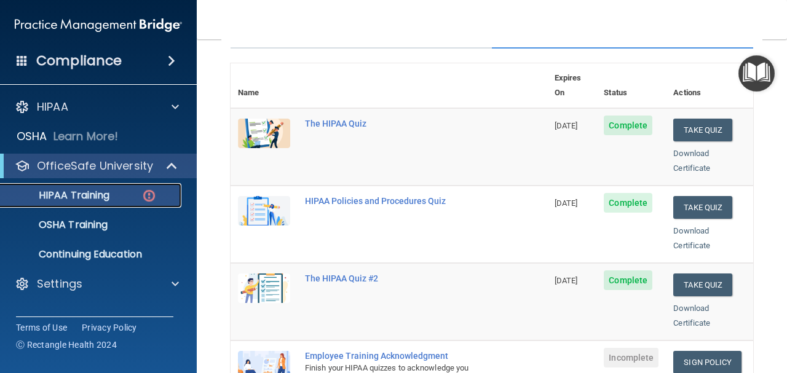
scroll to position [246, 0]
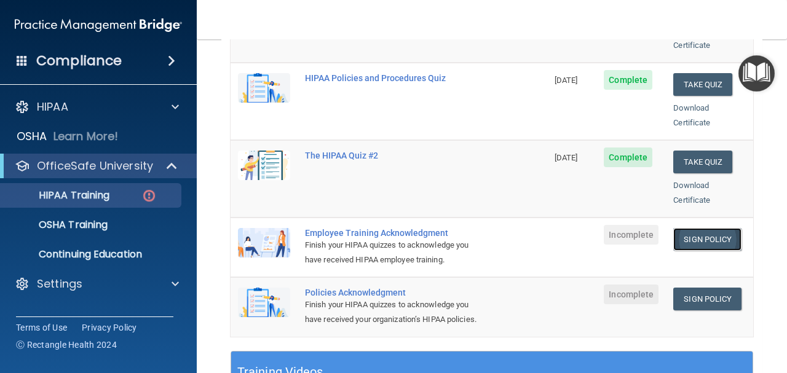
click at [696, 228] on link "Sign Policy" at bounding box center [707, 239] width 68 height 23
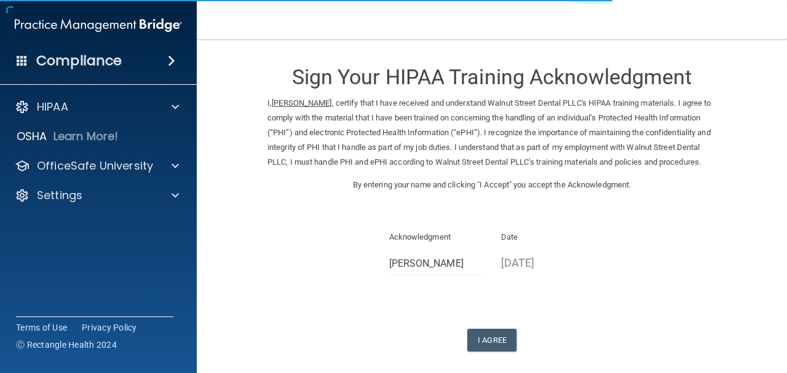
scroll to position [57, 0]
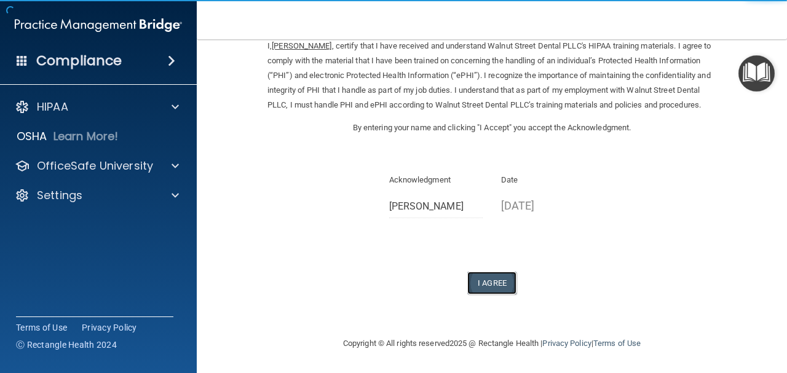
click at [478, 286] on button "I Agree" at bounding box center [491, 283] width 49 height 23
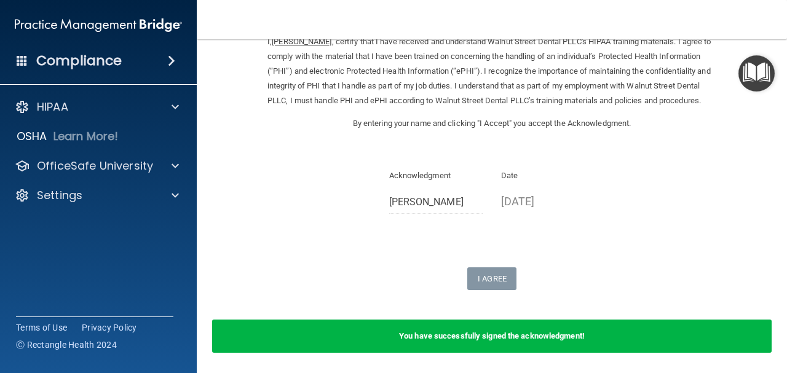
scroll to position [105, 0]
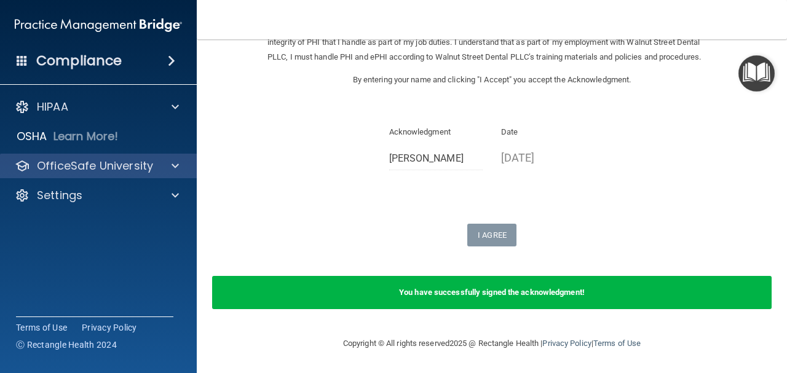
click at [87, 173] on div "OfficeSafe University" at bounding box center [98, 166] width 197 height 25
click at [111, 168] on p "OfficeSafe University" at bounding box center [95, 166] width 116 height 15
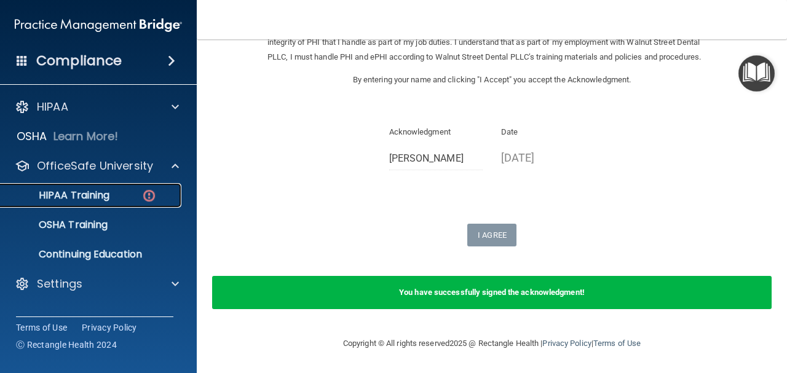
click at [106, 200] on p "HIPAA Training" at bounding box center [58, 195] width 101 height 12
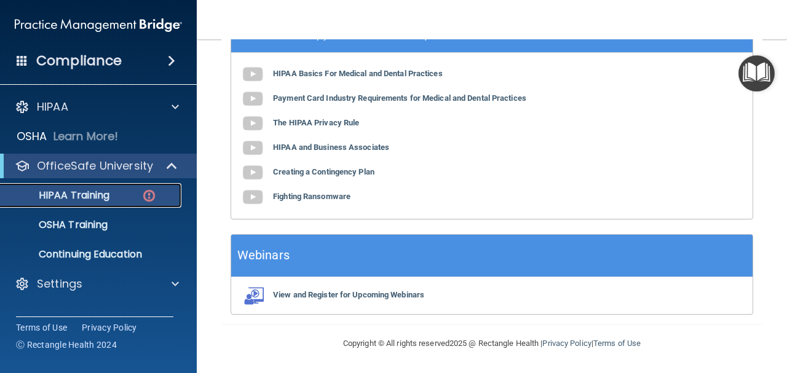
scroll to position [363, 0]
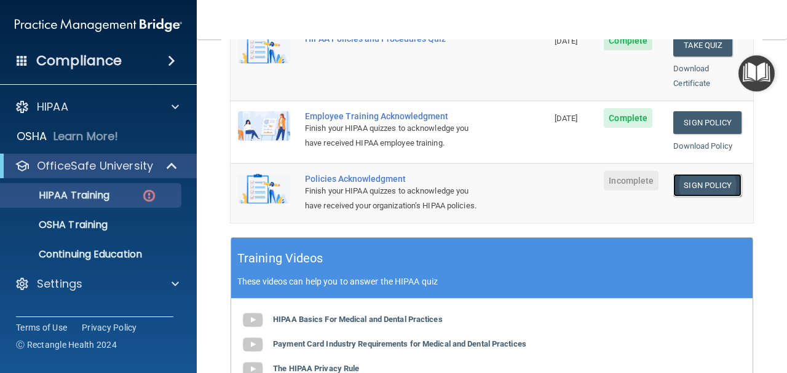
click at [703, 174] on link "Sign Policy" at bounding box center [707, 185] width 68 height 23
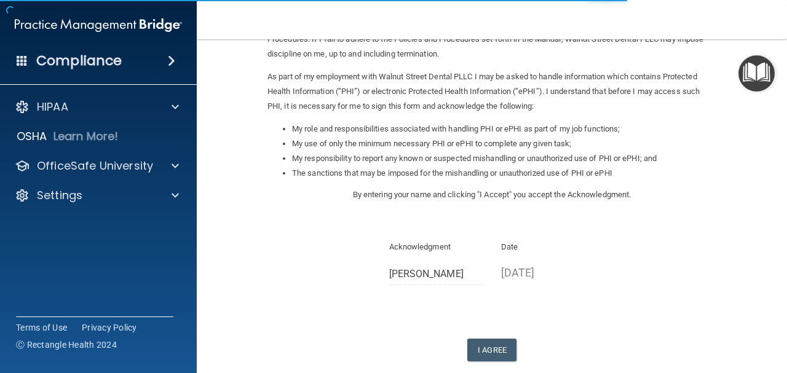
scroll to position [190, 0]
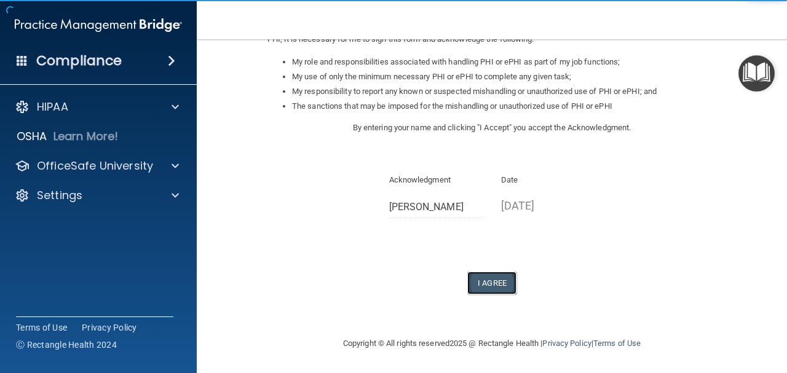
click at [495, 281] on button "I Agree" at bounding box center [491, 283] width 49 height 23
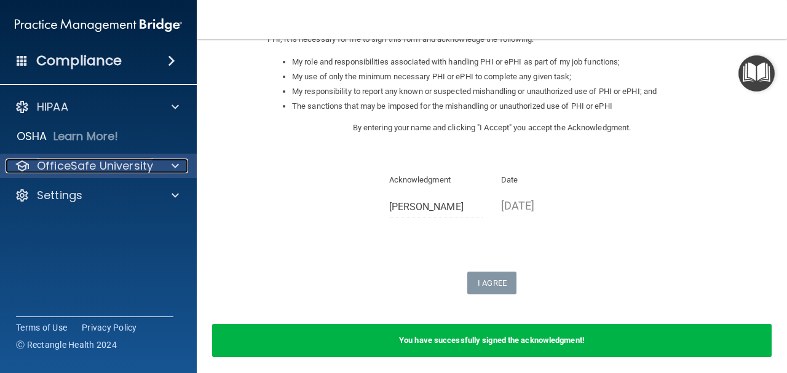
click at [143, 160] on p "OfficeSafe University" at bounding box center [95, 166] width 116 height 15
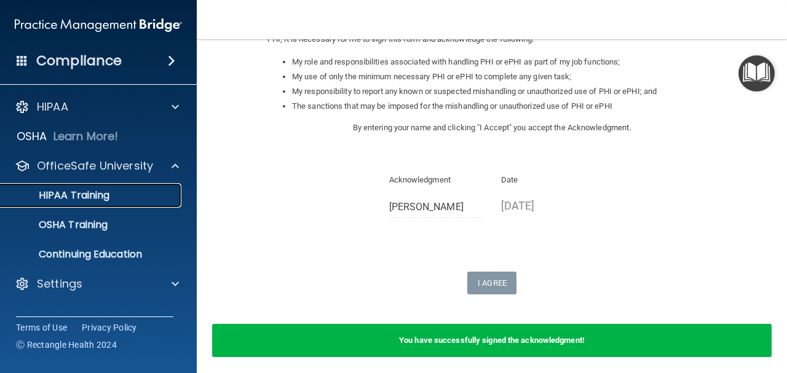
click at [135, 199] on div "HIPAA Training" at bounding box center [92, 195] width 168 height 12
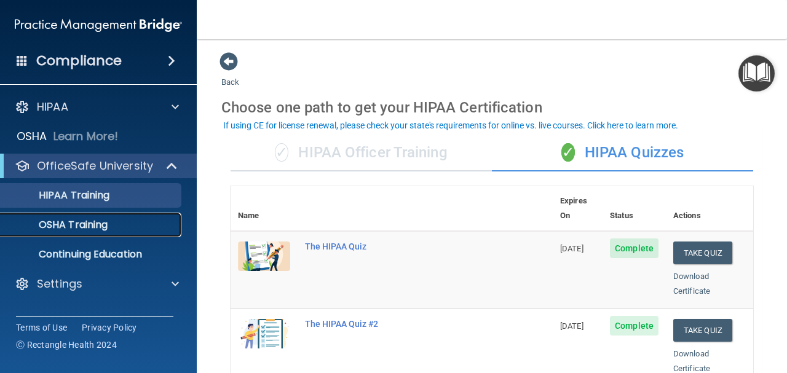
click at [119, 224] on div "OSHA Training" at bounding box center [92, 225] width 168 height 12
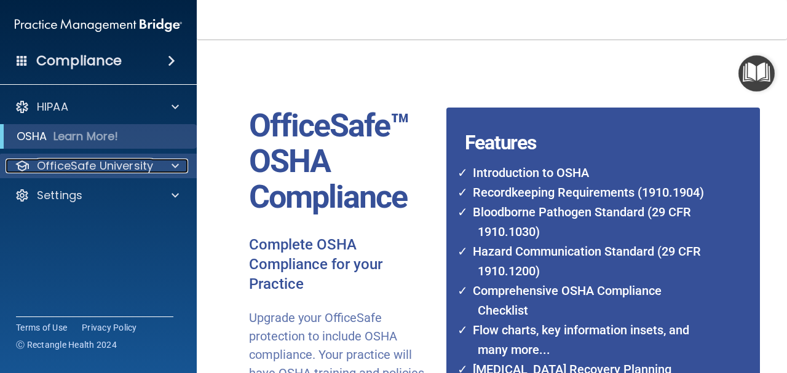
drag, startPoint x: 123, startPoint y: 159, endPoint x: 124, endPoint y: 169, distance: 9.9
click at [123, 161] on p "OfficeSafe University" at bounding box center [95, 166] width 116 height 15
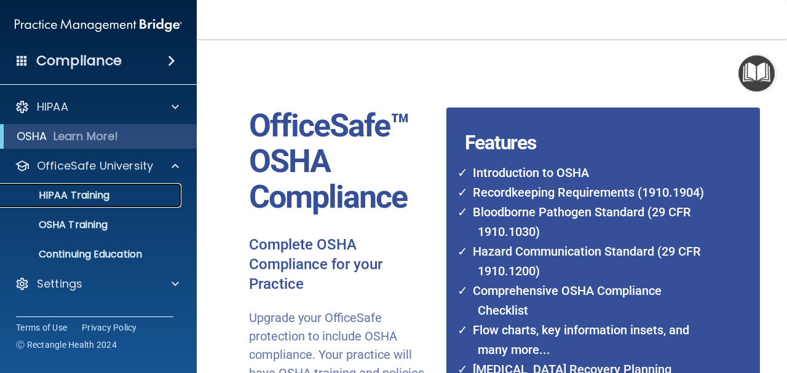
click at [119, 191] on div "HIPAA Training" at bounding box center [92, 195] width 168 height 12
